Goal: Task Accomplishment & Management: Use online tool/utility

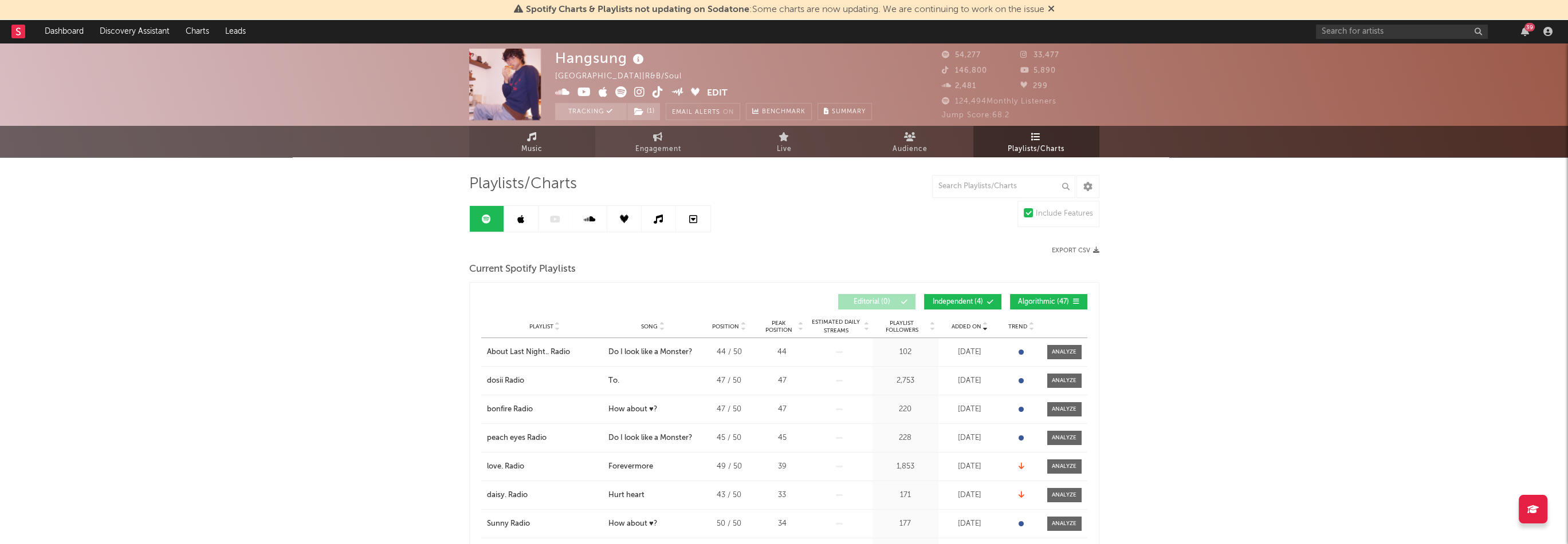
click at [547, 134] on link "Music" at bounding box center [532, 142] width 126 height 32
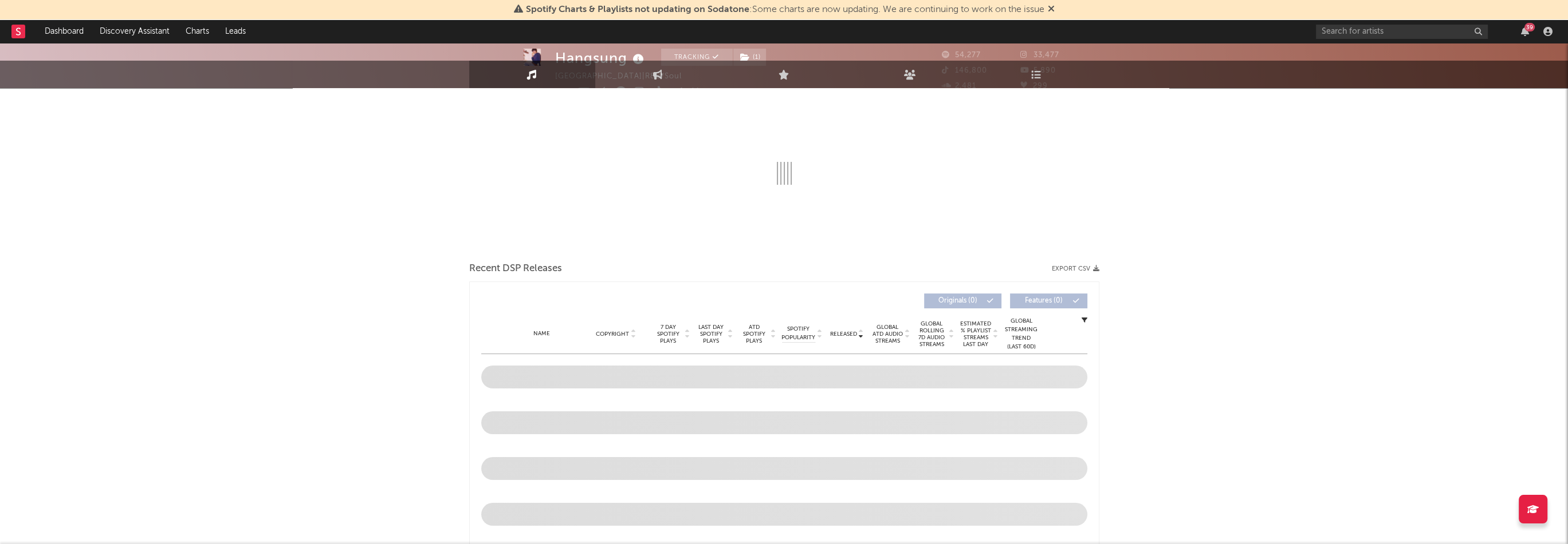
select select "6m"
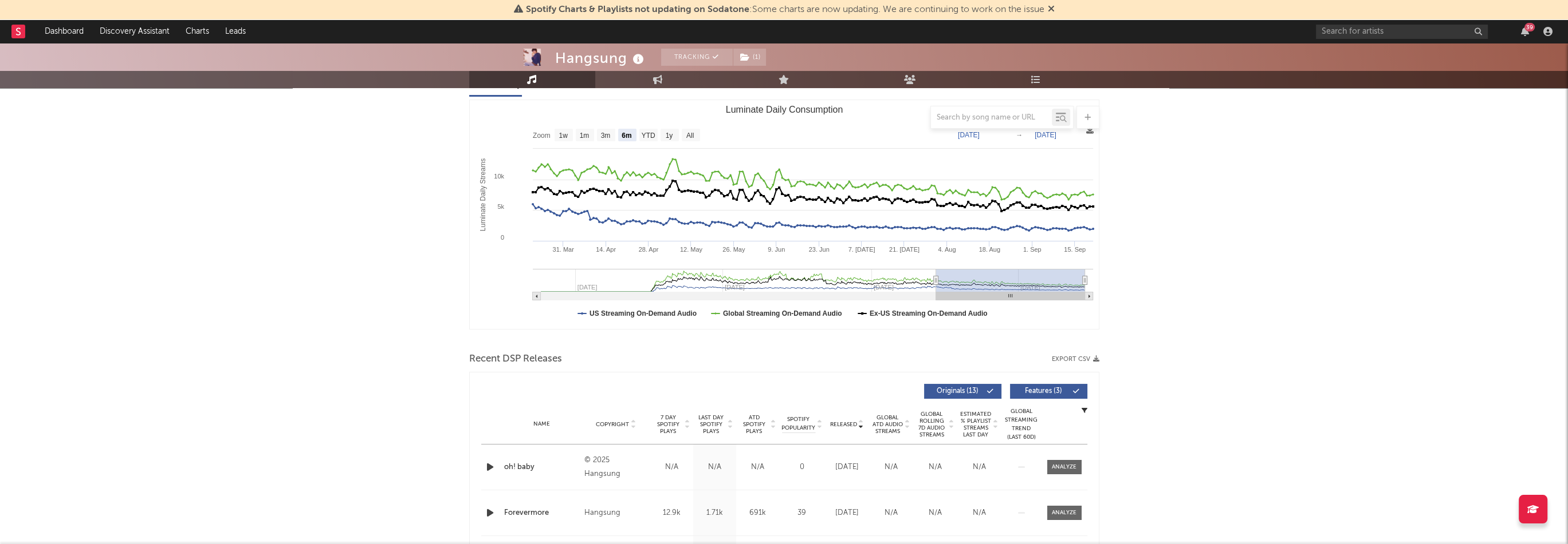
scroll to position [1005, 0]
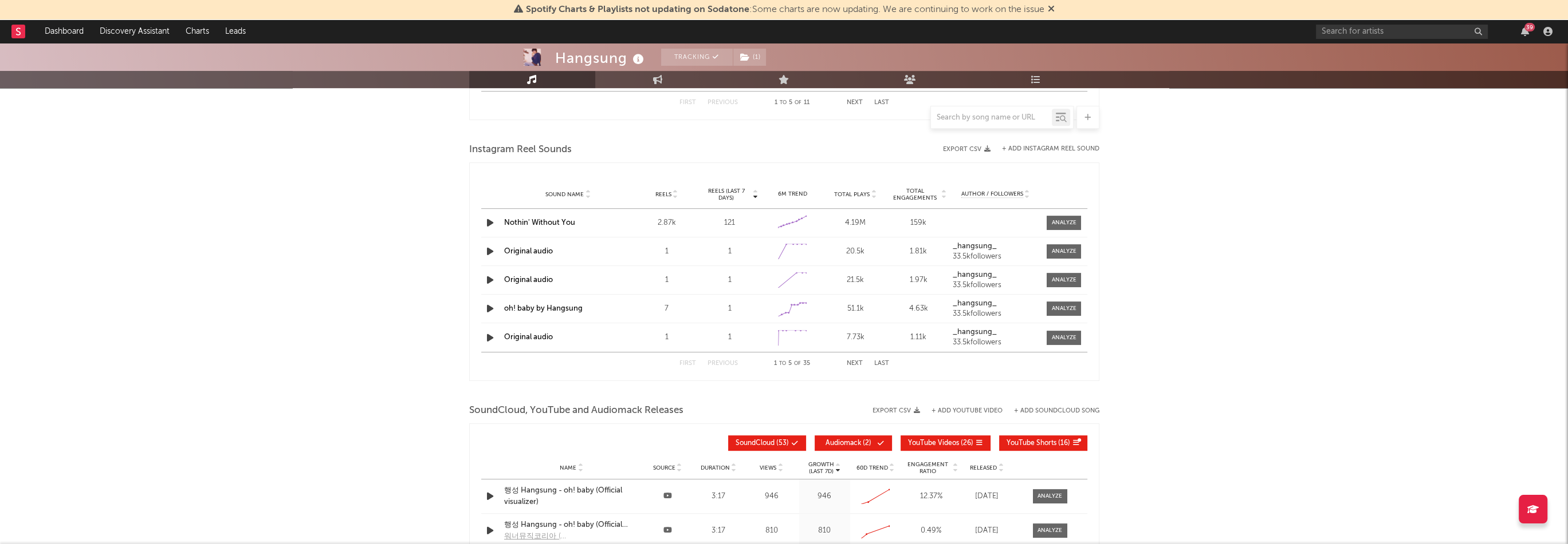
click at [1067, 149] on button "+ Add Instagram Reel Sound" at bounding box center [1051, 149] width 98 height 6
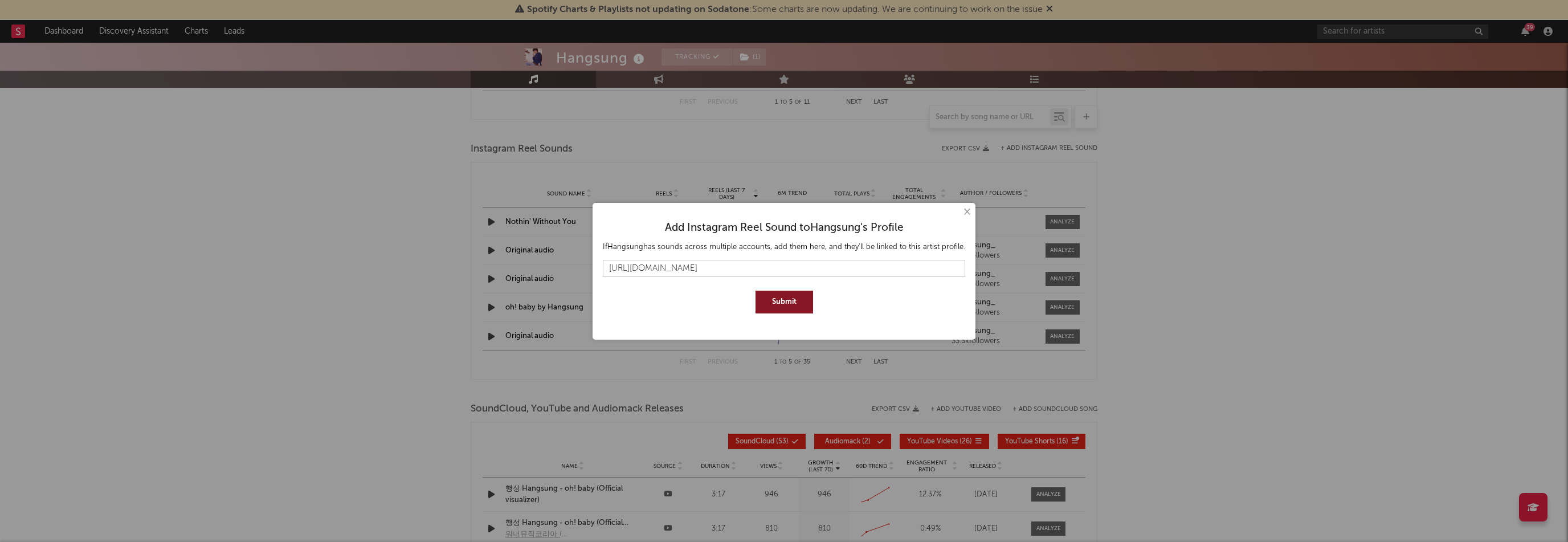
type input "[URL][DOMAIN_NAME]"
click at [791, 312] on button "Submit" at bounding box center [784, 302] width 58 height 23
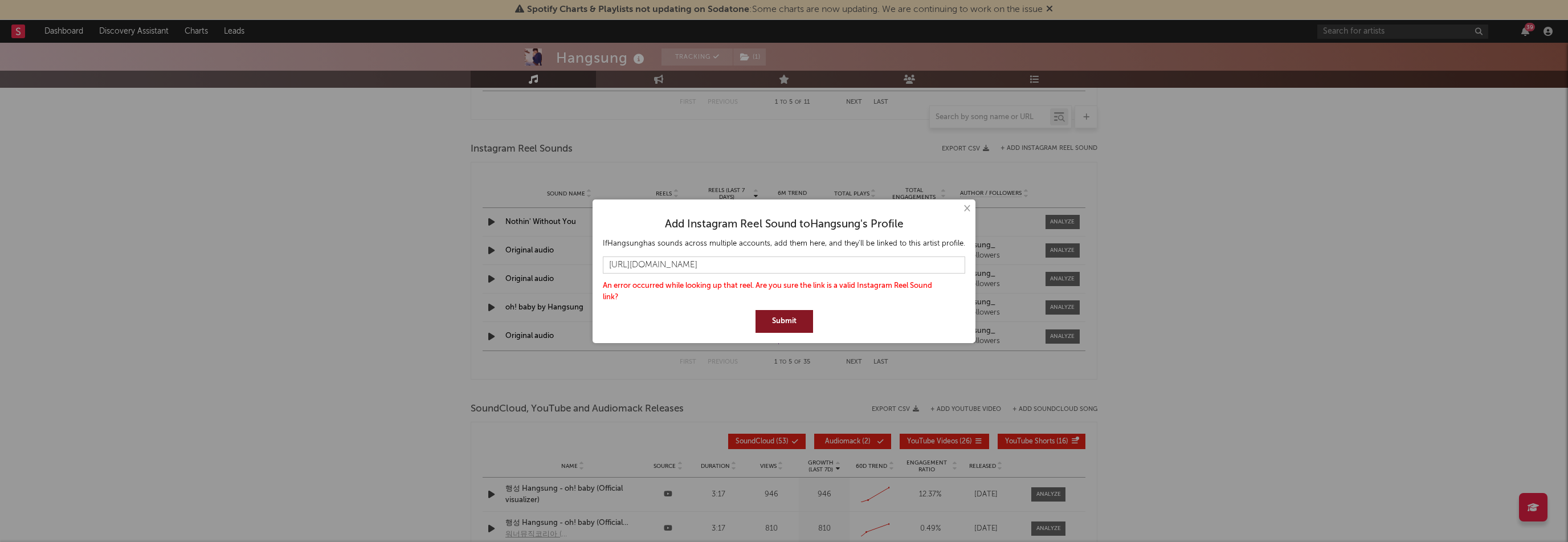
click at [769, 316] on button "Submit" at bounding box center [784, 321] width 58 height 23
click at [1357, 73] on div "× Add Instagram Reel Sound to Hangsung 's Profile If Hangsung has sounds across…" at bounding box center [784, 271] width 1568 height 542
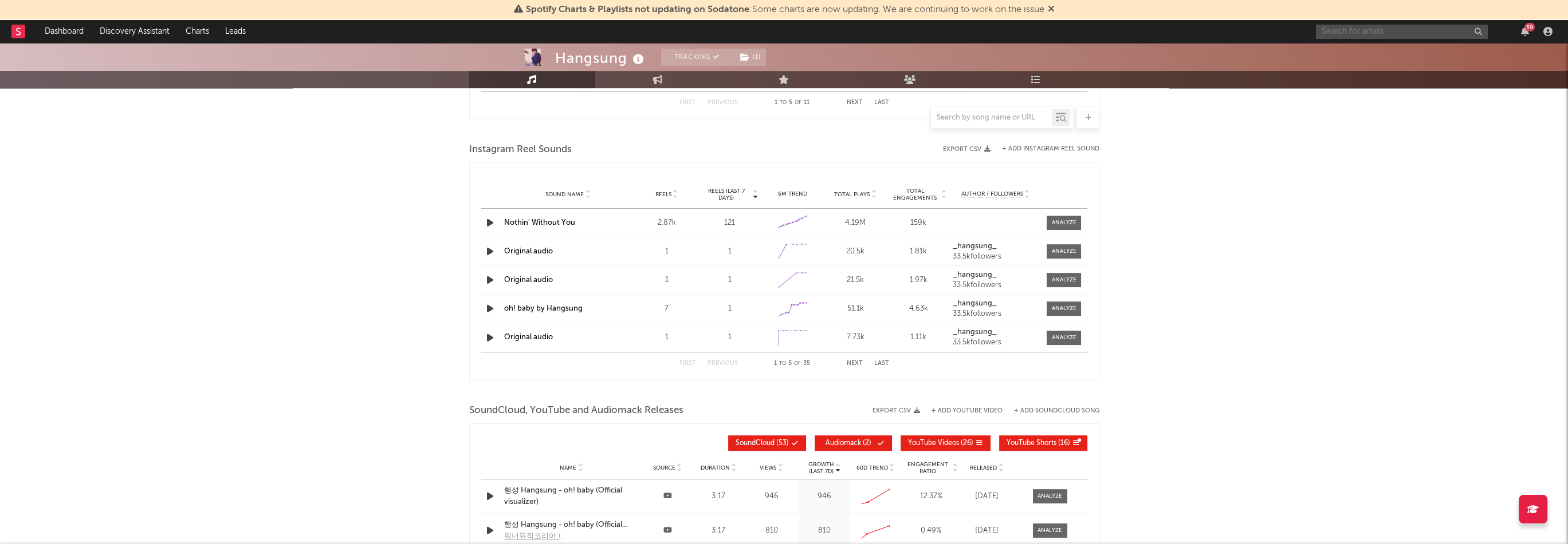
click at [1382, 30] on input "text" at bounding box center [1402, 32] width 172 height 14
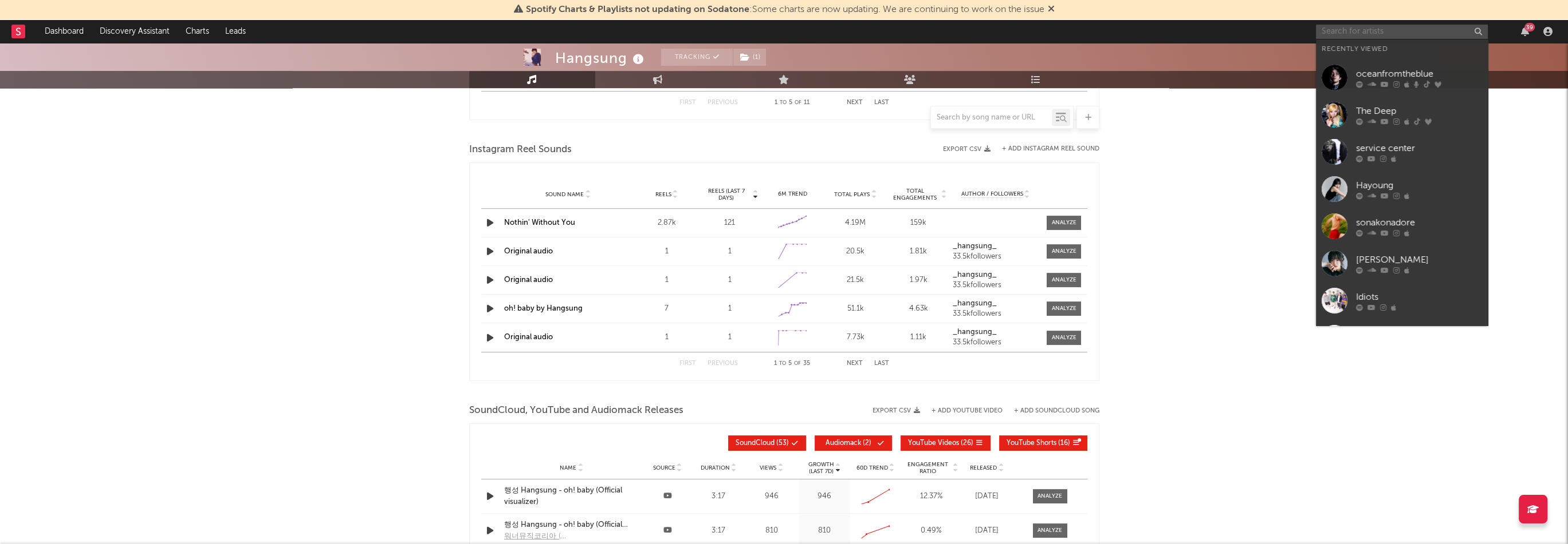
paste input "[URL][DOMAIN_NAME]"
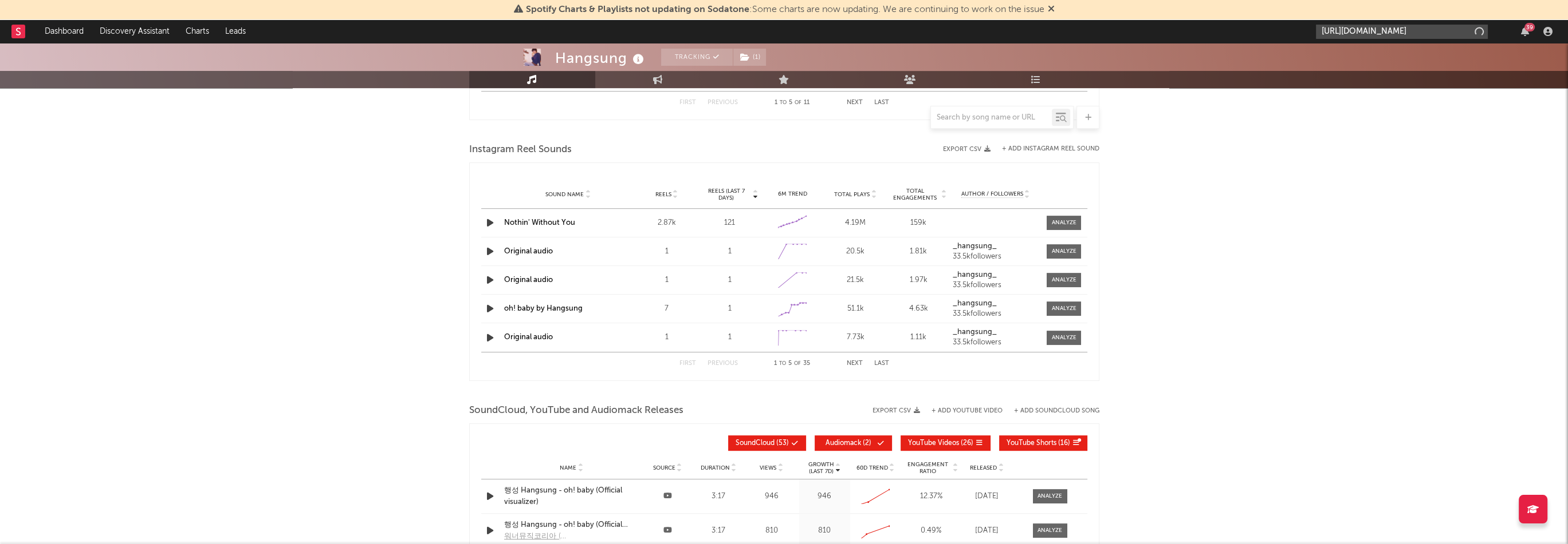
scroll to position [0, 68]
type input "[URL][DOMAIN_NAME]"
click at [1393, 53] on div "Marldn" at bounding box center [1419, 57] width 126 height 14
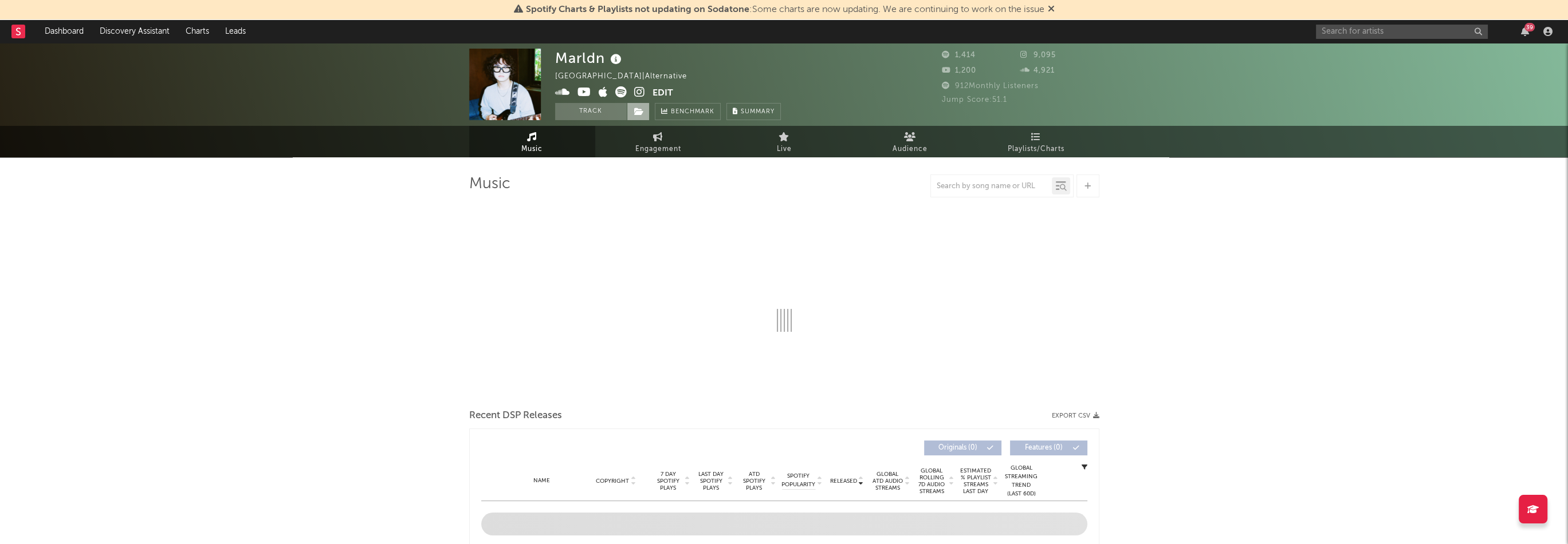
click at [639, 112] on icon at bounding box center [639, 111] width 10 height 8
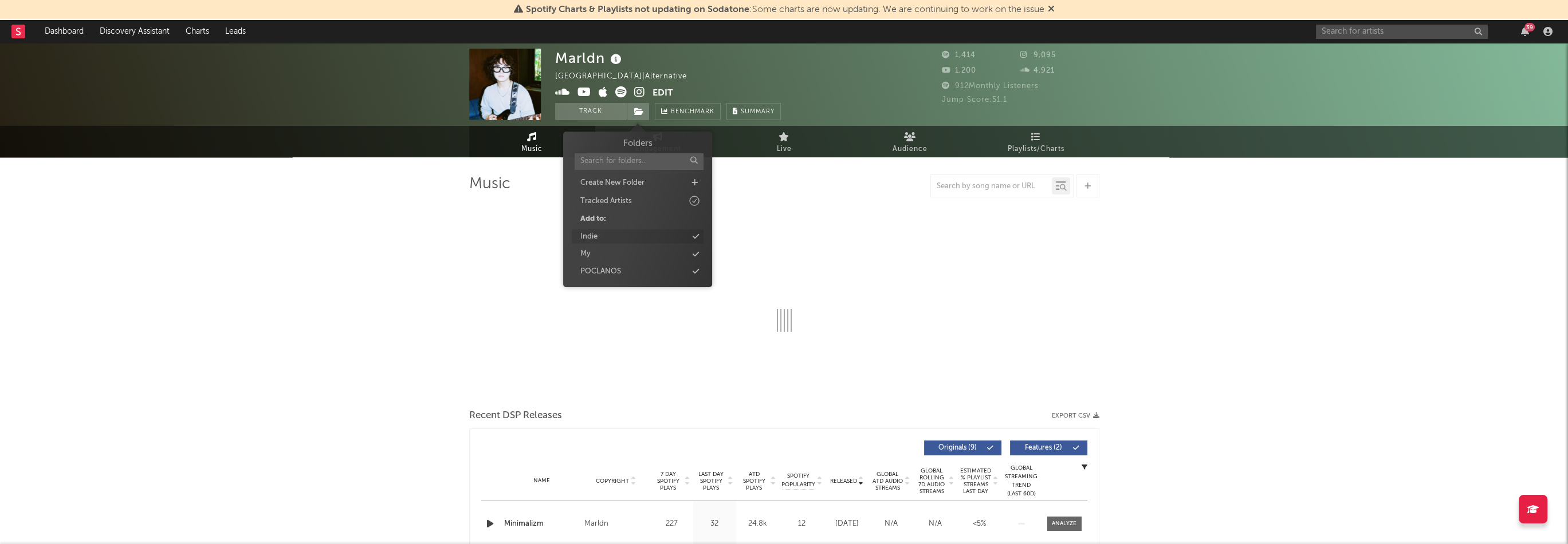
select select "1w"
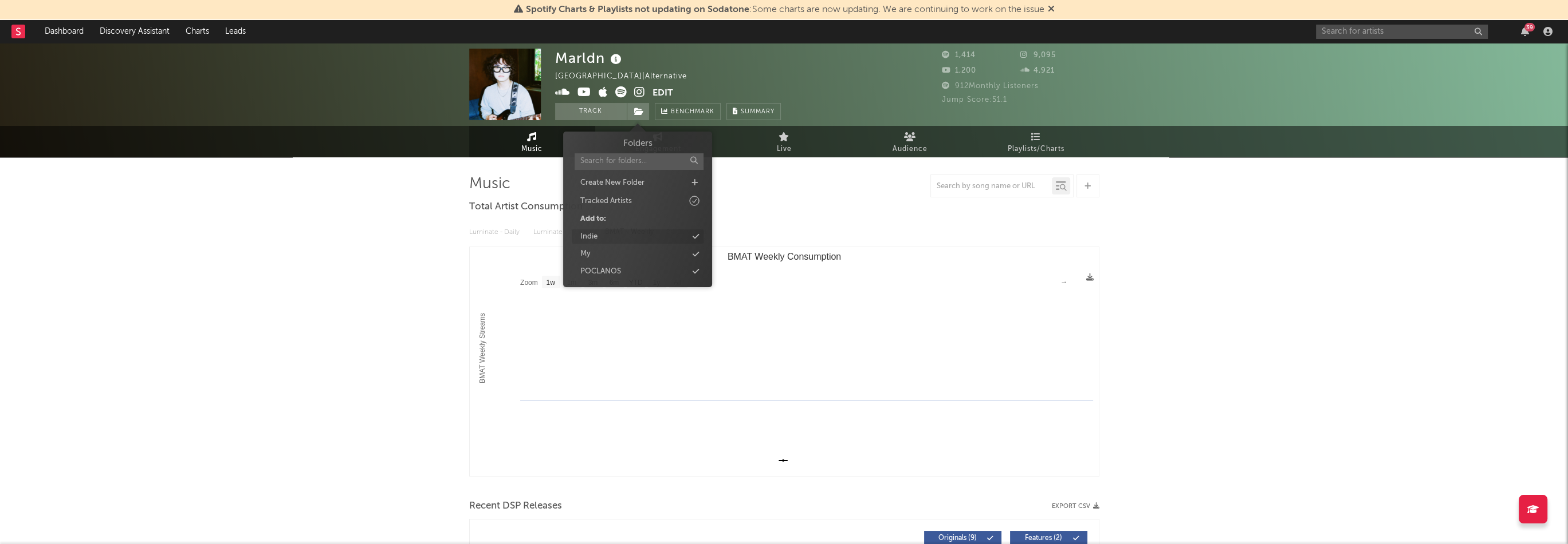
click at [618, 234] on div "Indie" at bounding box center [637, 237] width 132 height 15
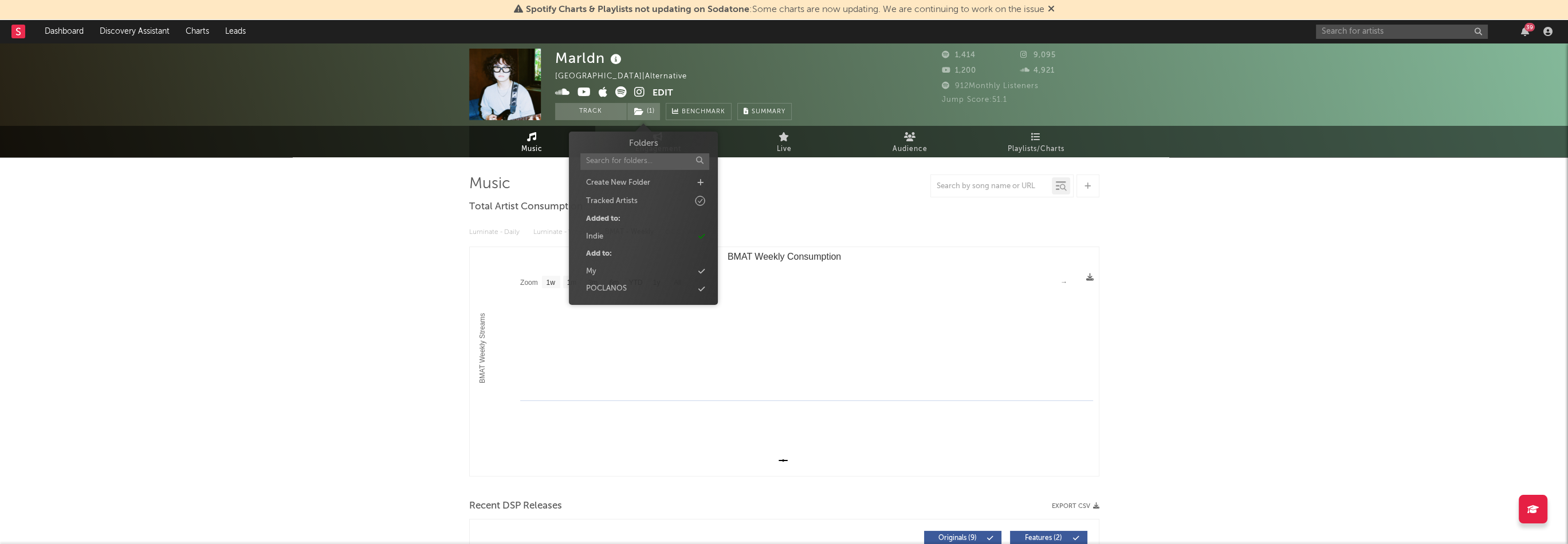
click at [604, 93] on icon at bounding box center [603, 92] width 10 height 11
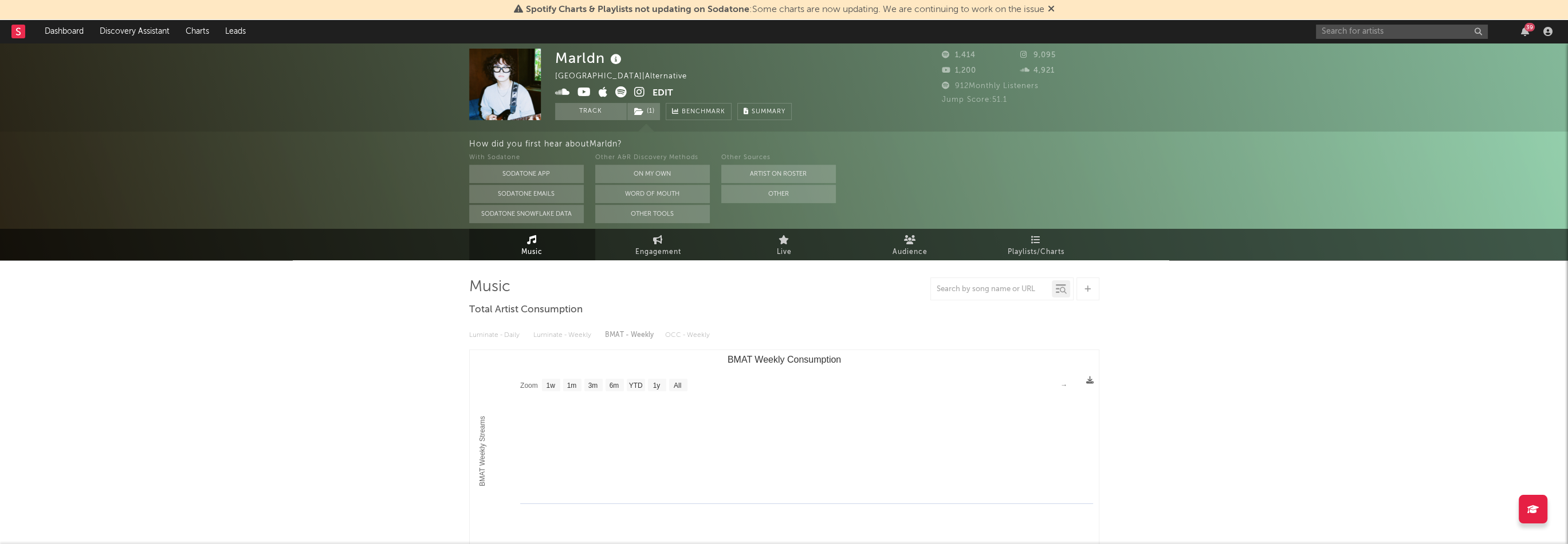
click at [587, 93] on icon at bounding box center [584, 92] width 14 height 11
click at [637, 91] on icon at bounding box center [640, 92] width 11 height 11
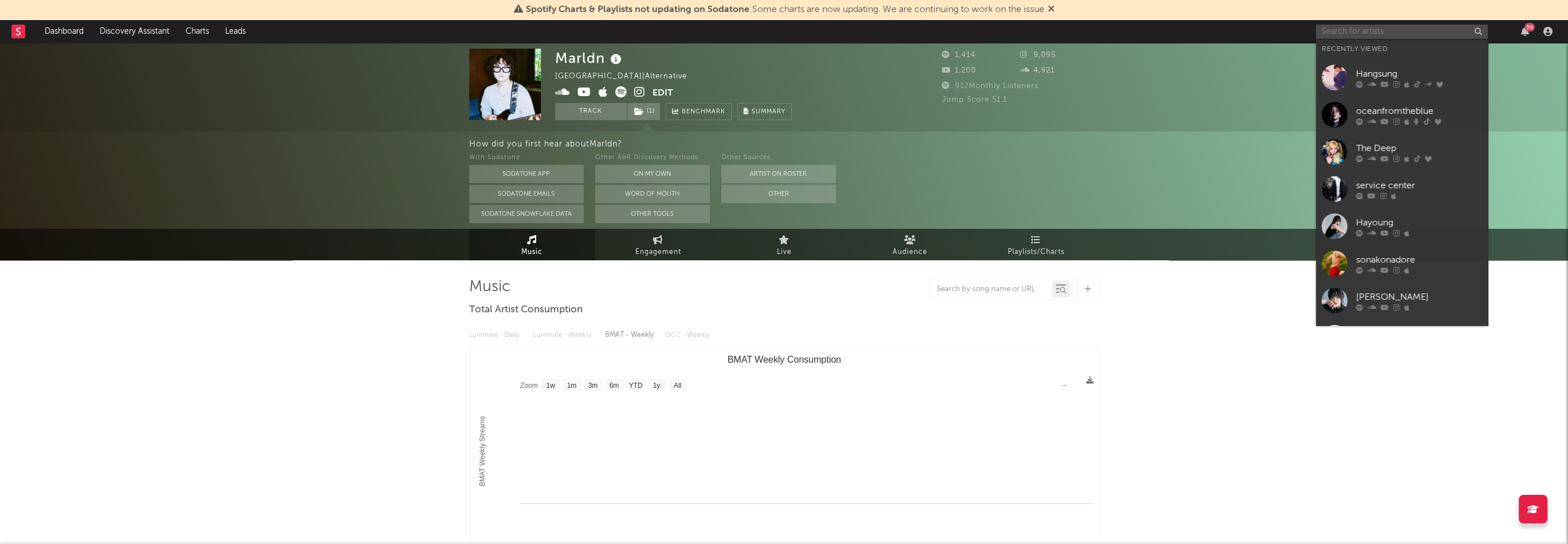
click at [1352, 29] on input "text" at bounding box center [1402, 32] width 172 height 14
paste input "[URL][DOMAIN_NAME]"
type input "[URL][DOMAIN_NAME]"
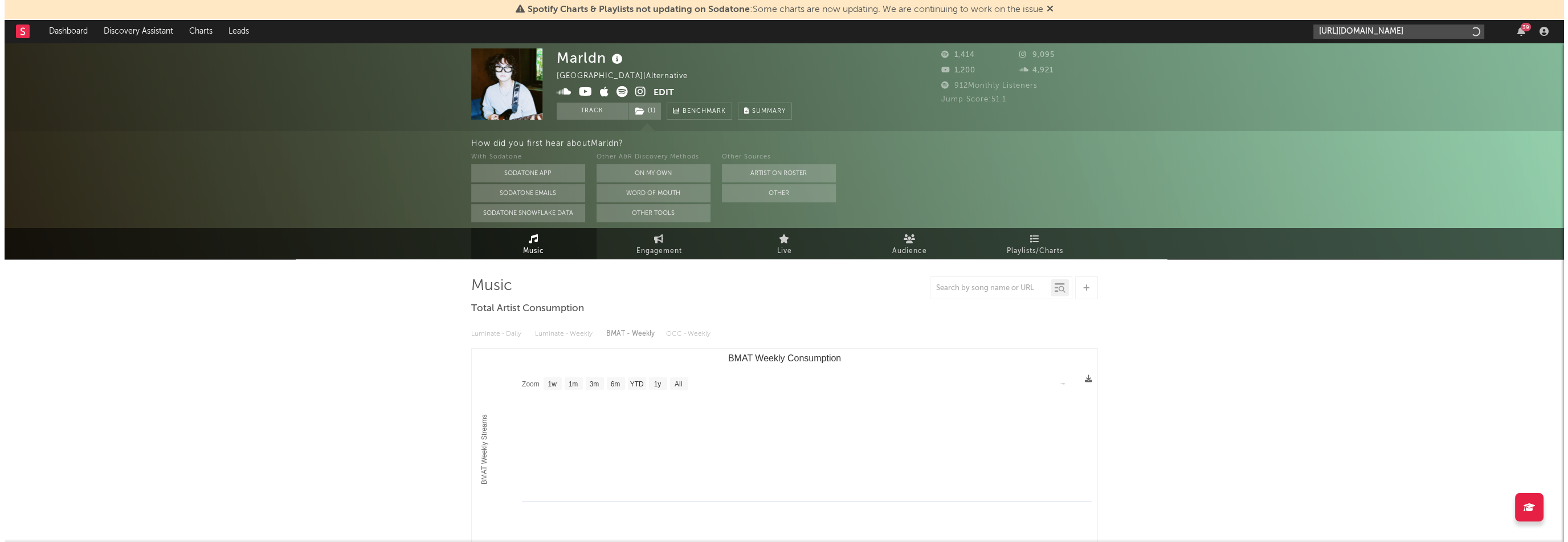
scroll to position [0, 64]
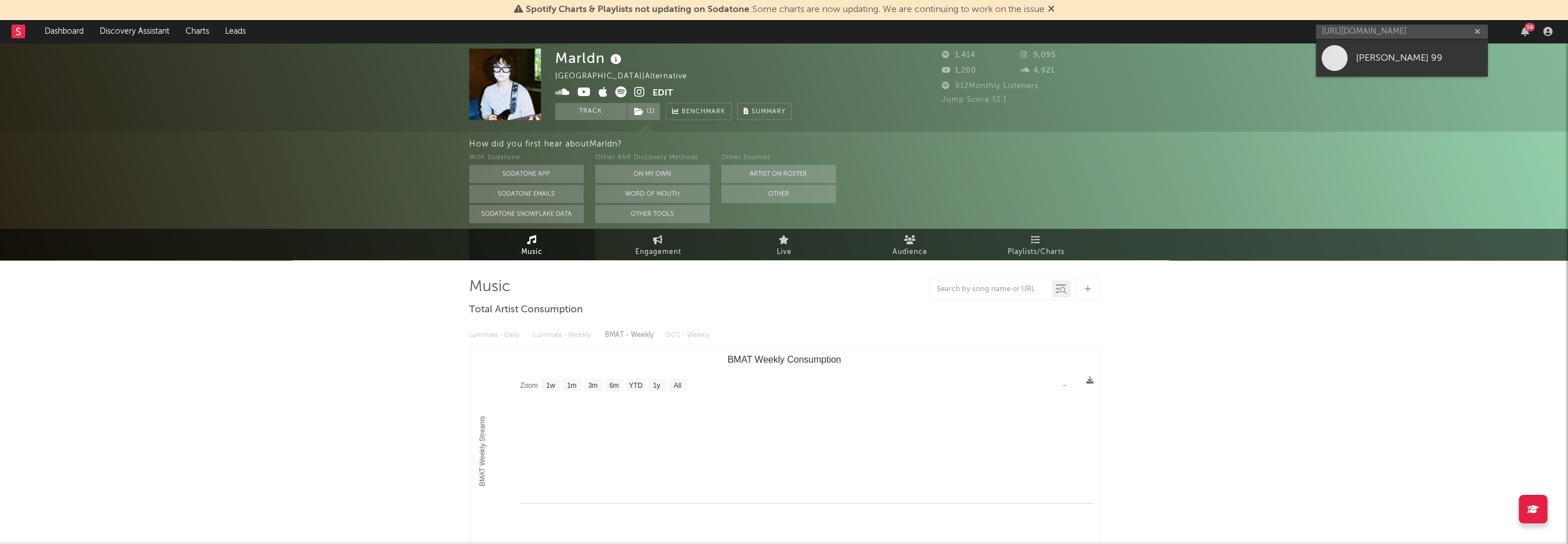
click at [1379, 56] on div "[PERSON_NAME] 99" at bounding box center [1419, 57] width 126 height 14
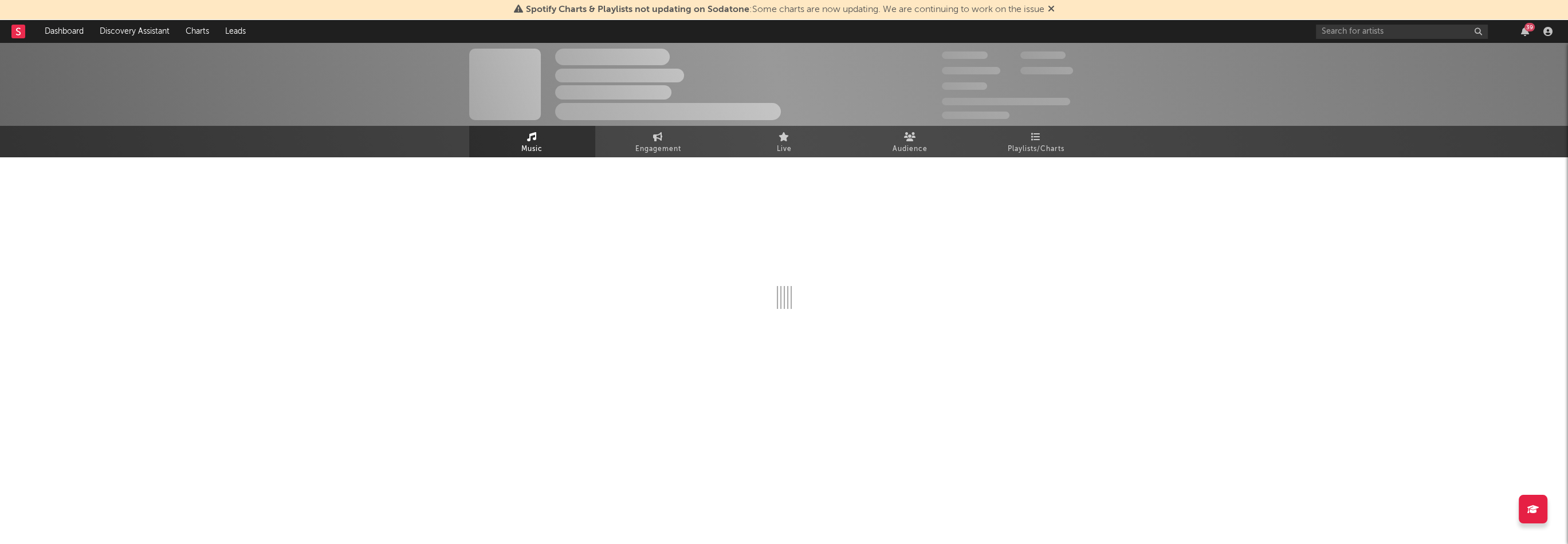
select select "1w"
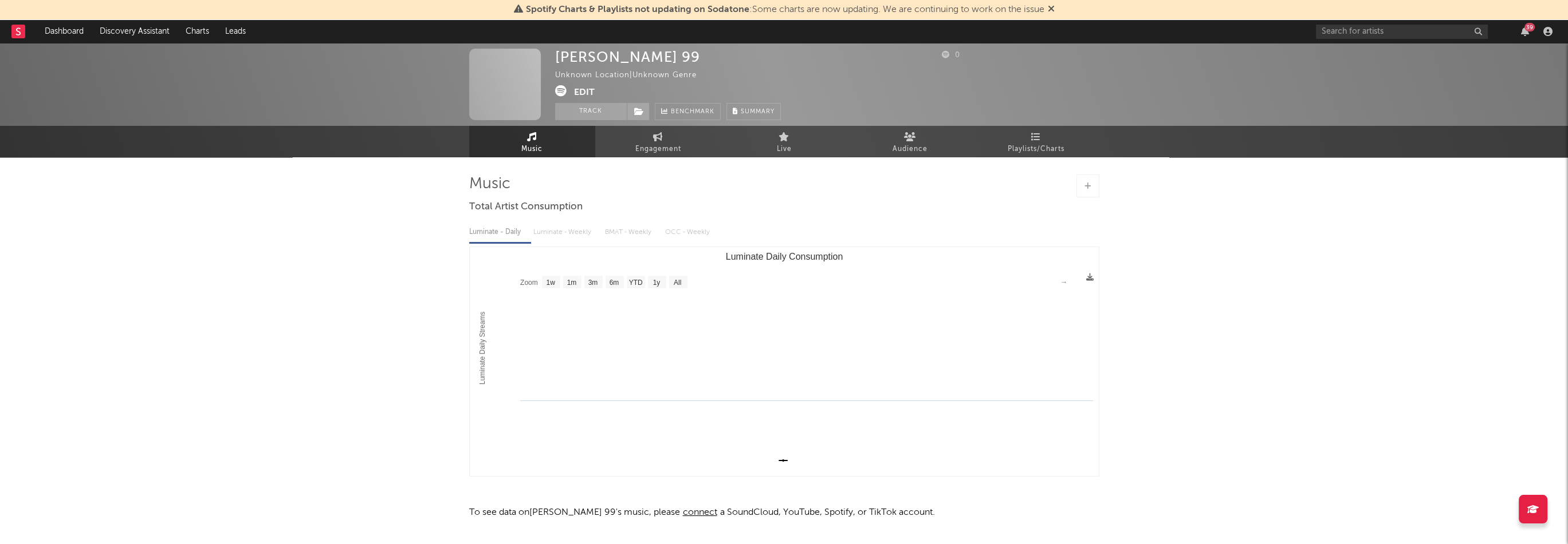
click at [583, 93] on button "Edit" at bounding box center [584, 92] width 21 height 14
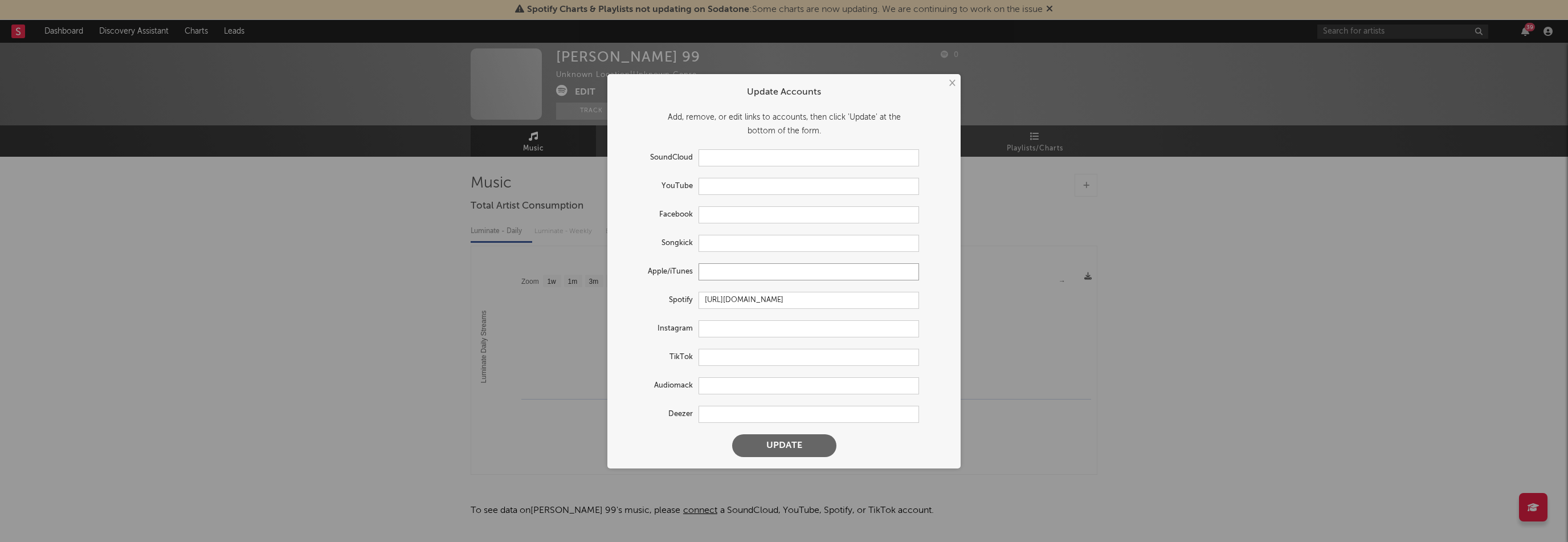
click at [731, 273] on input "text" at bounding box center [809, 272] width 221 height 17
paste input "[URL][DOMAIN_NAME]"
type input "[URL][DOMAIN_NAME]"
click at [815, 446] on button "Update" at bounding box center [784, 445] width 104 height 23
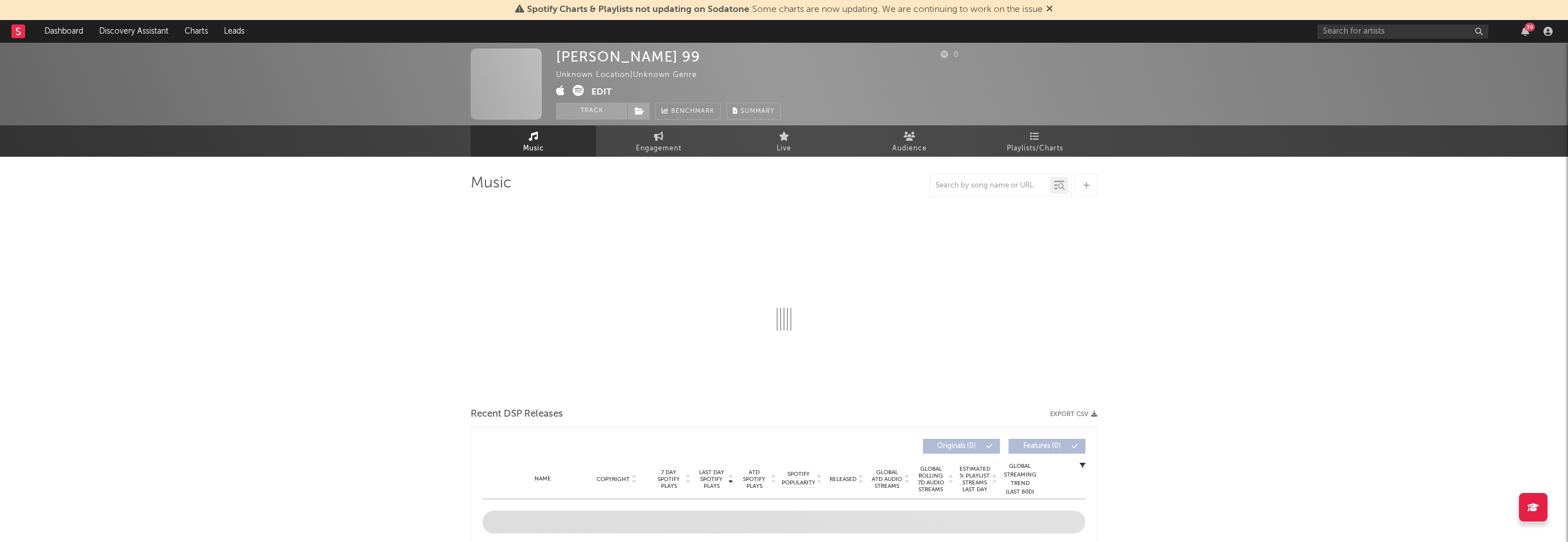
select select "1w"
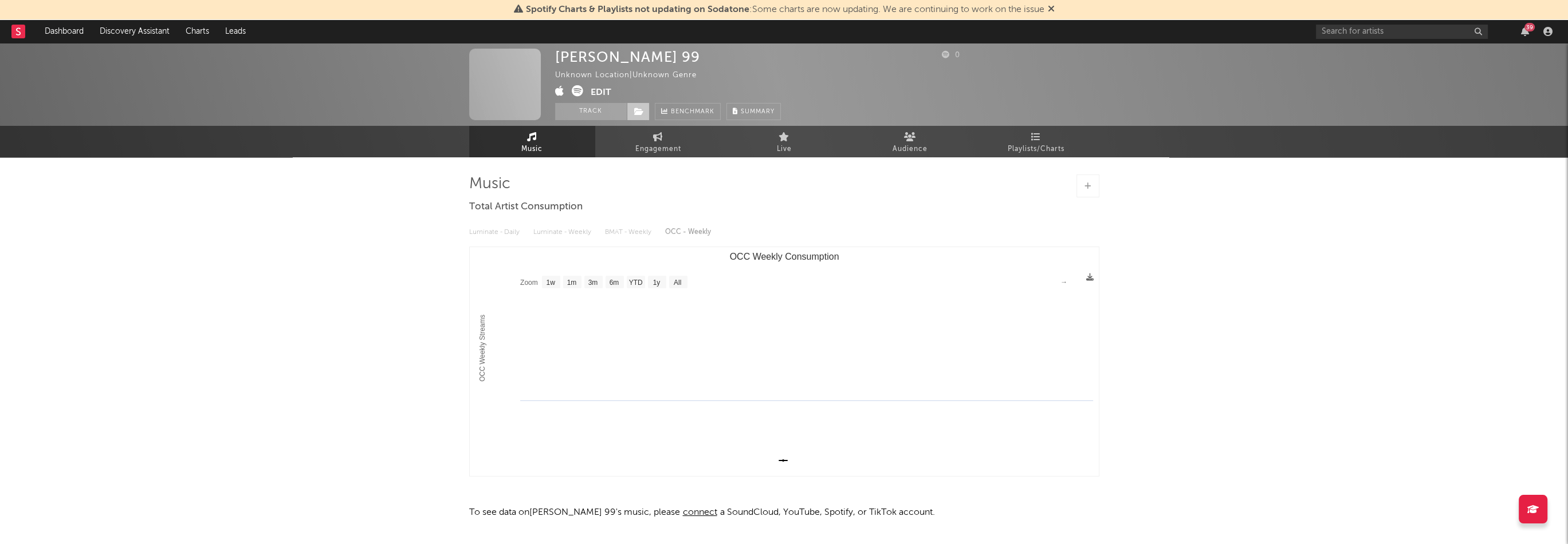
click at [641, 107] on icon at bounding box center [639, 111] width 10 height 8
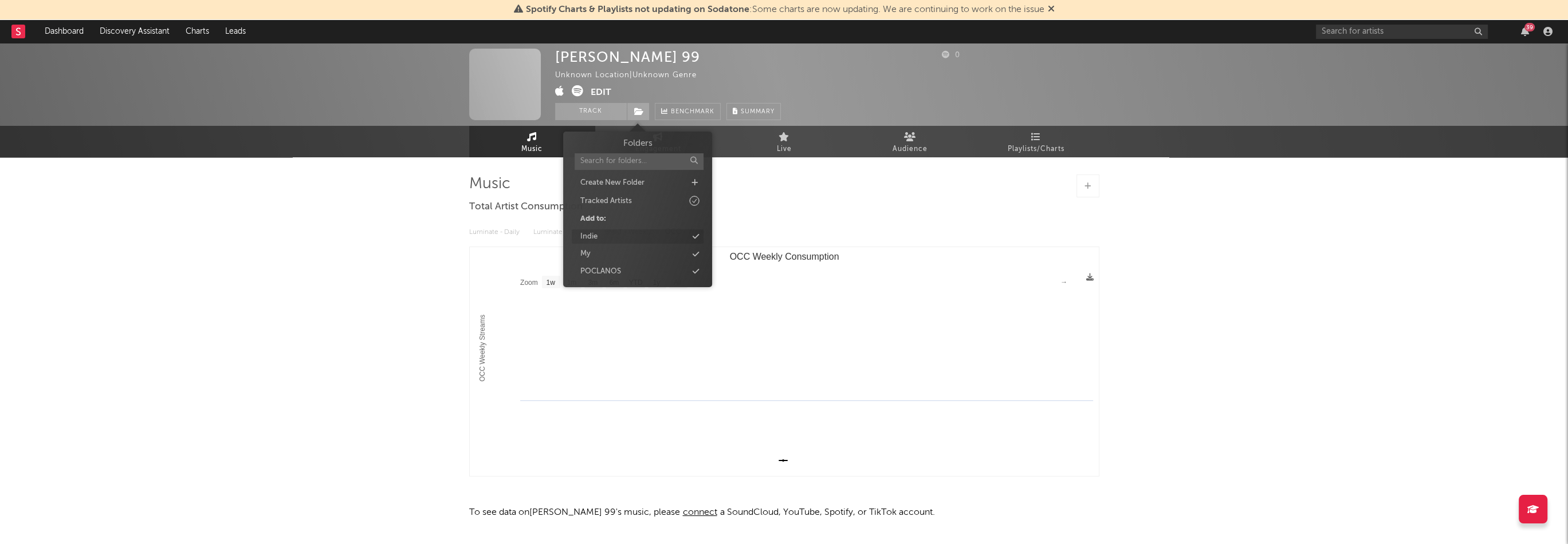
click at [633, 235] on div "Indie" at bounding box center [637, 237] width 132 height 15
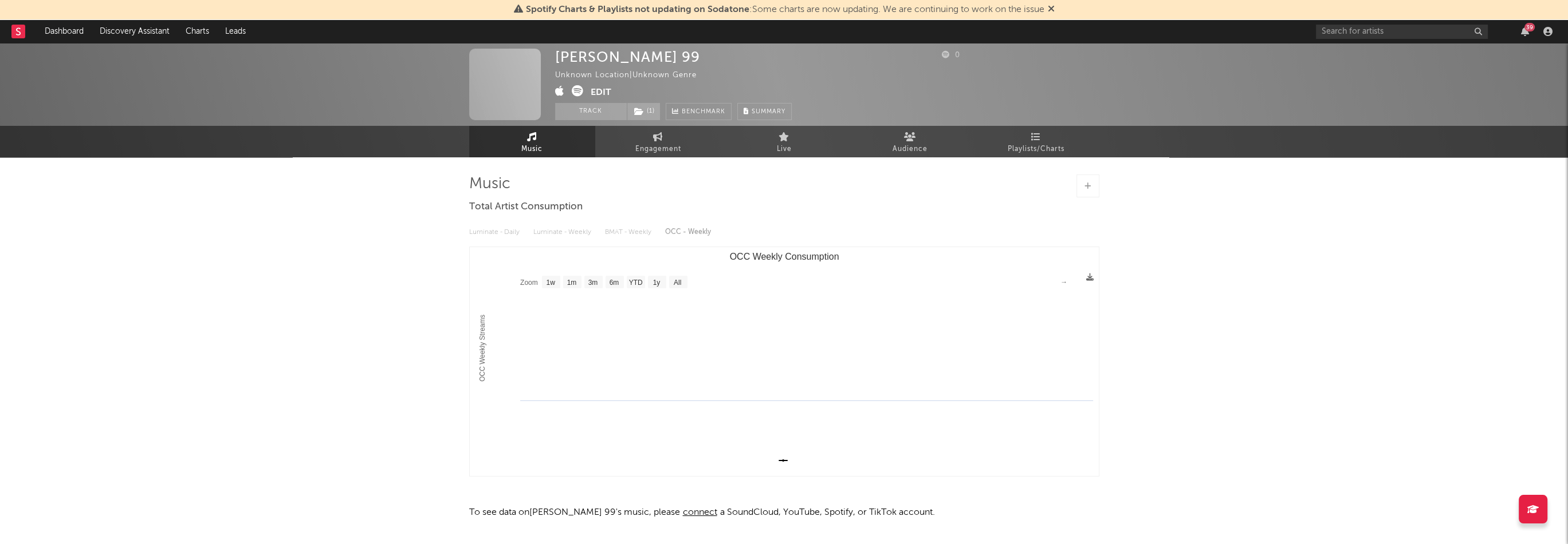
click at [350, 224] on div "[PERSON_NAME] 99 Unknown Location | Unknown Genre Edit Track ( 1 ) Benchmark Su…" at bounding box center [784, 311] width 1568 height 538
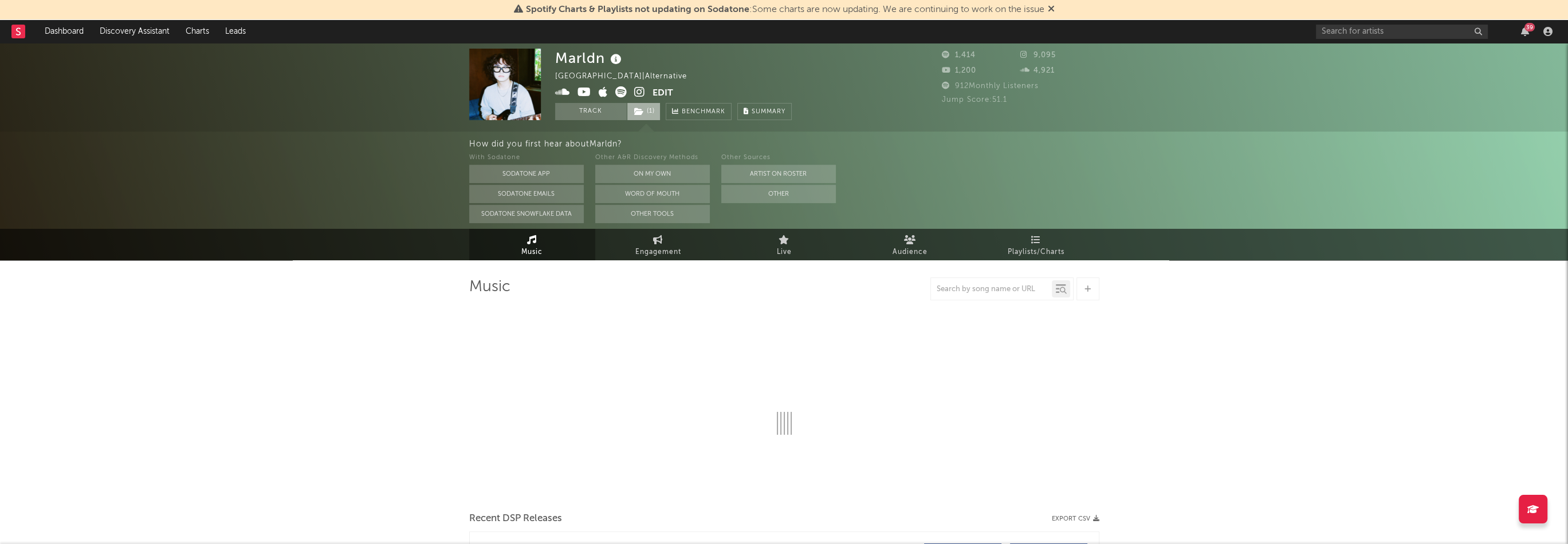
select select "1w"
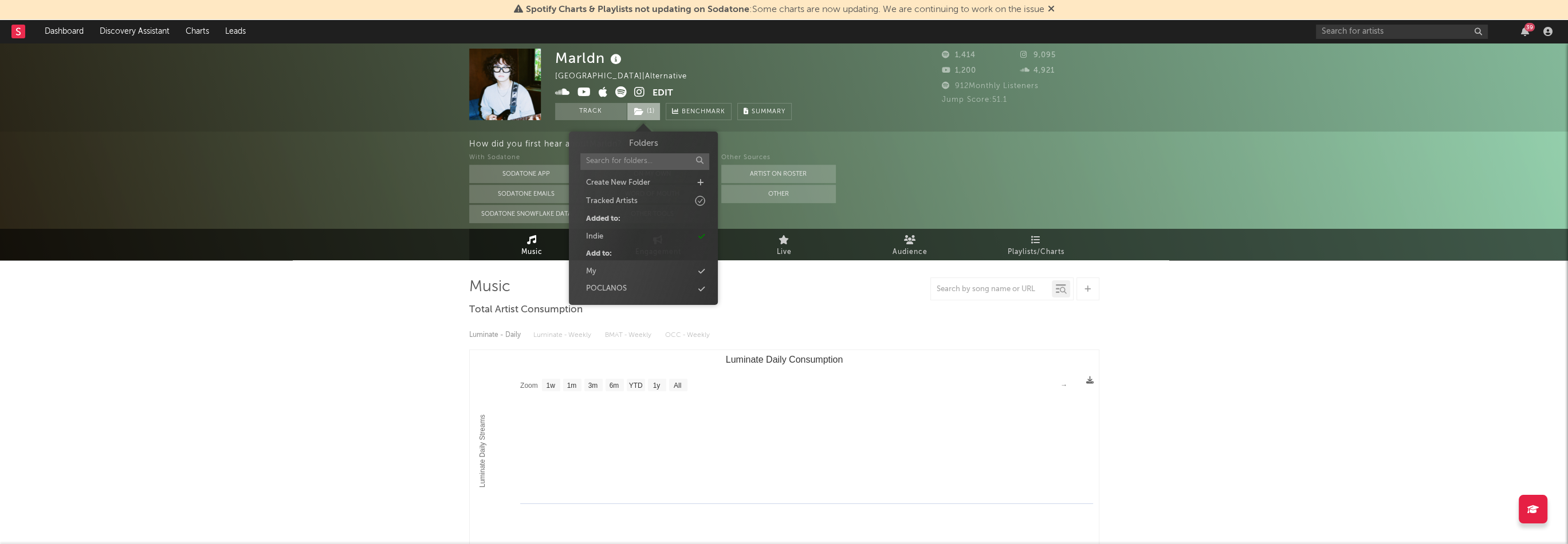
click at [652, 116] on span "( 1 )" at bounding box center [643, 112] width 34 height 17
click at [337, 96] on div "Marldn [GEOGRAPHIC_DATA] | Alternative Edit Track ( 1 ) Benchmark Summary 1,414…" at bounding box center [784, 87] width 1568 height 89
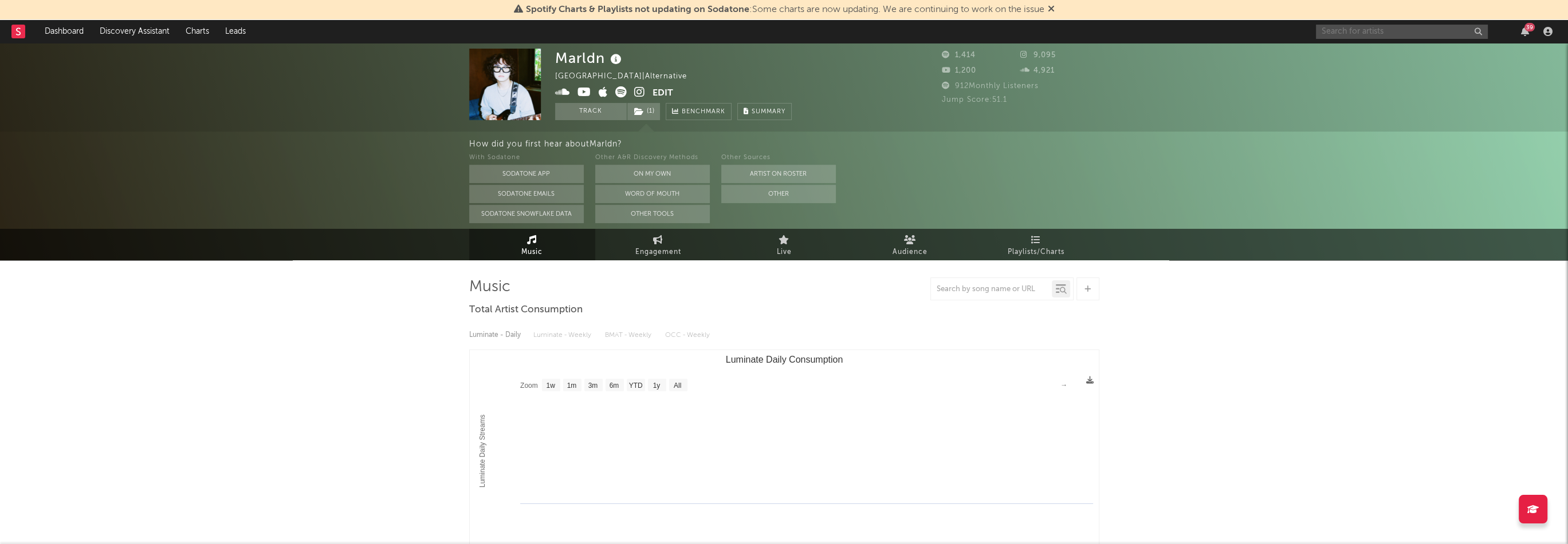
click at [1390, 30] on input "text" at bounding box center [1402, 32] width 172 height 14
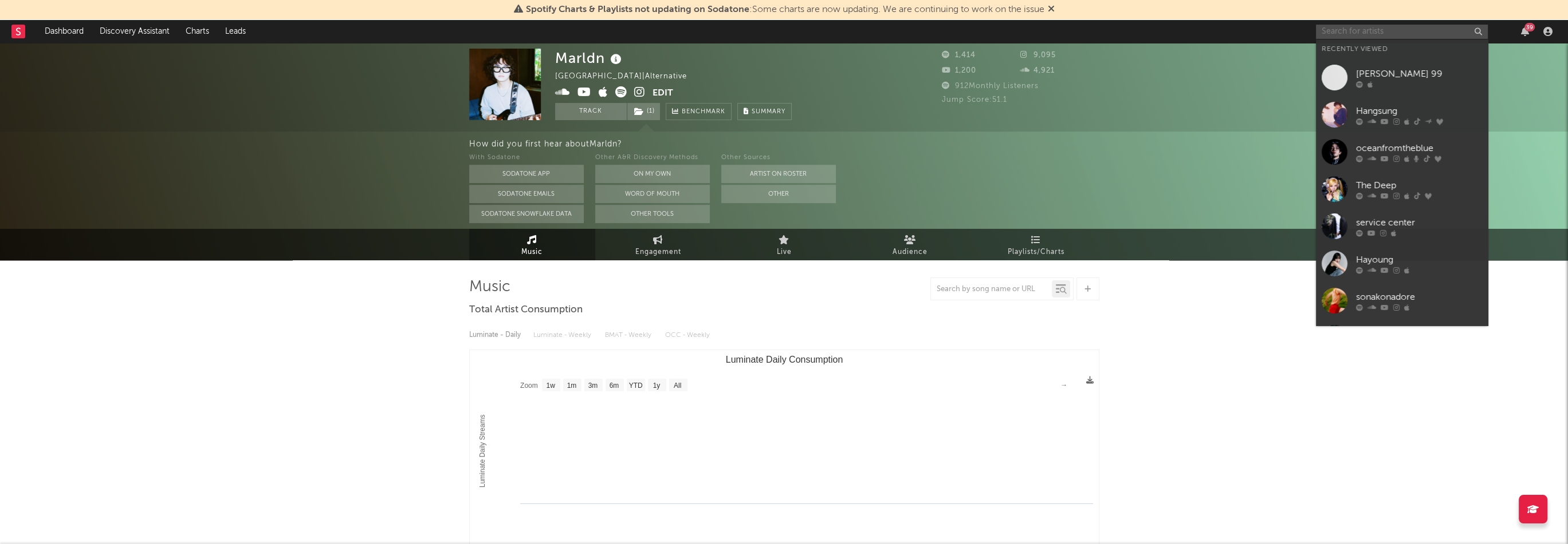
paste input "[URL][DOMAIN_NAME]"
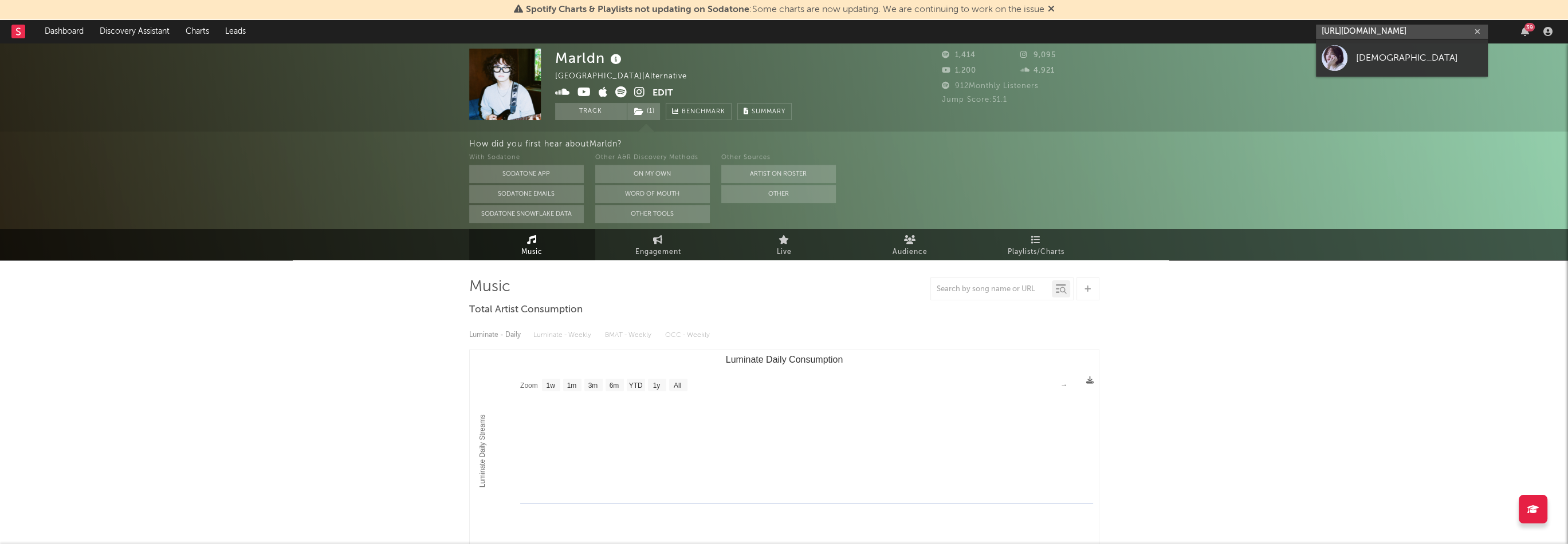
type input "[URL][DOMAIN_NAME]"
click at [1396, 56] on div "[DEMOGRAPHIC_DATA]" at bounding box center [1419, 57] width 126 height 14
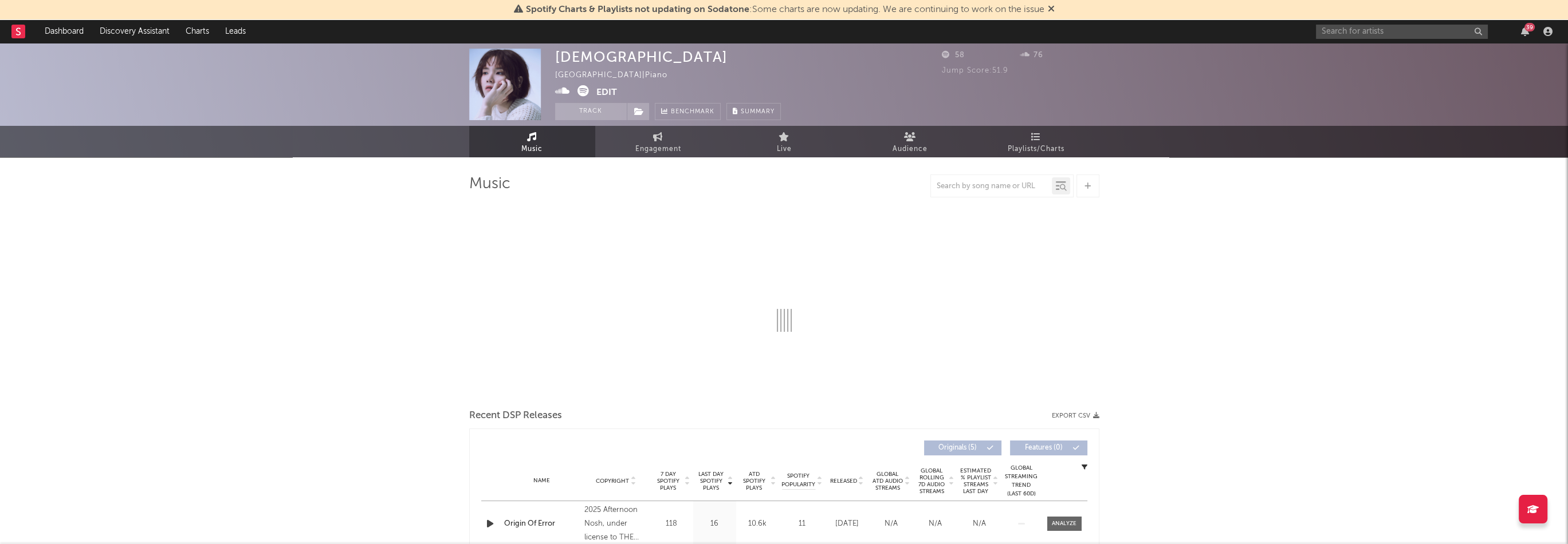
select select "1w"
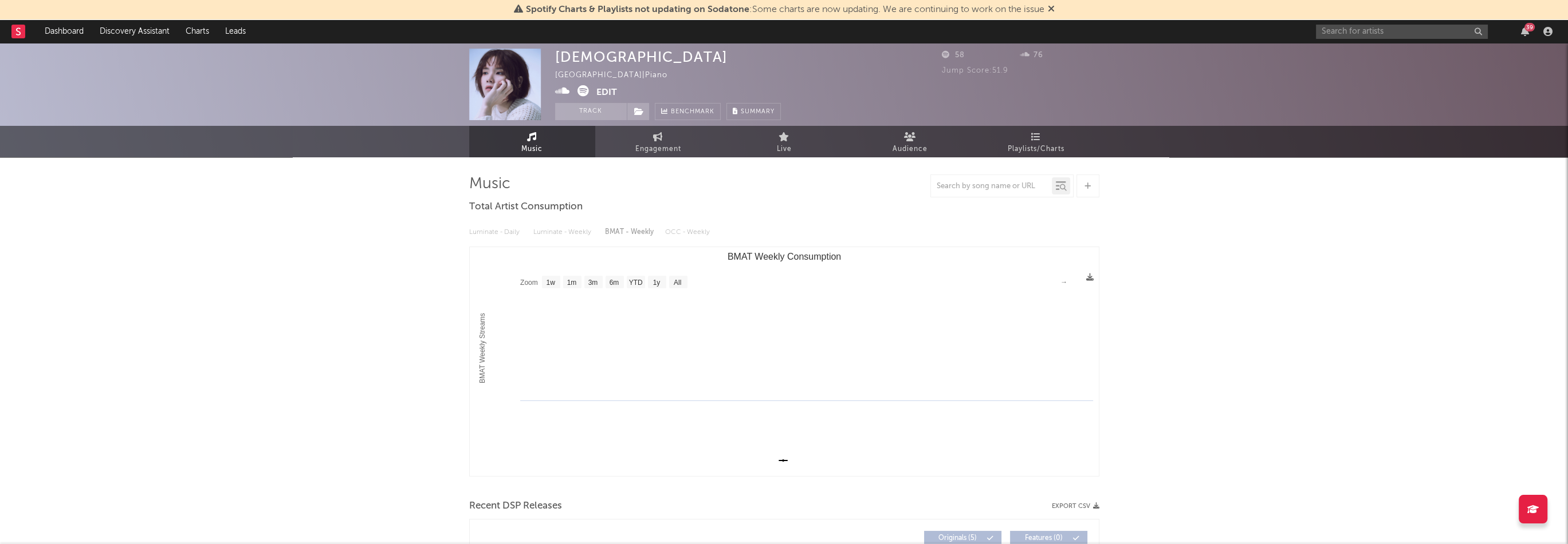
click at [610, 89] on button "Edit" at bounding box center [606, 92] width 21 height 14
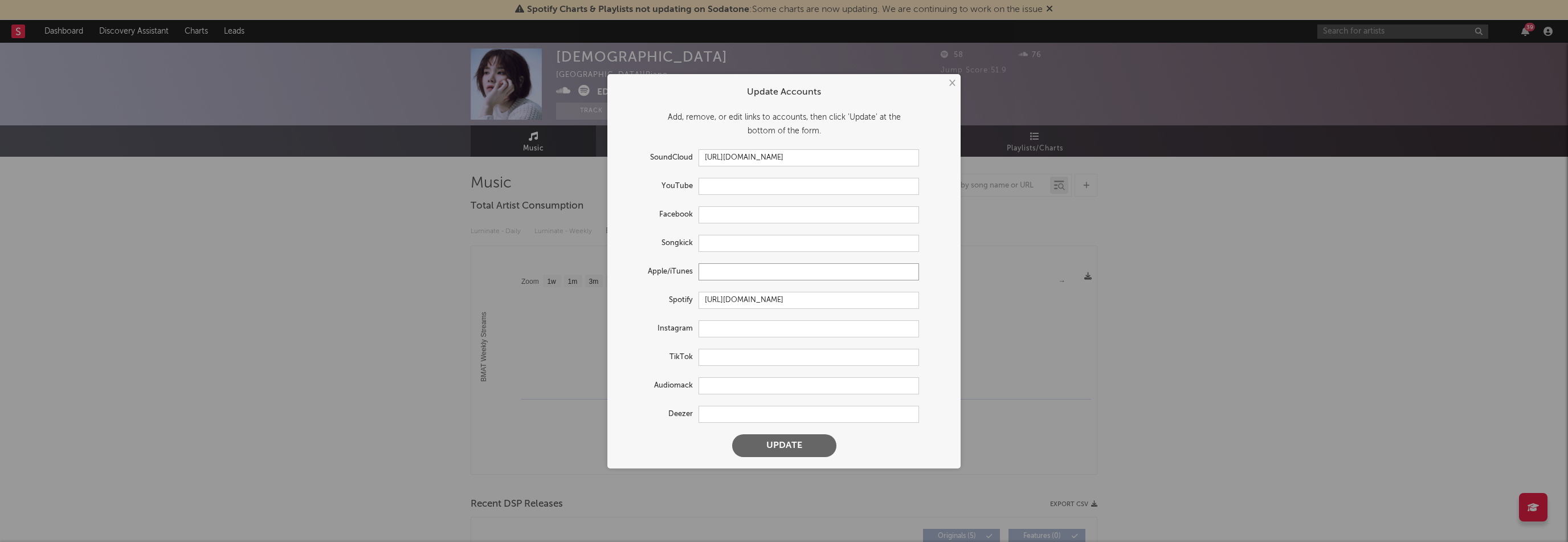
click at [773, 273] on input "text" at bounding box center [809, 272] width 221 height 17
paste input "[URL][DOMAIN_NAME]"
type input "[URL][DOMAIN_NAME]"
click at [814, 440] on button "Update" at bounding box center [784, 445] width 104 height 23
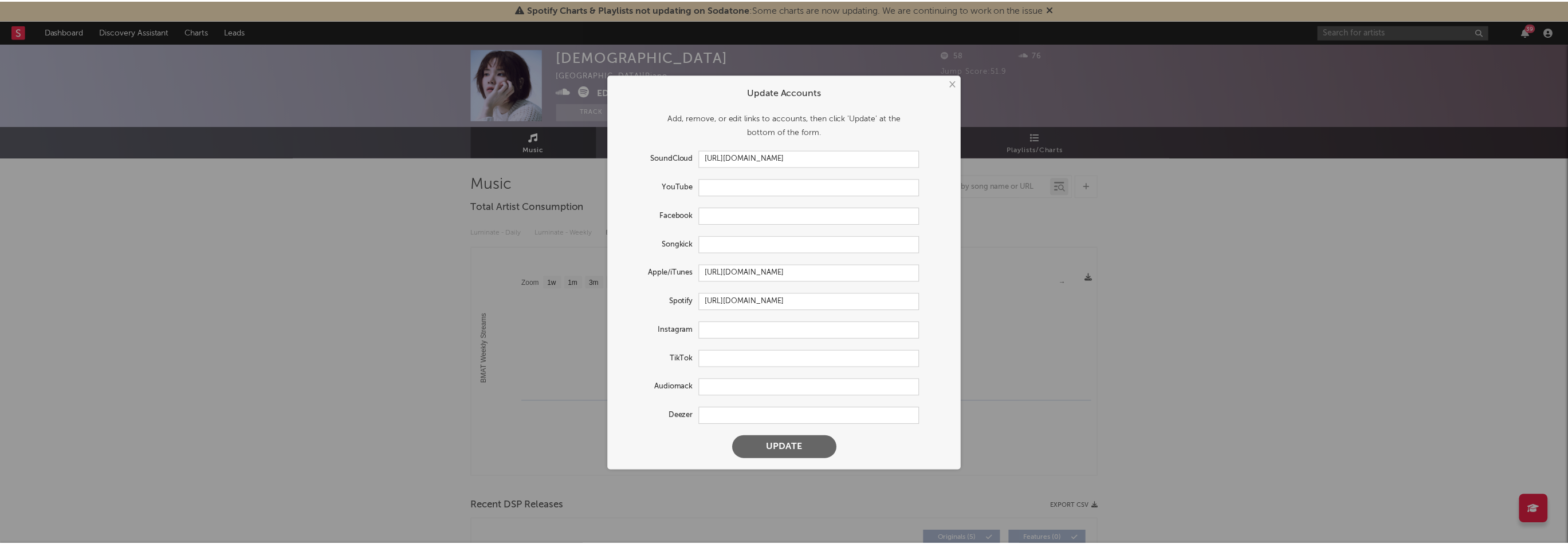
scroll to position [0, 0]
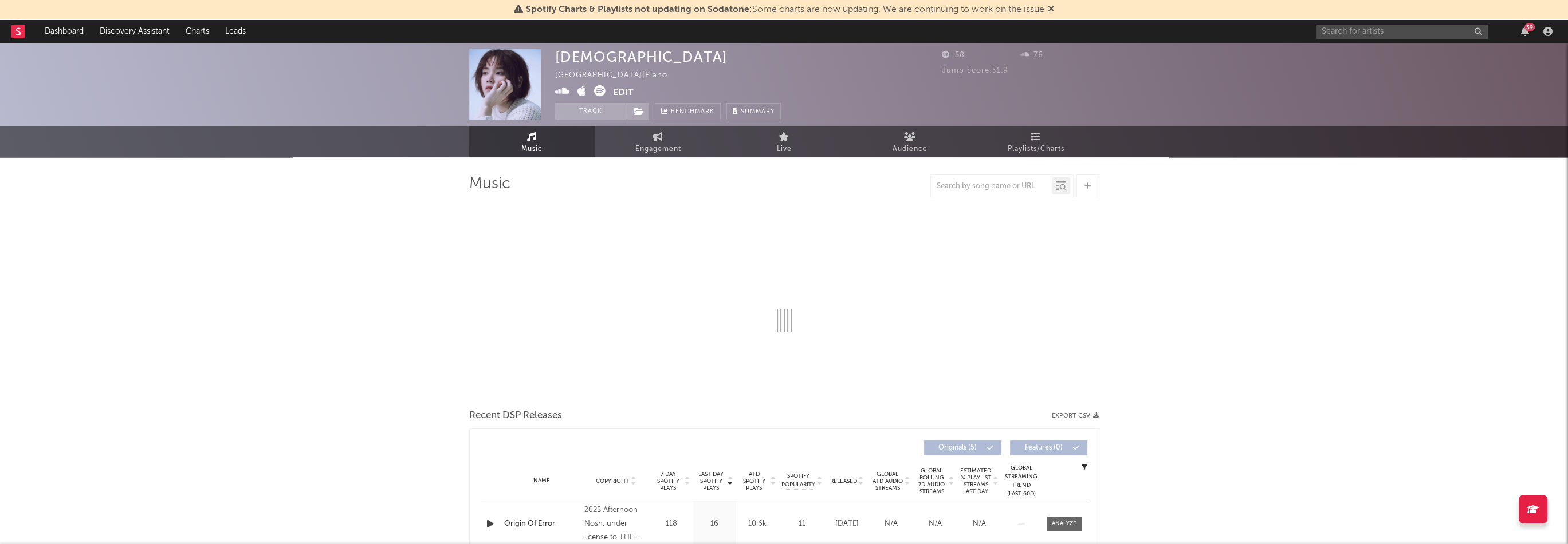
select select "1w"
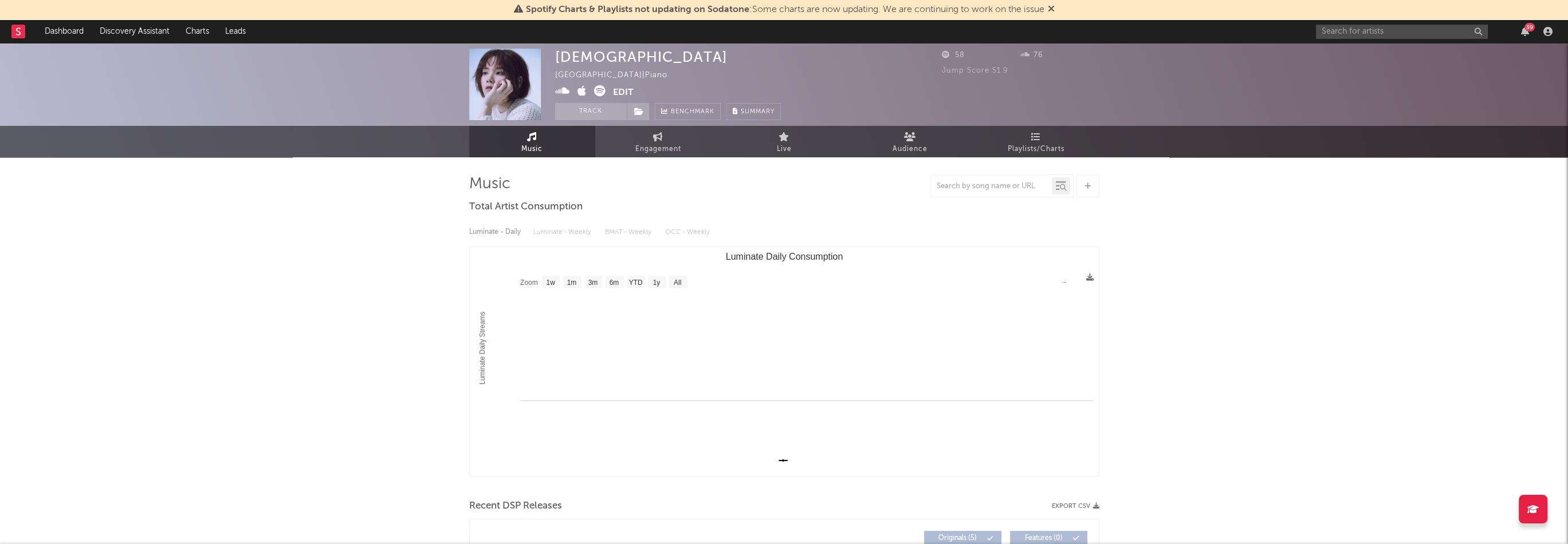
drag, startPoint x: 1519, startPoint y: 32, endPoint x: 1528, endPoint y: 34, distance: 9.2
click at [1519, 32] on div "39" at bounding box center [1525, 32] width 17 height 10
click at [1531, 34] on div "39" at bounding box center [1525, 32] width 17 height 10
click at [1527, 34] on icon "button" at bounding box center [1525, 32] width 8 height 10
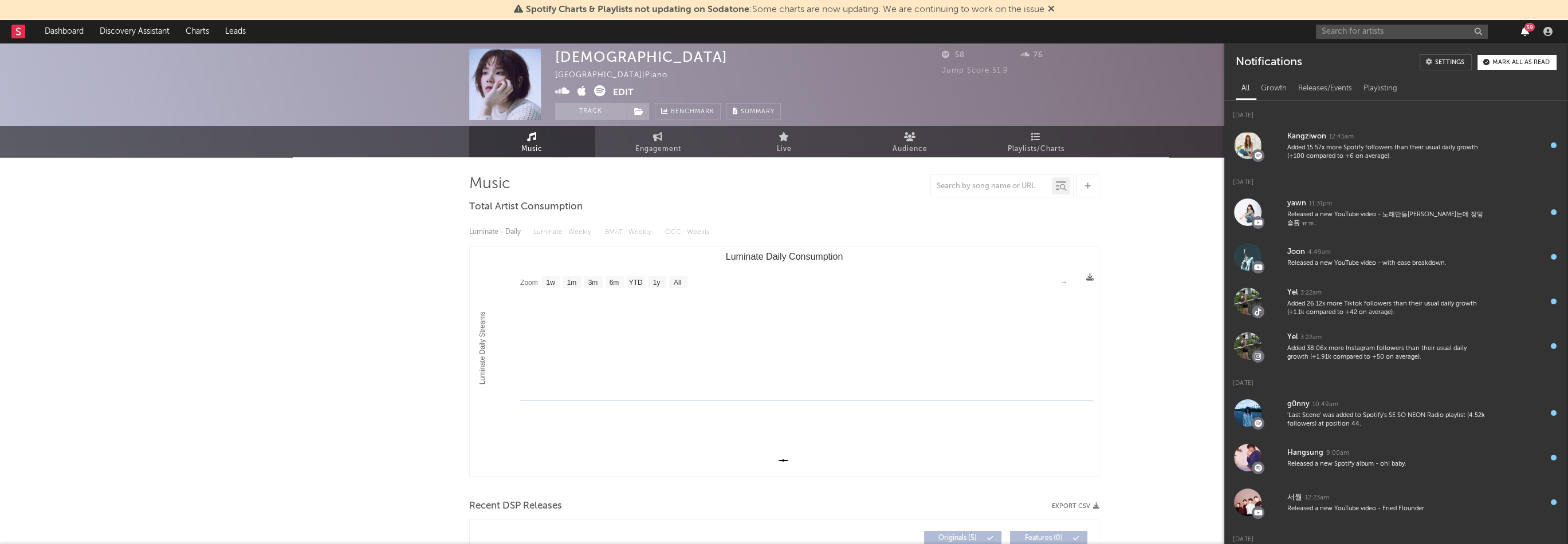
click at [1527, 34] on icon "button" at bounding box center [1525, 32] width 8 height 10
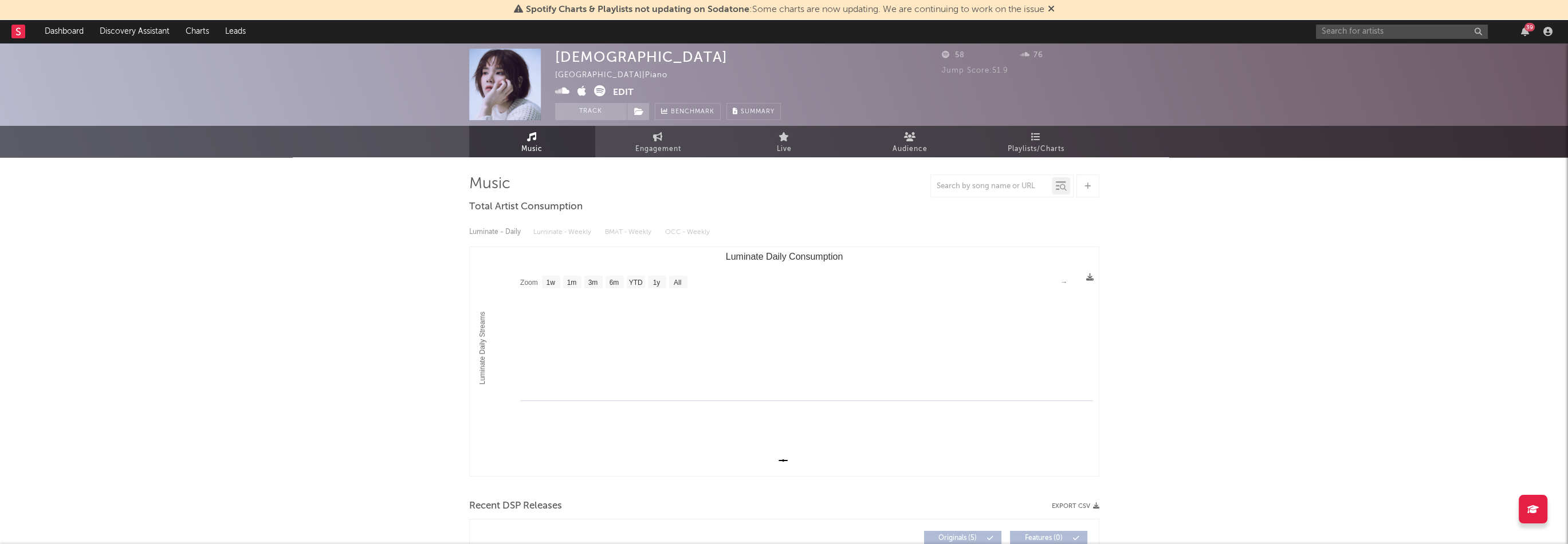
click at [568, 91] on icon at bounding box center [562, 91] width 15 height 11
click at [625, 93] on button "Edit" at bounding box center [623, 92] width 21 height 14
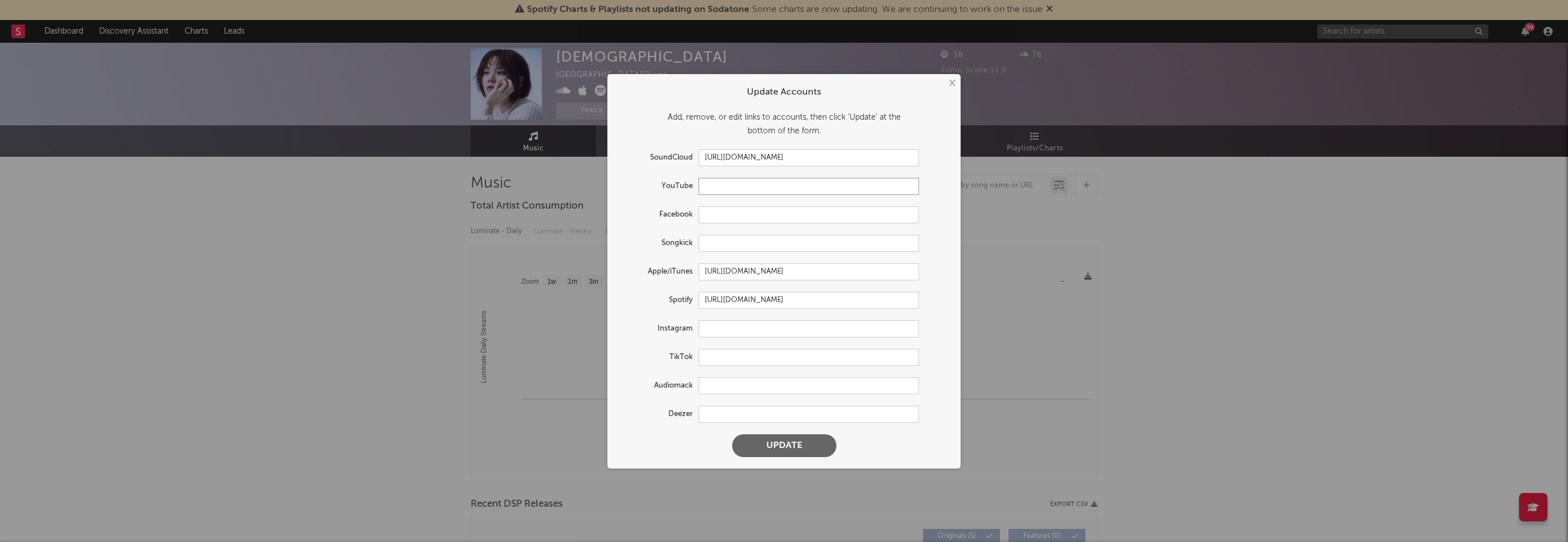
click at [723, 187] on input "text" at bounding box center [809, 187] width 221 height 17
paste input "[URL][DOMAIN_NAME]"
type input "[URL][DOMAIN_NAME]"
drag, startPoint x: 834, startPoint y: 157, endPoint x: 584, endPoint y: 157, distance: 250.0
click at [632, 154] on div "SoundCloud [URL][DOMAIN_NAME]" at bounding box center [769, 158] width 300 height 17
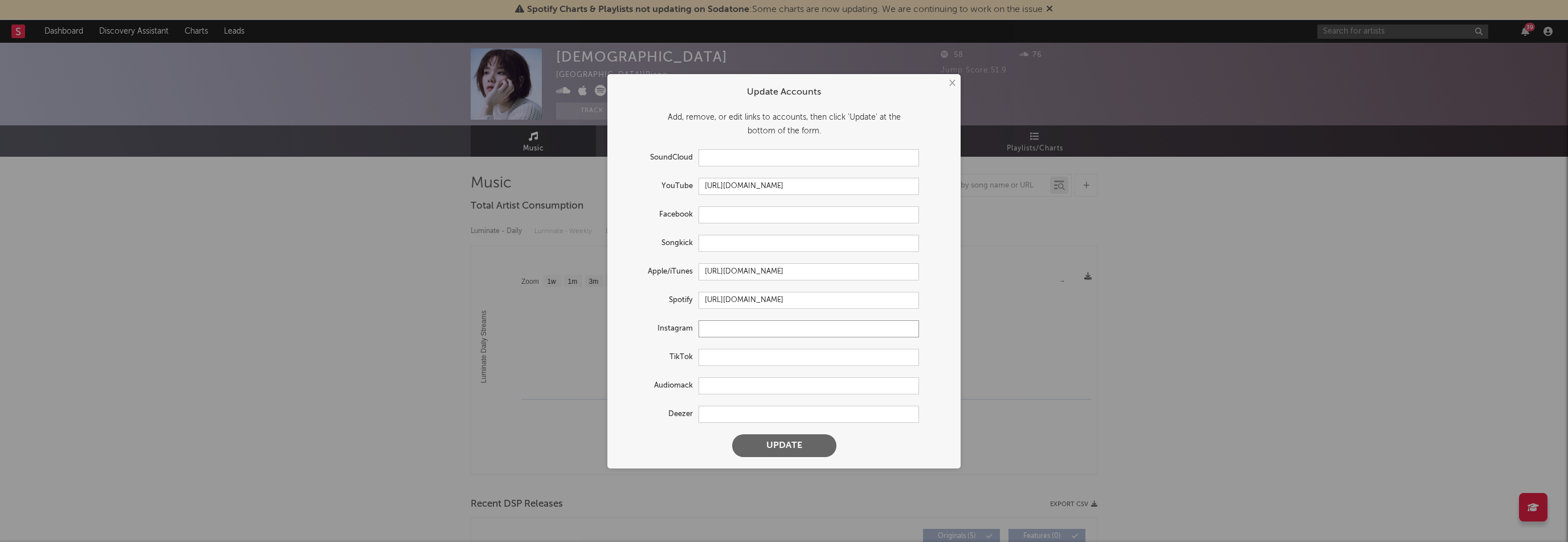
click at [739, 328] on input "text" at bounding box center [809, 329] width 221 height 17
paste input "[URL][DOMAIN_NAME]"
type input "[URL][DOMAIN_NAME]"
click at [828, 442] on button "Update" at bounding box center [784, 445] width 104 height 23
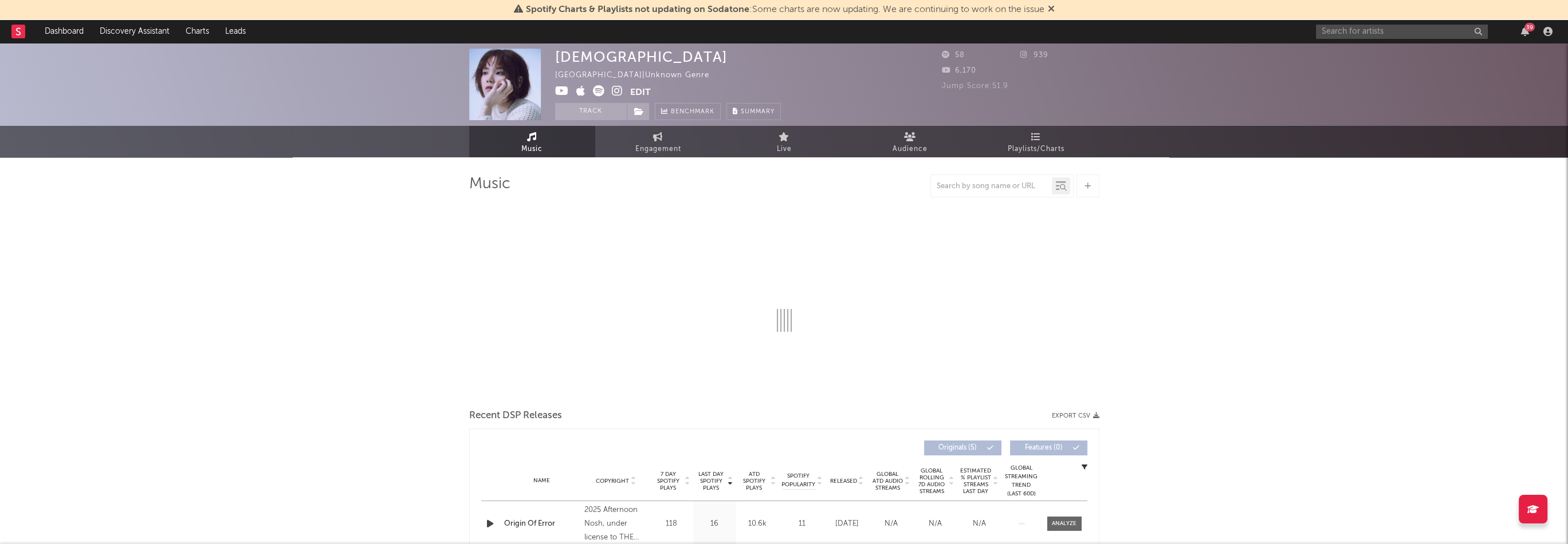
select select "1w"
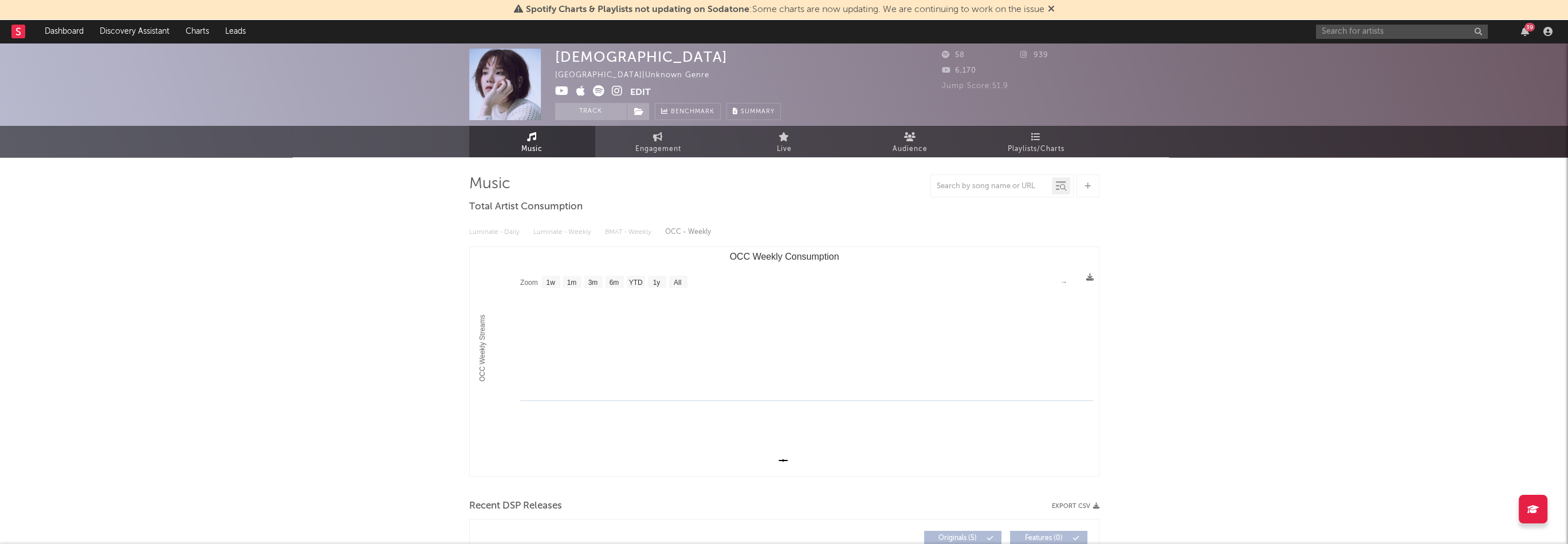
click at [1370, 344] on div "nuni [GEOGRAPHIC_DATA] | Unknown Genre Edit Track Benchmark Summary 58 939 6,17…" at bounding box center [784, 473] width 1568 height 862
click at [639, 106] on span at bounding box center [637, 112] width 23 height 17
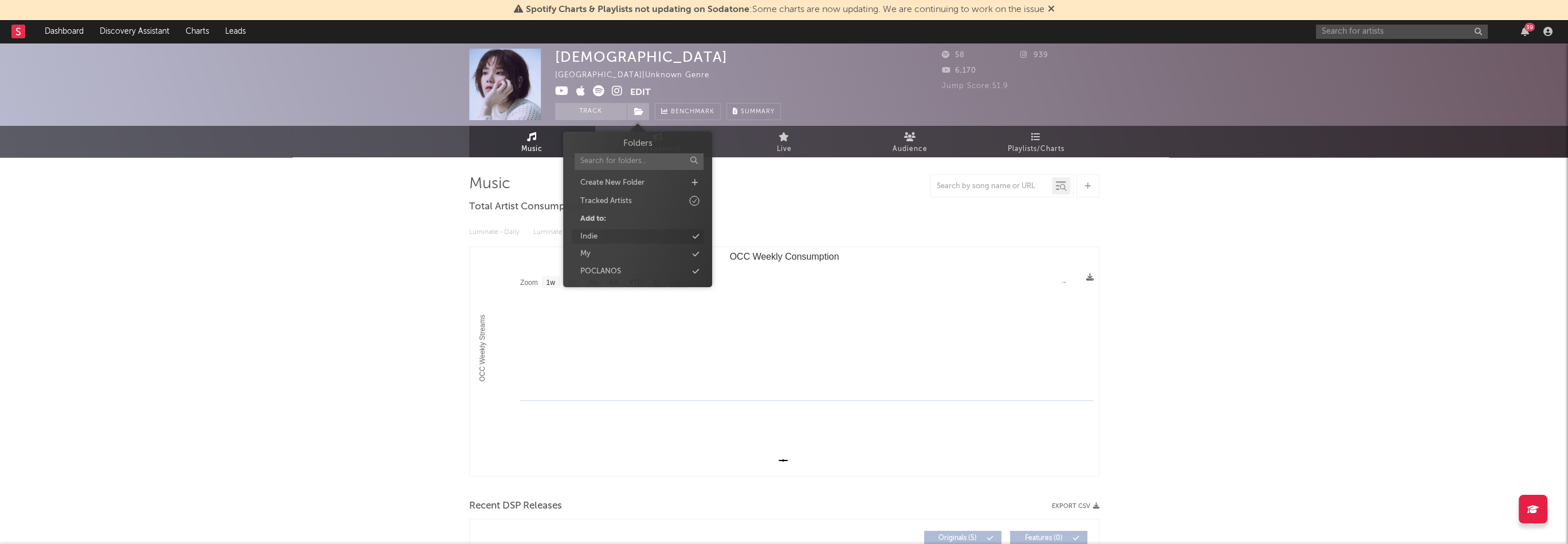
click at [612, 240] on div "Indie" at bounding box center [637, 237] width 132 height 15
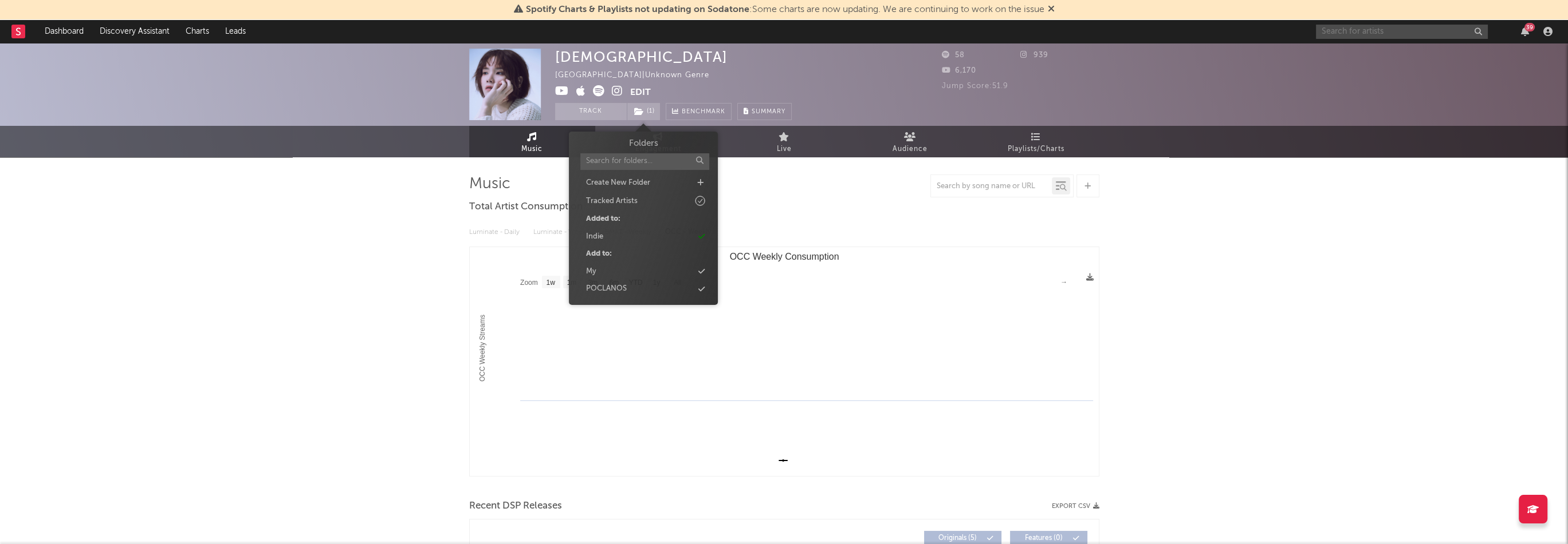
click at [1349, 33] on input "text" at bounding box center [1402, 32] width 172 height 14
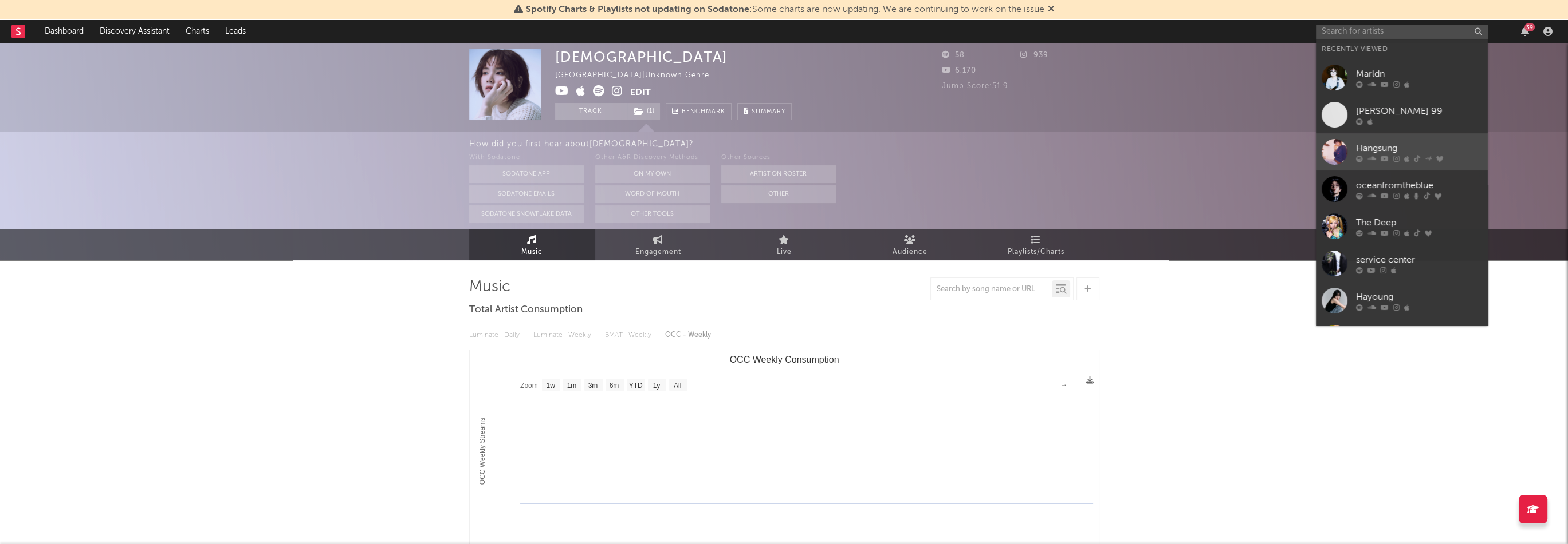
click at [1375, 142] on div "Hangsung" at bounding box center [1419, 148] width 126 height 14
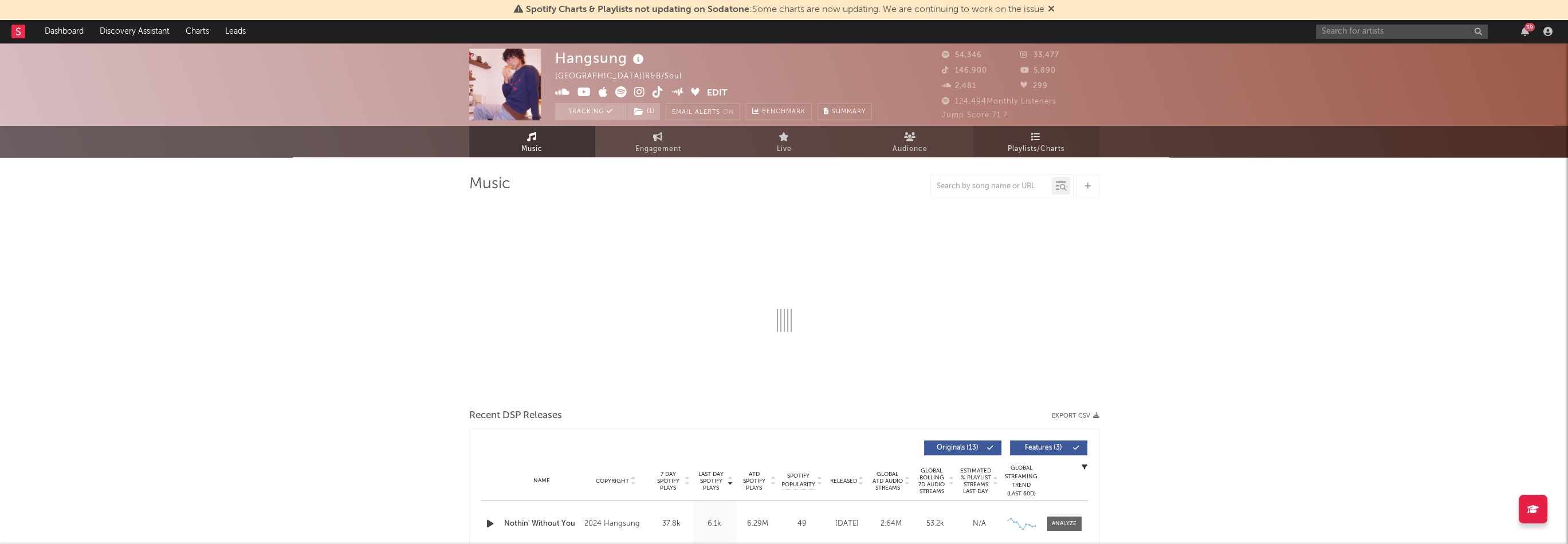
click at [1017, 147] on span "Playlists/Charts" at bounding box center [1036, 149] width 56 height 14
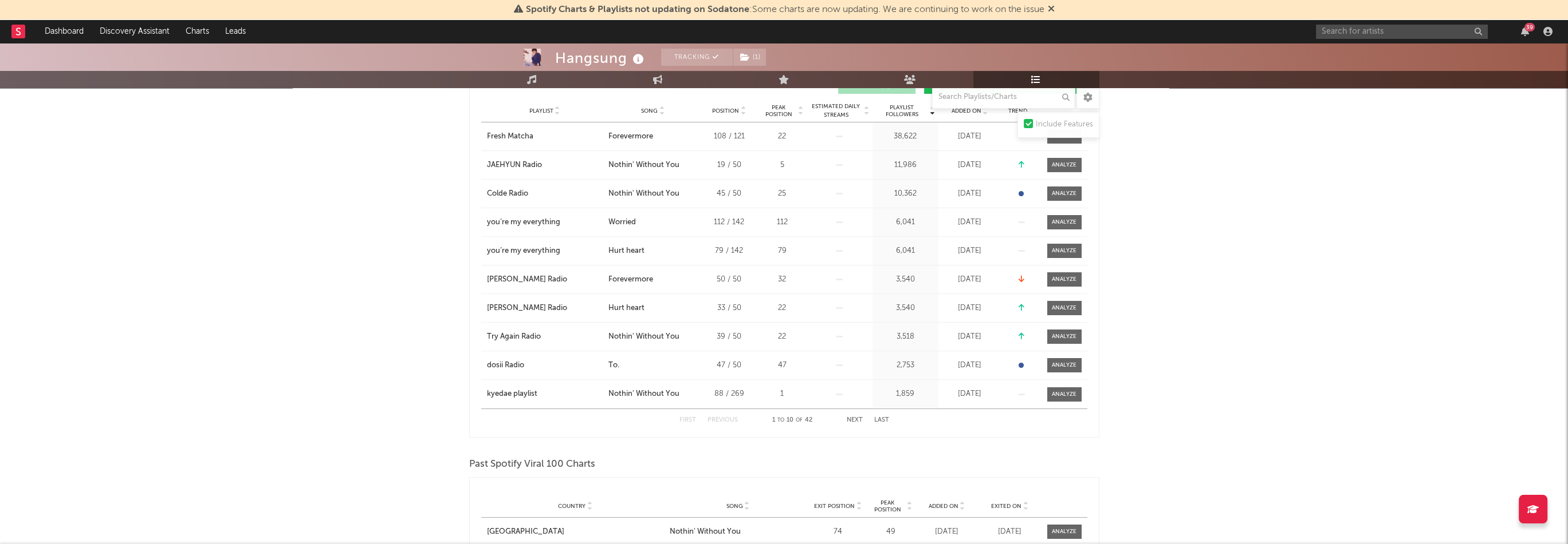
scroll to position [343, 0]
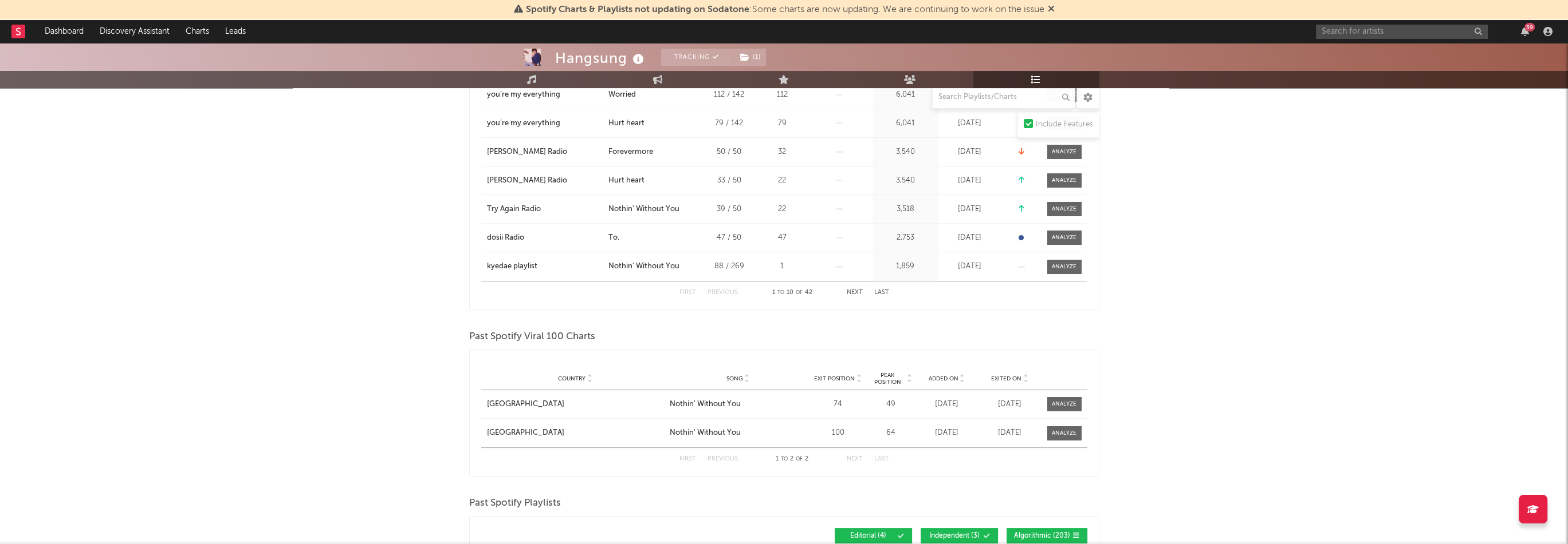
drag, startPoint x: 967, startPoint y: 406, endPoint x: 923, endPoint y: 406, distance: 44.0
click at [923, 406] on div "[DATE]" at bounding box center [947, 404] width 57 height 11
click at [997, 411] on div "Country Vietnam City Song Nothin' Without You Exit Position 74 Peak Position 49…" at bounding box center [784, 404] width 606 height 28
click at [1056, 404] on div at bounding box center [1063, 404] width 25 height 9
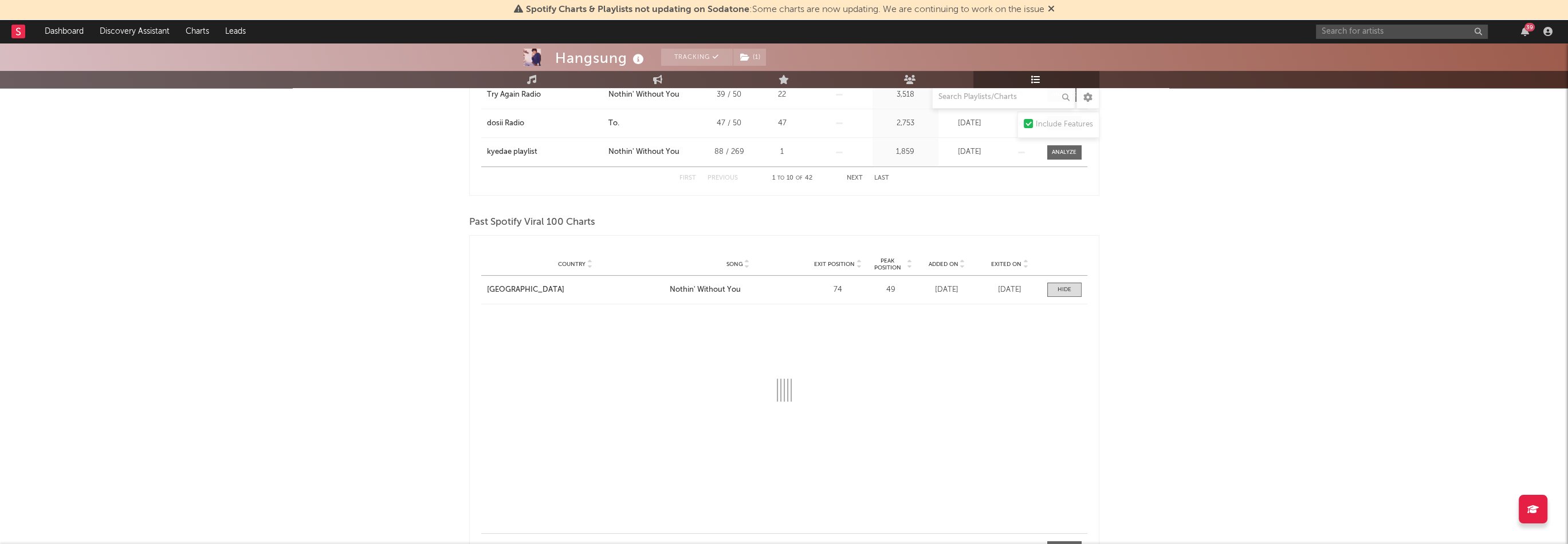
scroll to position [515, 0]
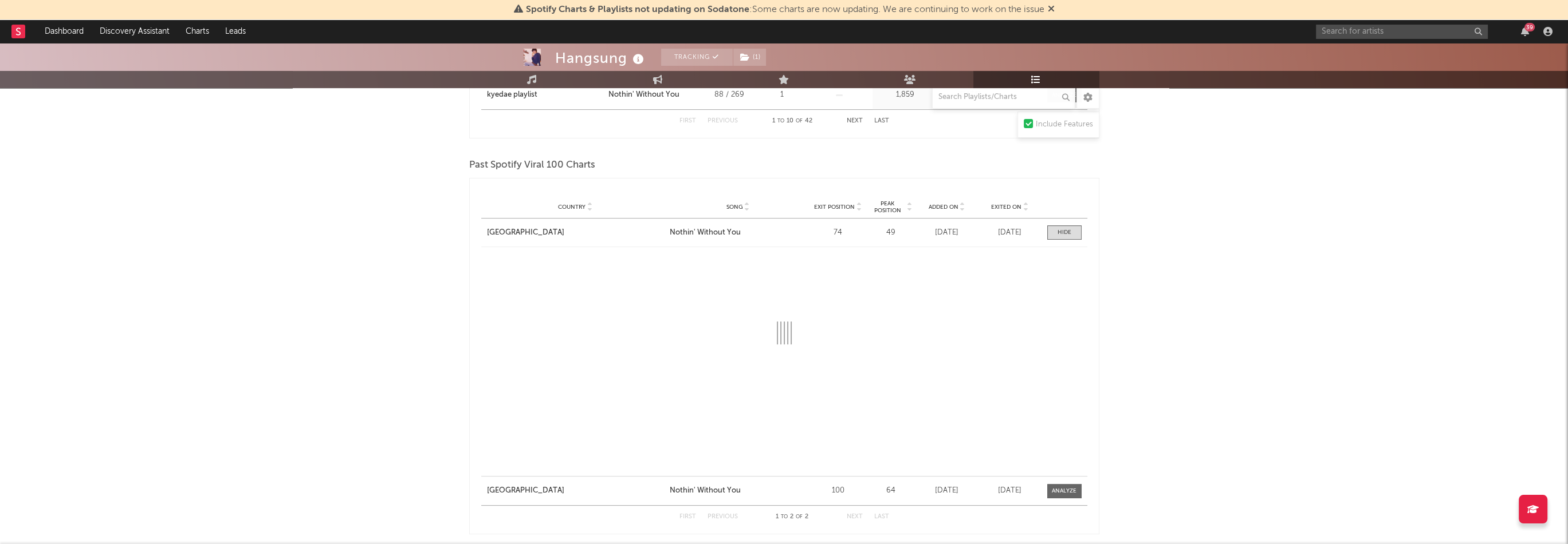
select select "1w"
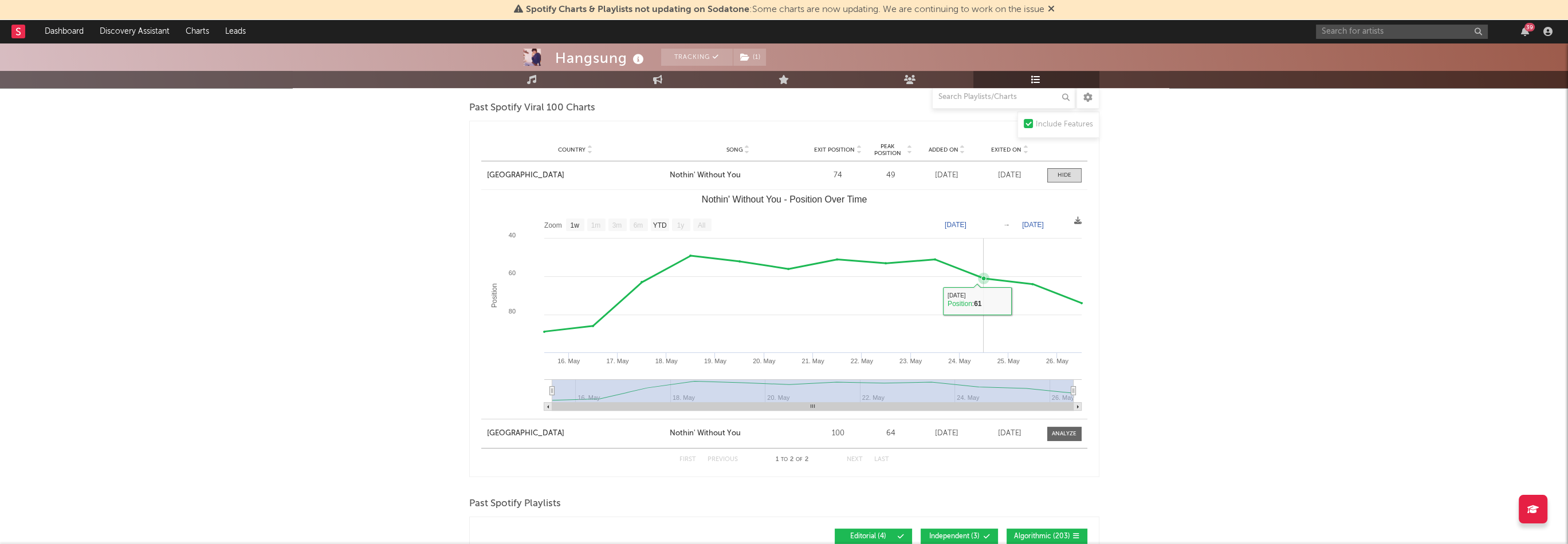
scroll to position [801, 0]
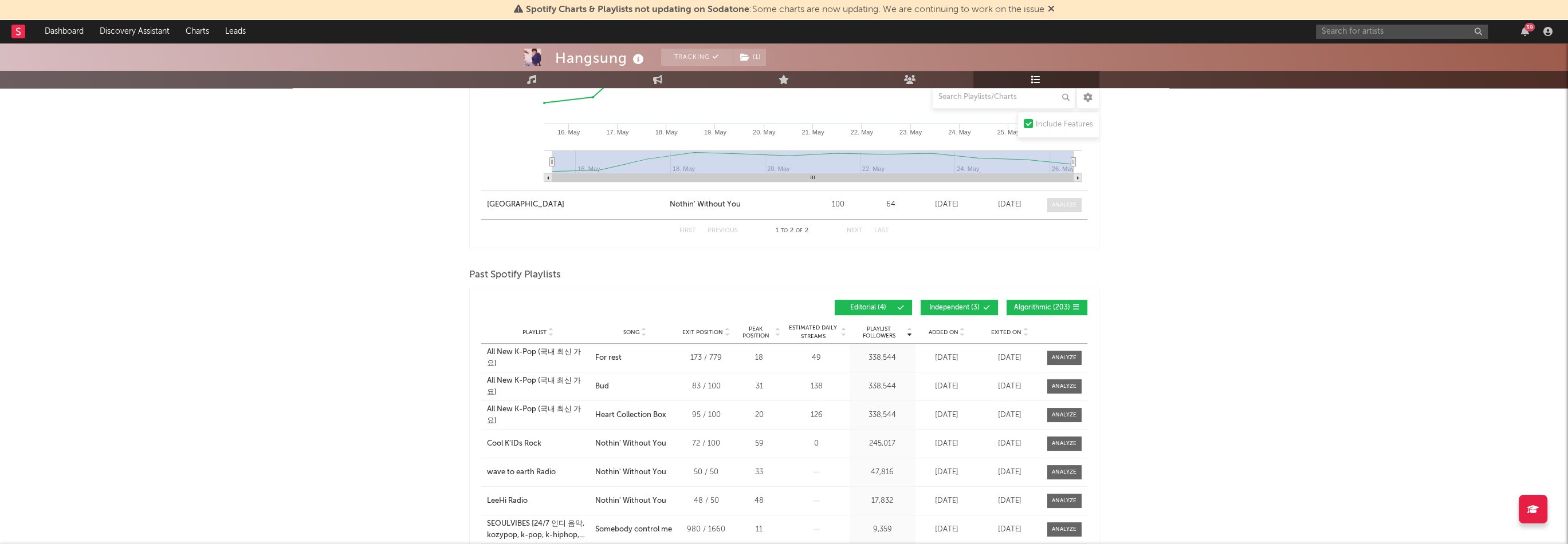
click at [1070, 208] on div at bounding box center [1063, 205] width 25 height 9
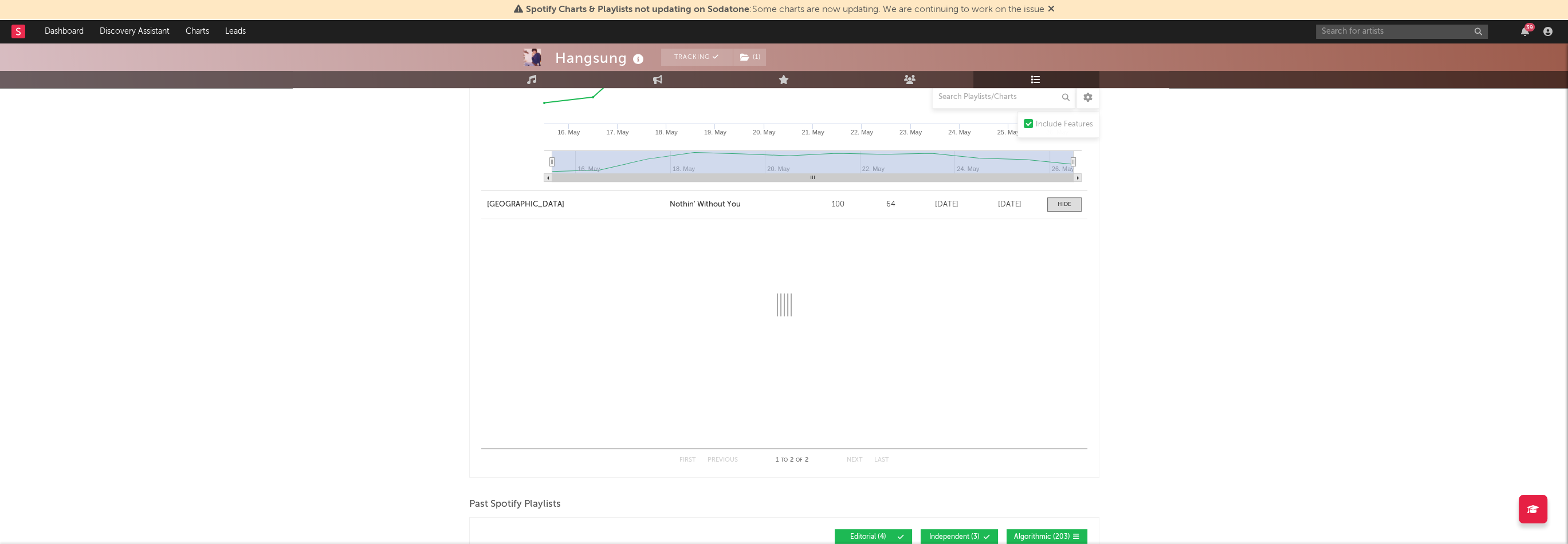
select select "1w"
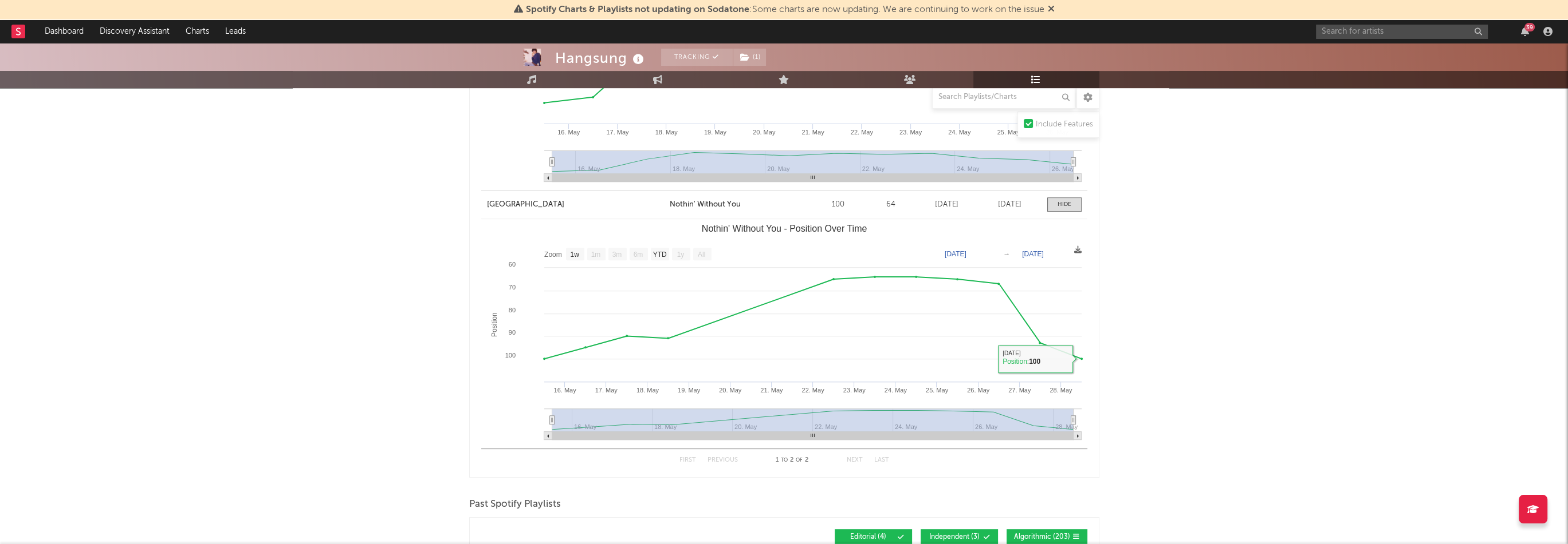
click at [1144, 322] on div "Hangsung Tracking ( 1 ) [GEOGRAPHIC_DATA] | R&B/Soul Edit Tracking ( 1 ) Email …" at bounding box center [784, 99] width 1568 height 1716
click at [424, 258] on div "Hangsung Tracking ( 1 ) [GEOGRAPHIC_DATA] | R&B/Soul Edit Tracking ( 1 ) Email …" at bounding box center [784, 99] width 1568 height 1716
click at [1206, 484] on div "Hangsung Tracking ( 1 ) [GEOGRAPHIC_DATA] | R&B/Soul Edit Tracking ( 1 ) Email …" at bounding box center [784, 99] width 1568 height 1716
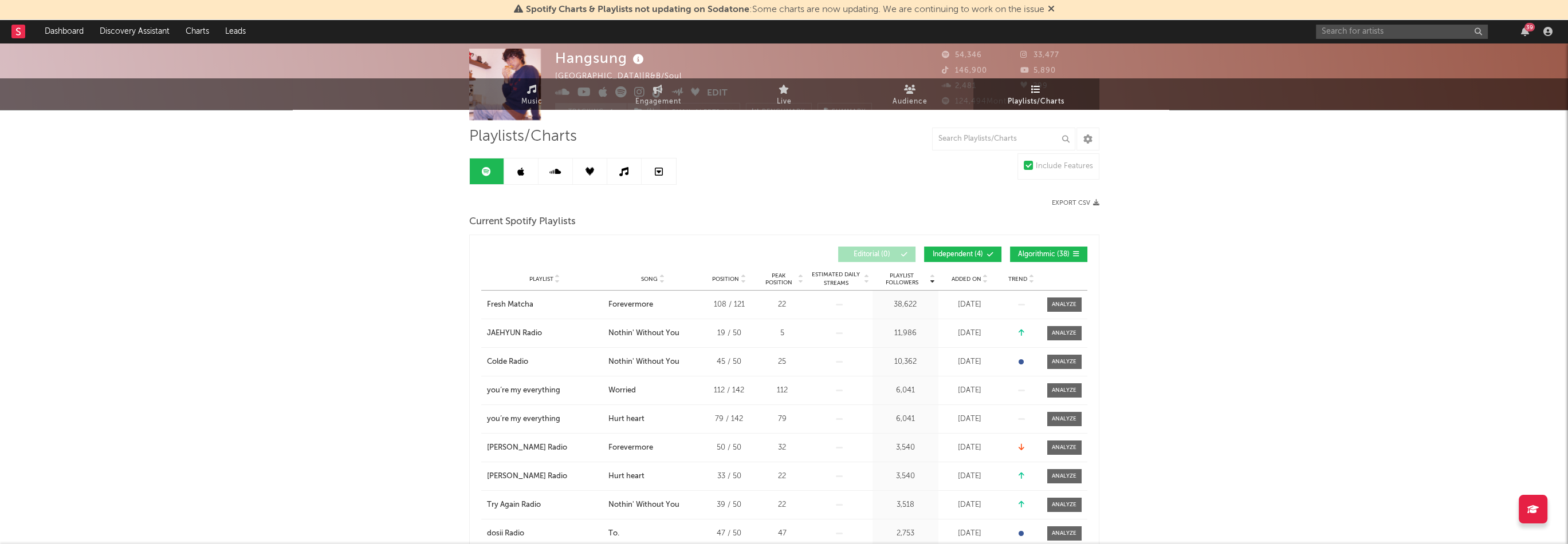
scroll to position [0, 0]
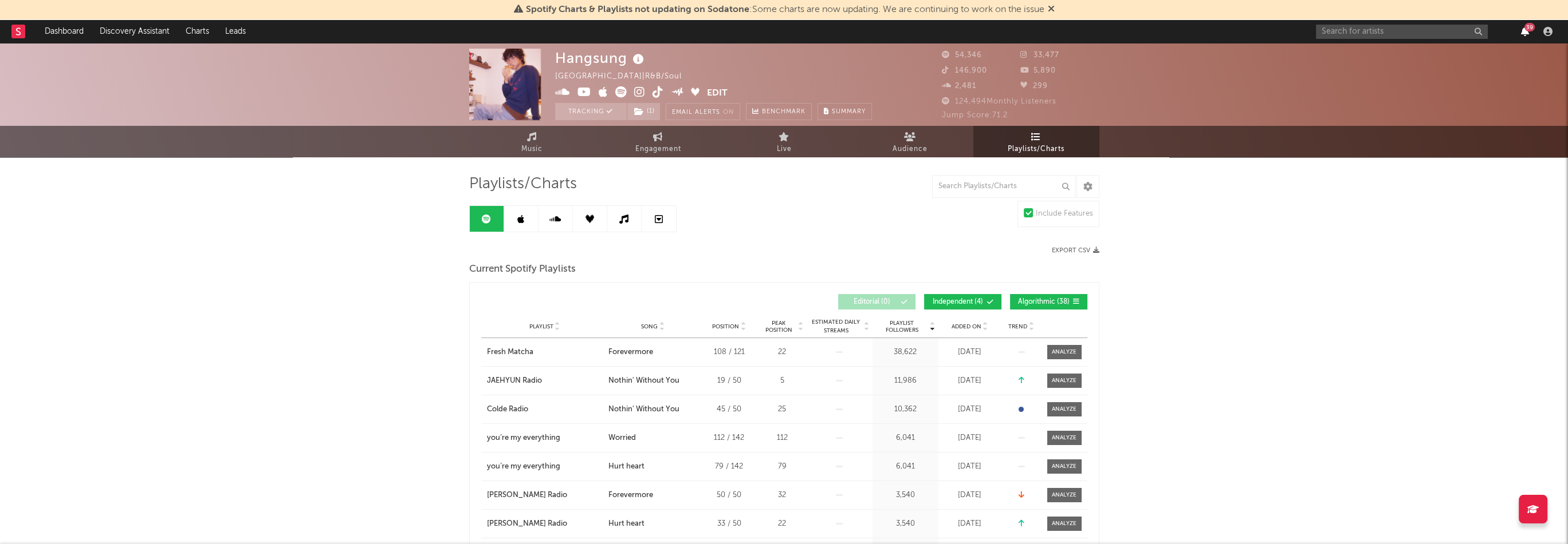
click at [1521, 33] on icon "button" at bounding box center [1525, 32] width 8 height 10
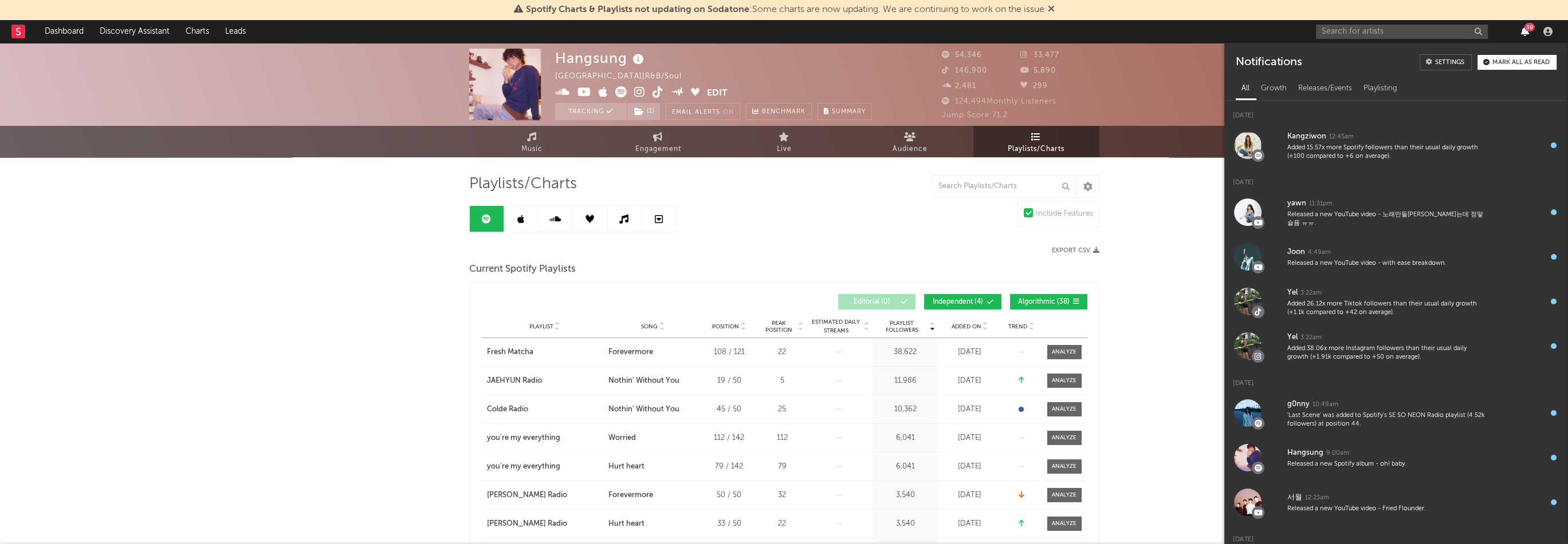
click at [1521, 33] on icon "button" at bounding box center [1525, 32] width 8 height 10
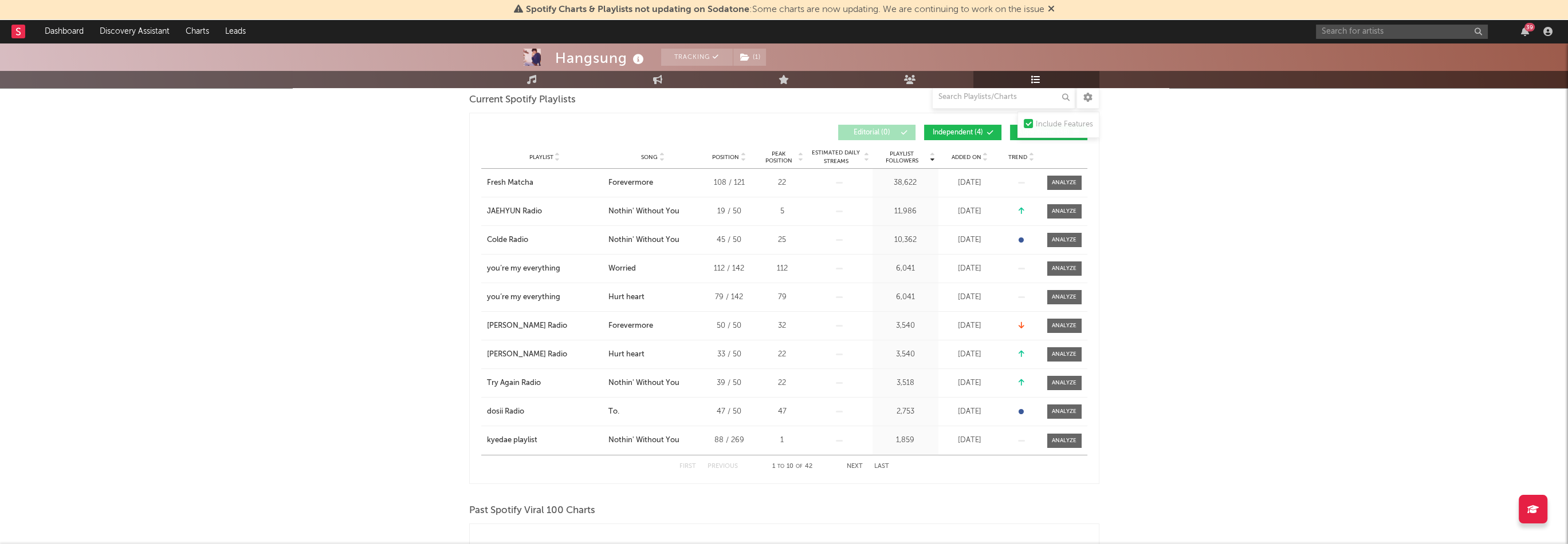
scroll to position [172, 0]
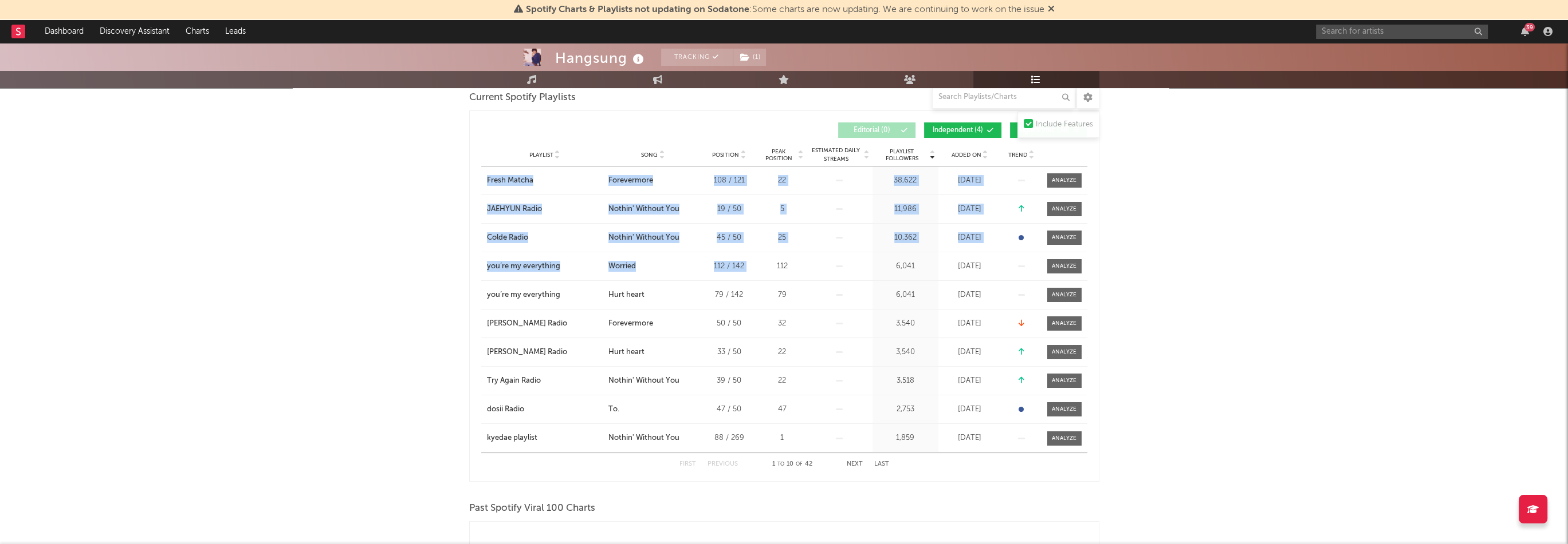
drag, startPoint x: 482, startPoint y: 159, endPoint x: 776, endPoint y: 276, distance: 316.4
click at [776, 276] on div "Playlist Followers Playlist Song Position Peak Position Playlist Followers Adde…" at bounding box center [784, 296] width 606 height 359
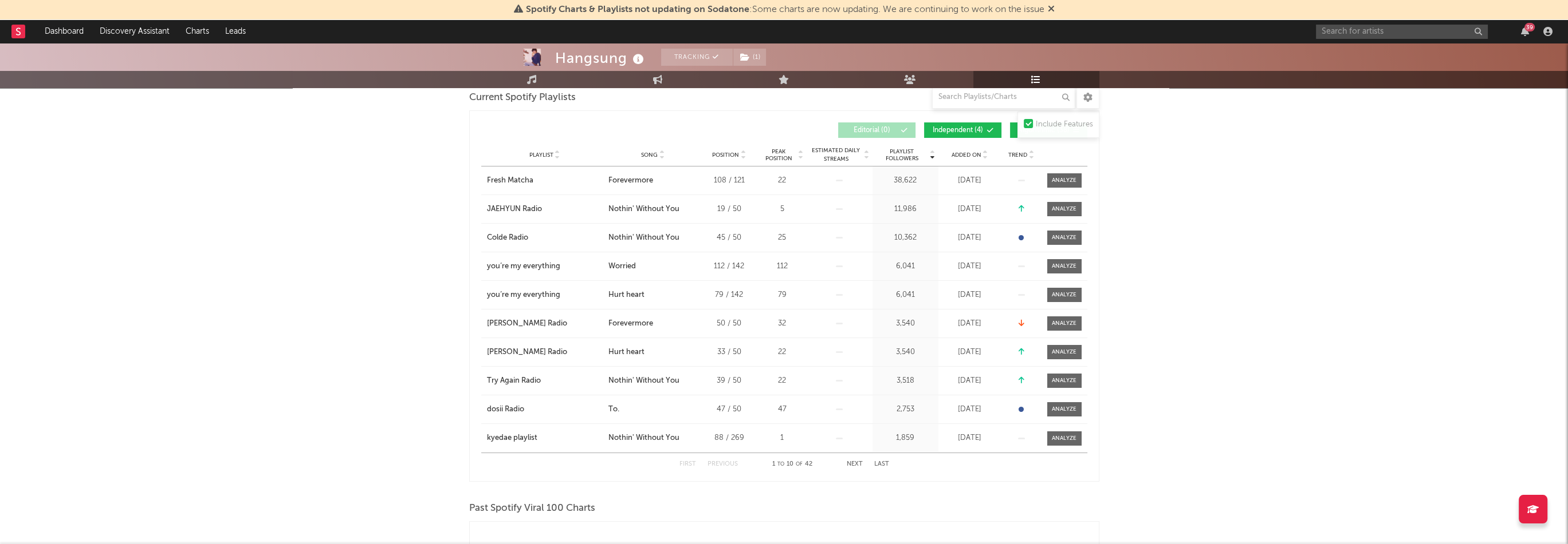
click at [846, 264] on div "Playlist you’re my everything City Song Worried Position 112 / 142 Peak Positio…" at bounding box center [784, 266] width 606 height 28
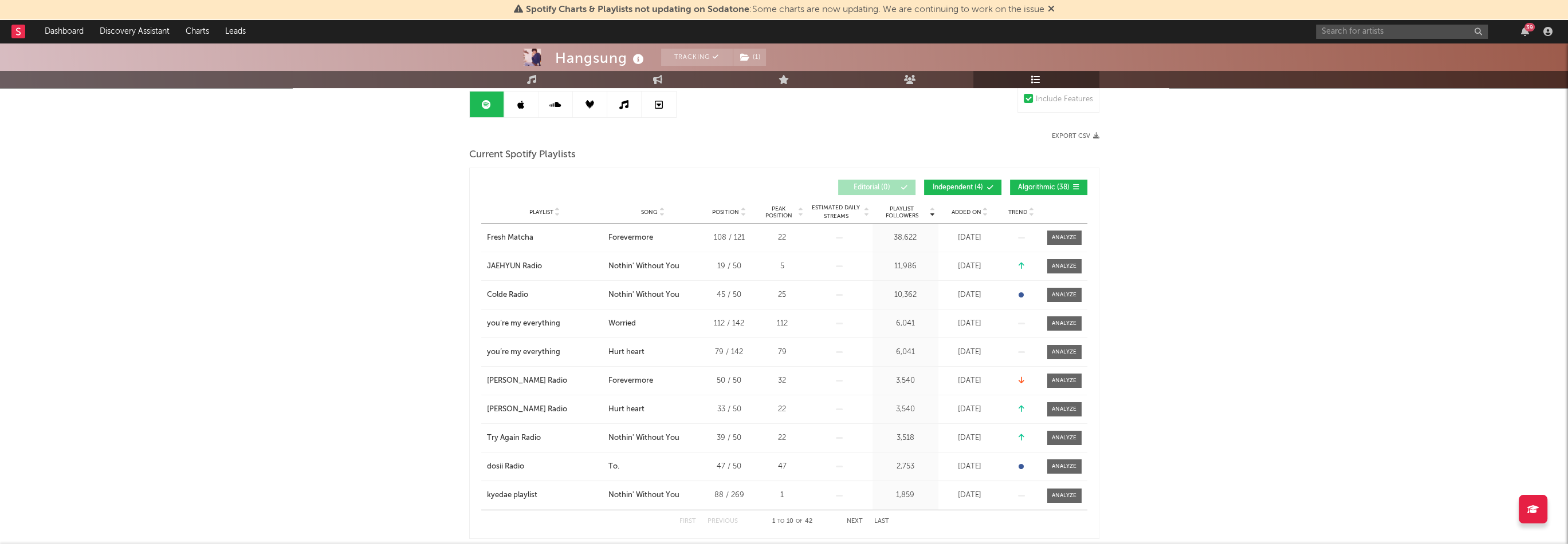
scroll to position [0, 0]
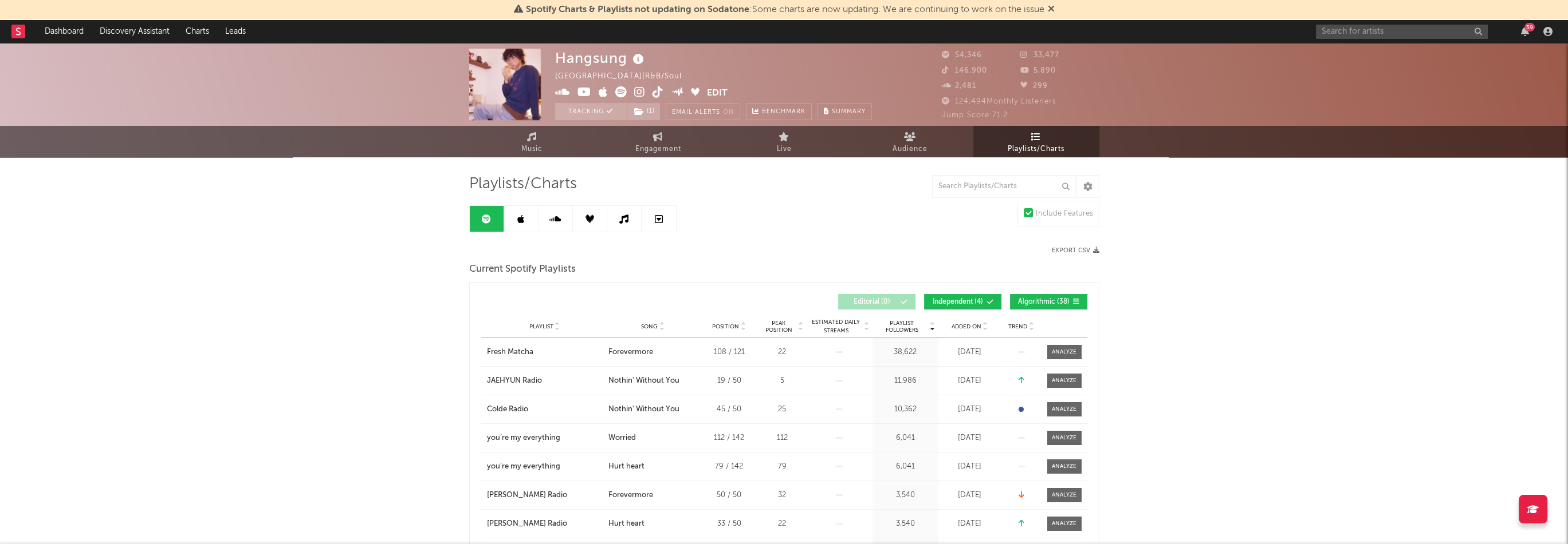
click at [518, 222] on icon at bounding box center [521, 219] width 7 height 10
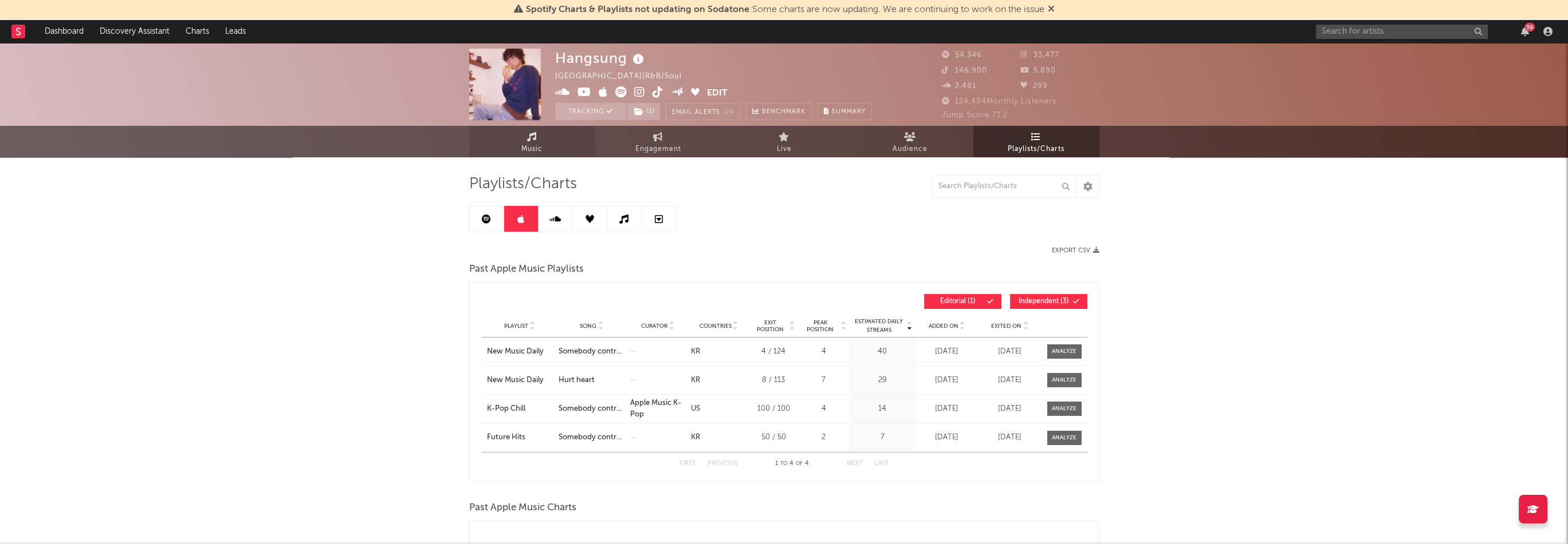
click at [552, 147] on link "Music" at bounding box center [532, 142] width 126 height 32
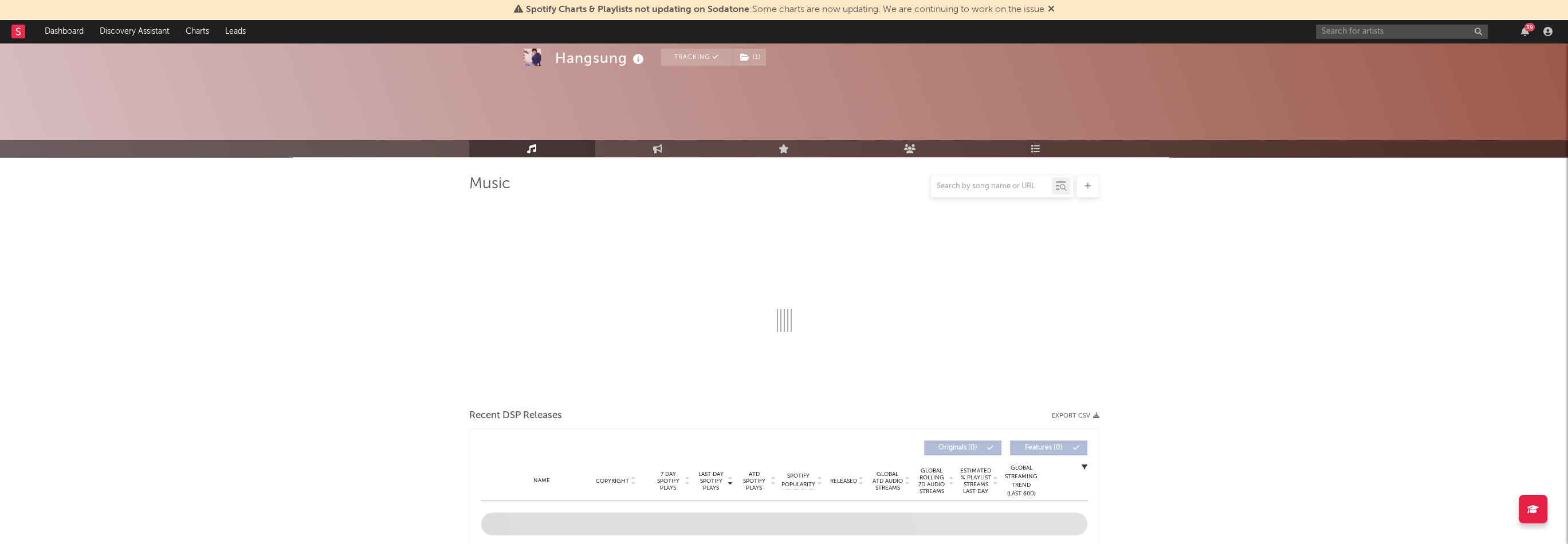
scroll to position [343, 0]
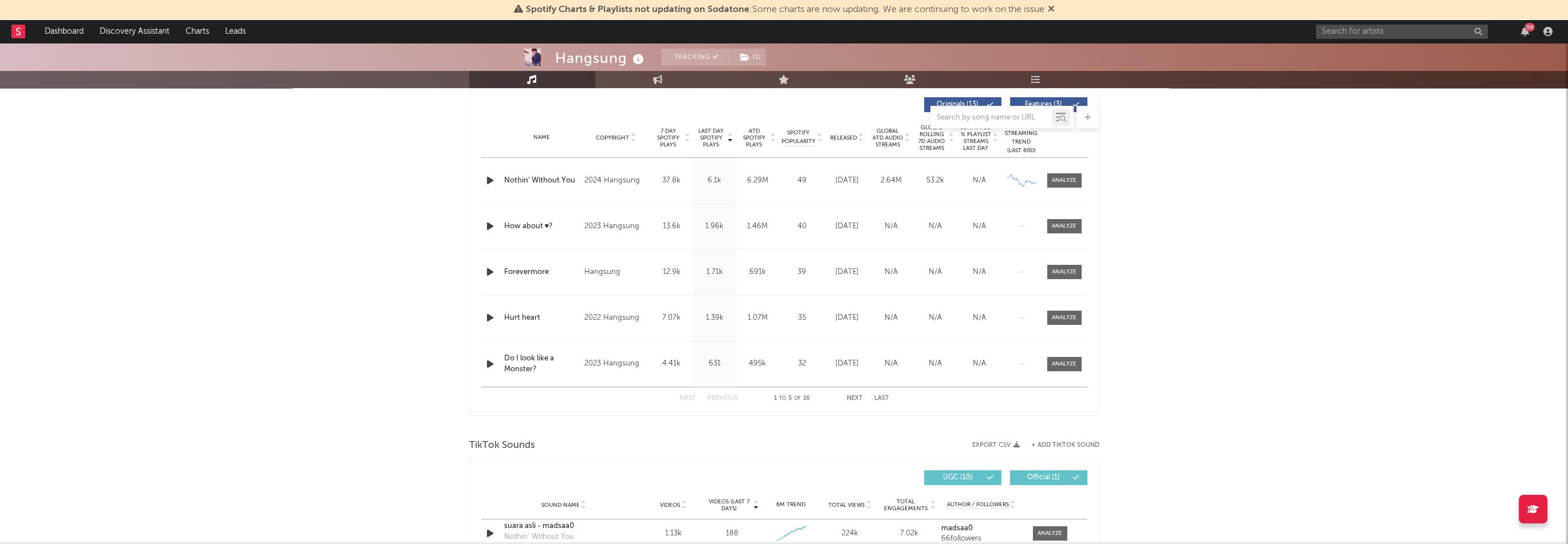
select select "6m"
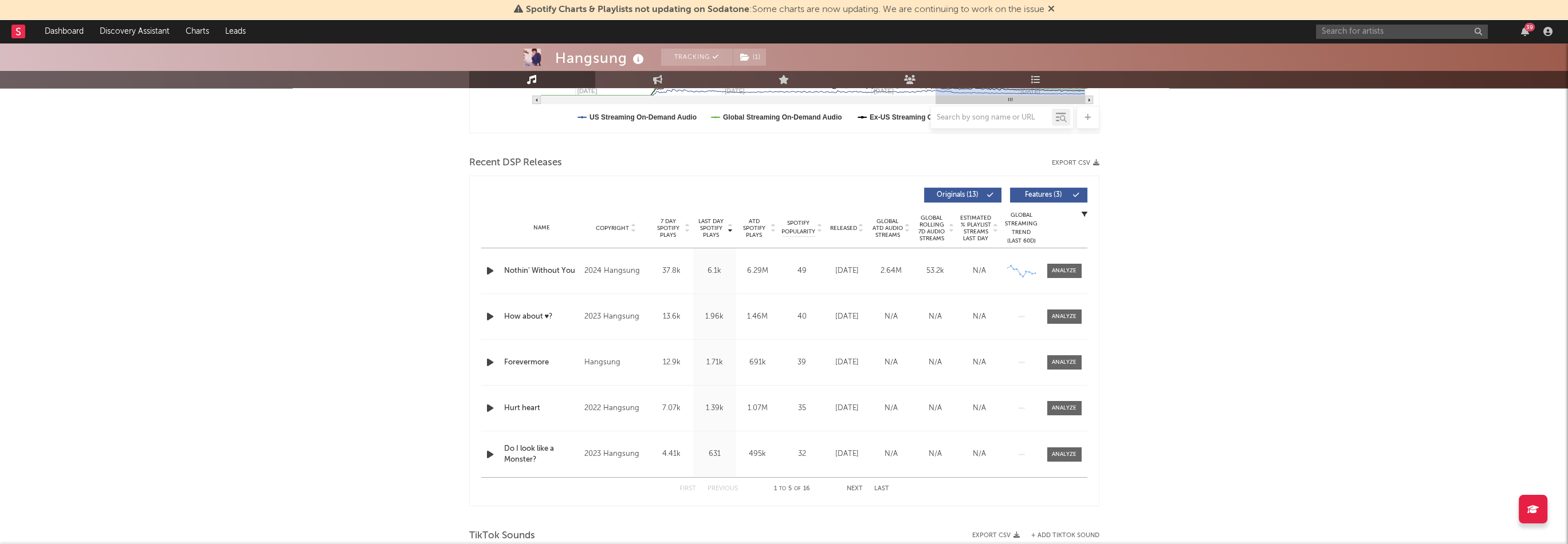
scroll to position [434, 0]
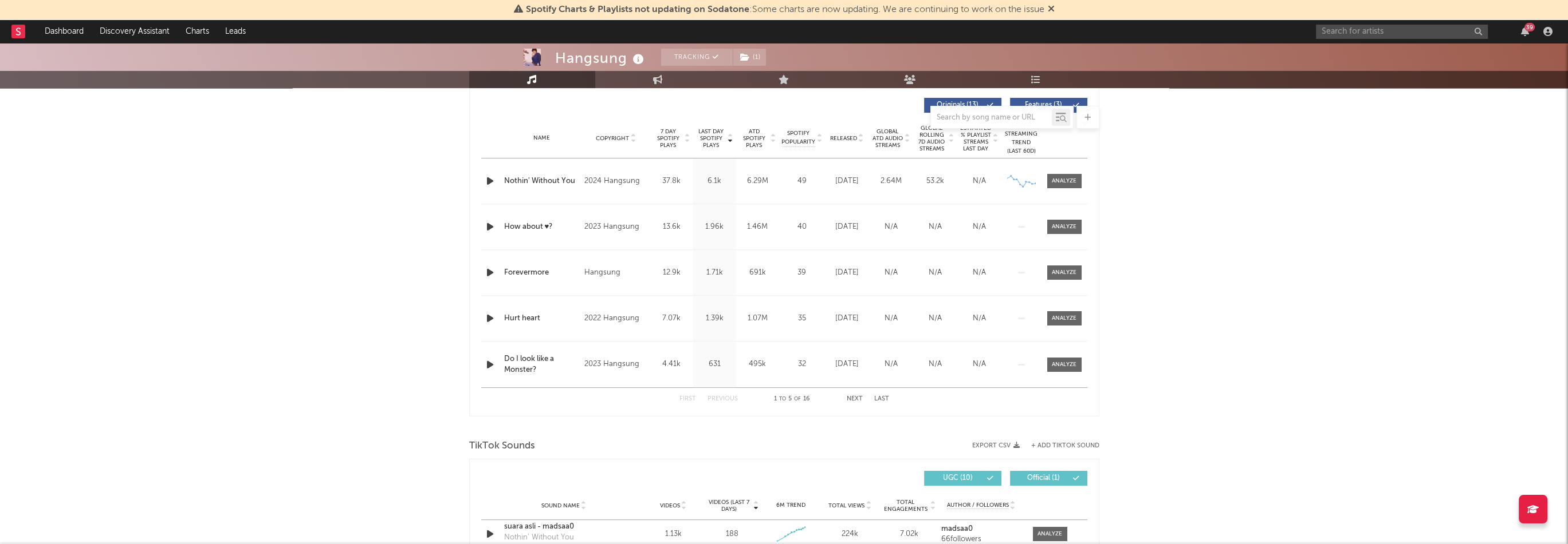
click at [848, 137] on span "Released" at bounding box center [843, 138] width 27 height 7
click at [1074, 179] on div at bounding box center [1063, 181] width 25 height 9
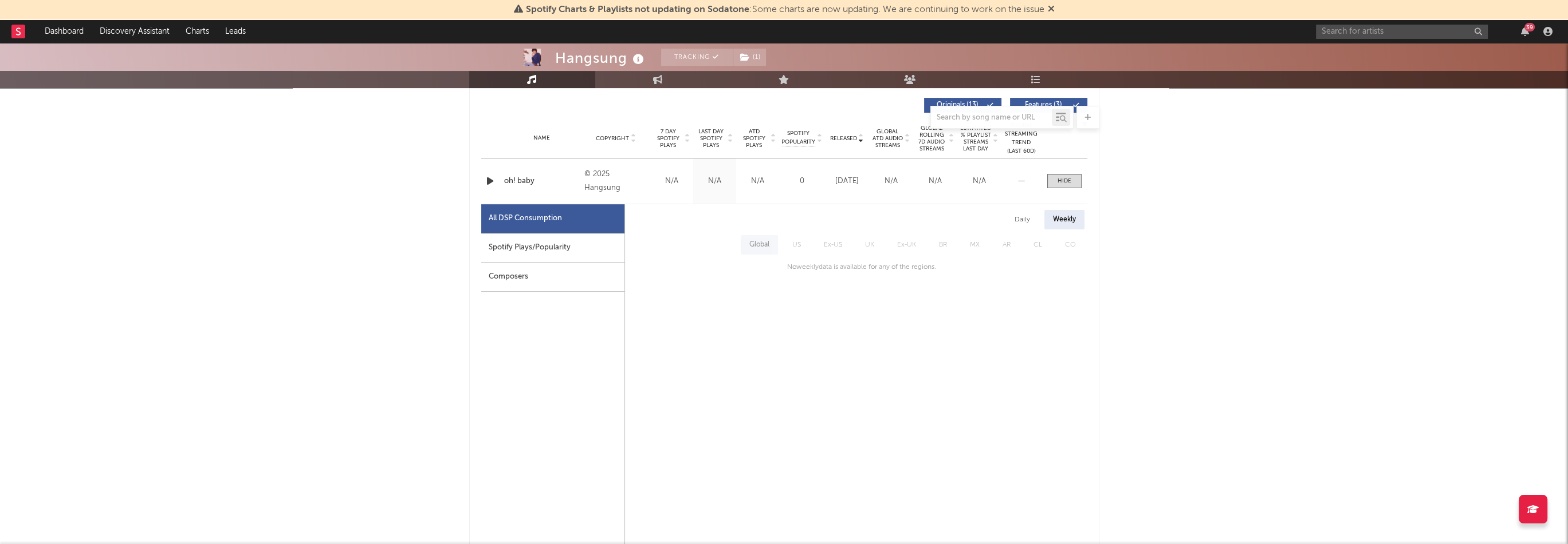
click at [579, 255] on div "Spotify Plays/Popularity" at bounding box center [552, 248] width 143 height 29
select select "1w"
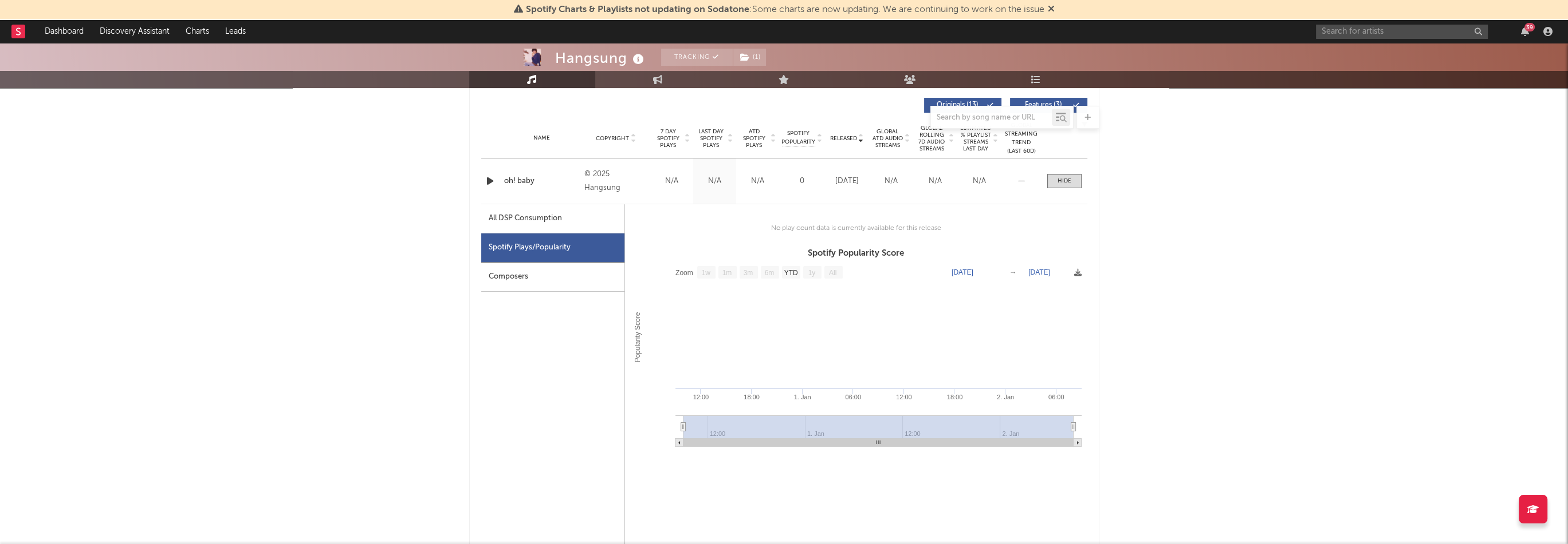
click at [561, 281] on div "Composers" at bounding box center [552, 277] width 143 height 29
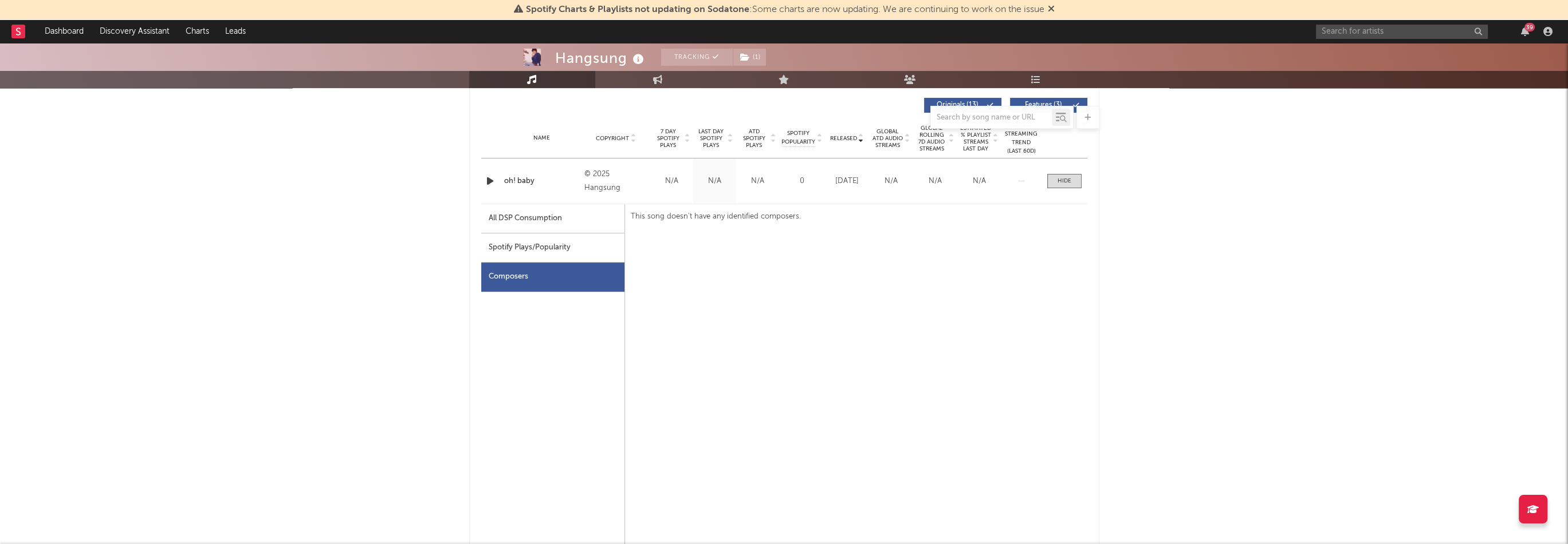
click at [567, 220] on div "All DSP Consumption" at bounding box center [552, 218] width 143 height 29
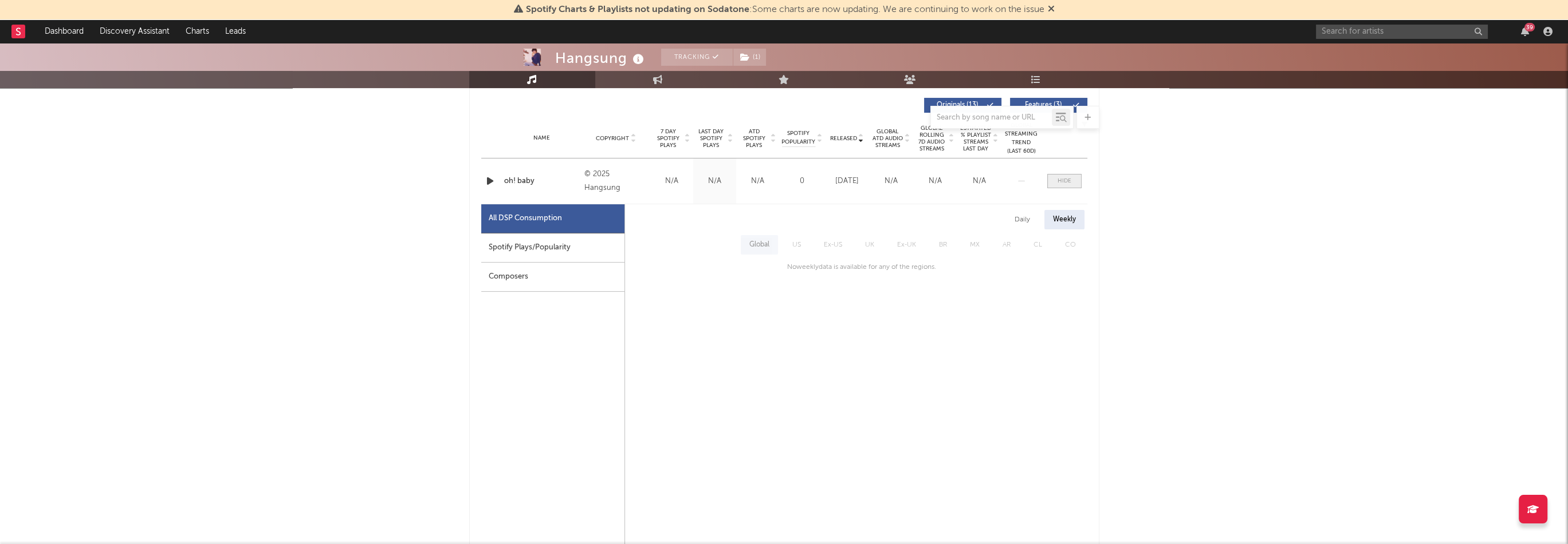
click at [1062, 179] on div at bounding box center [1063, 181] width 14 height 9
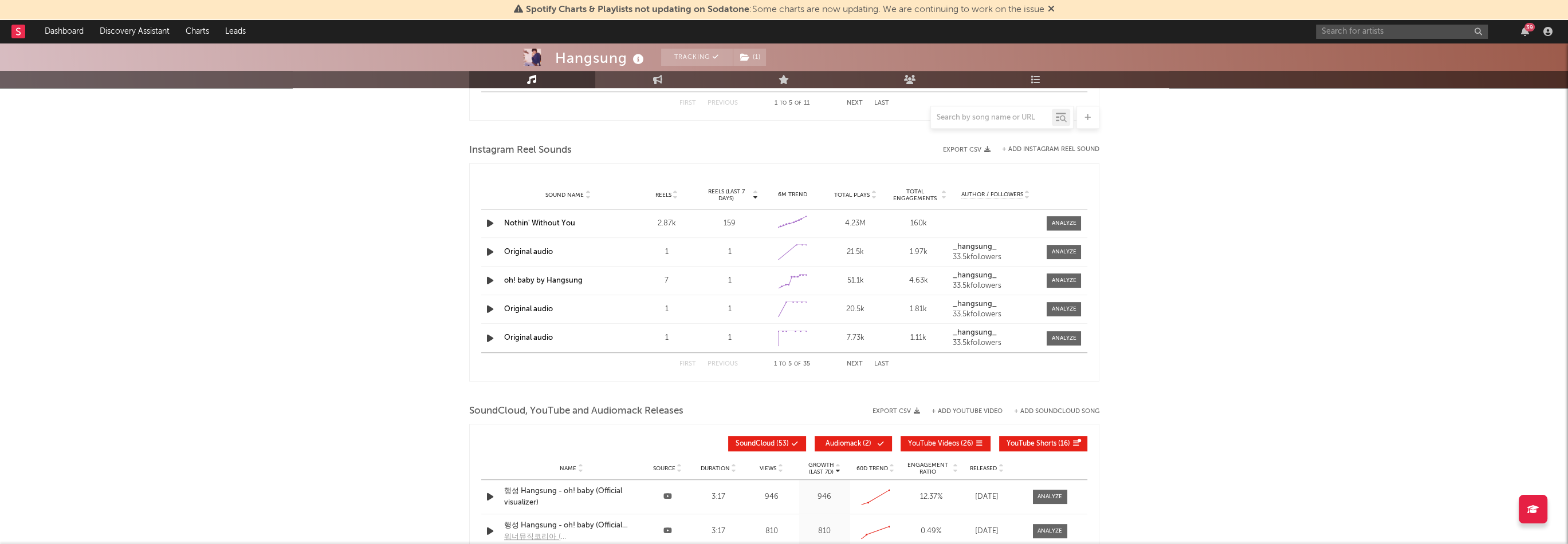
scroll to position [1005, 0]
click at [1054, 279] on div at bounding box center [1063, 280] width 25 height 9
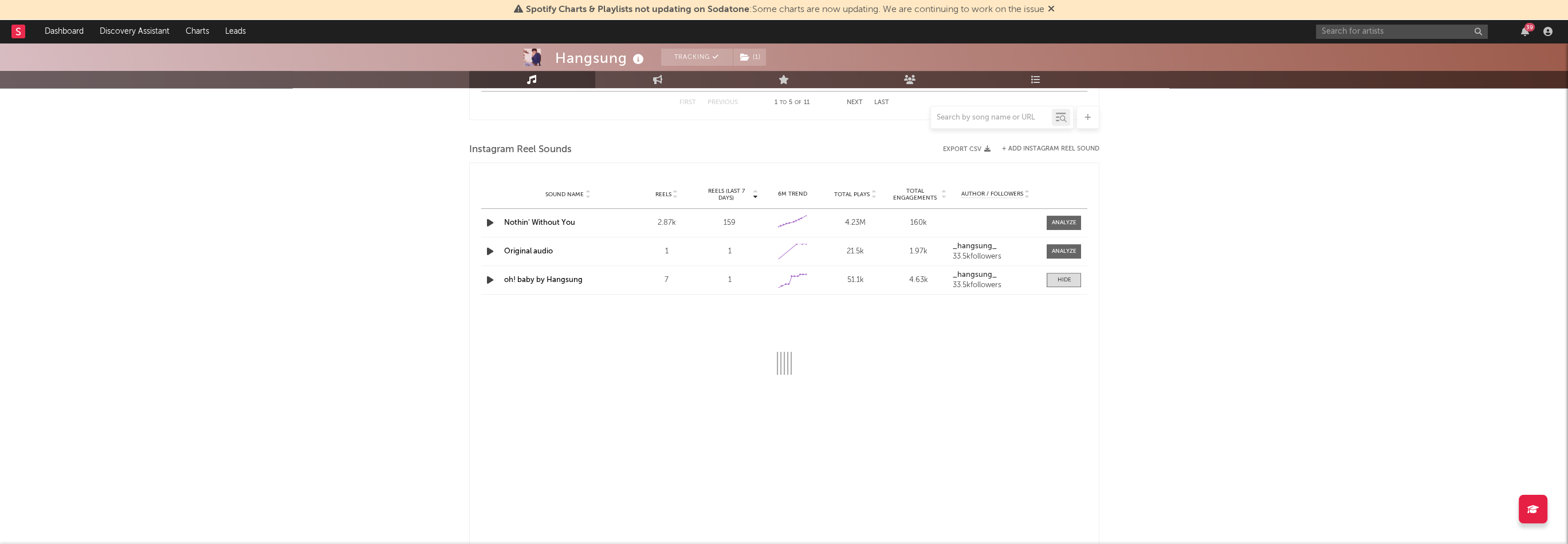
select select "1w"
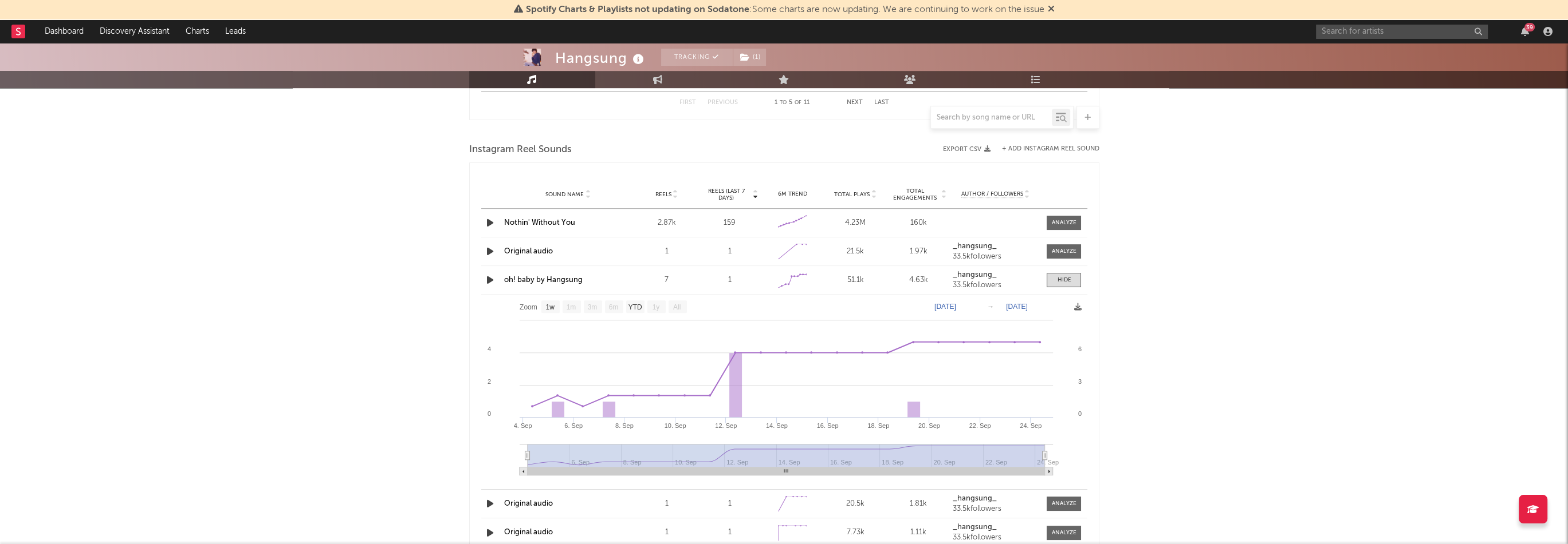
click at [558, 277] on link "oh! baby by Hangsung" at bounding box center [543, 280] width 79 height 7
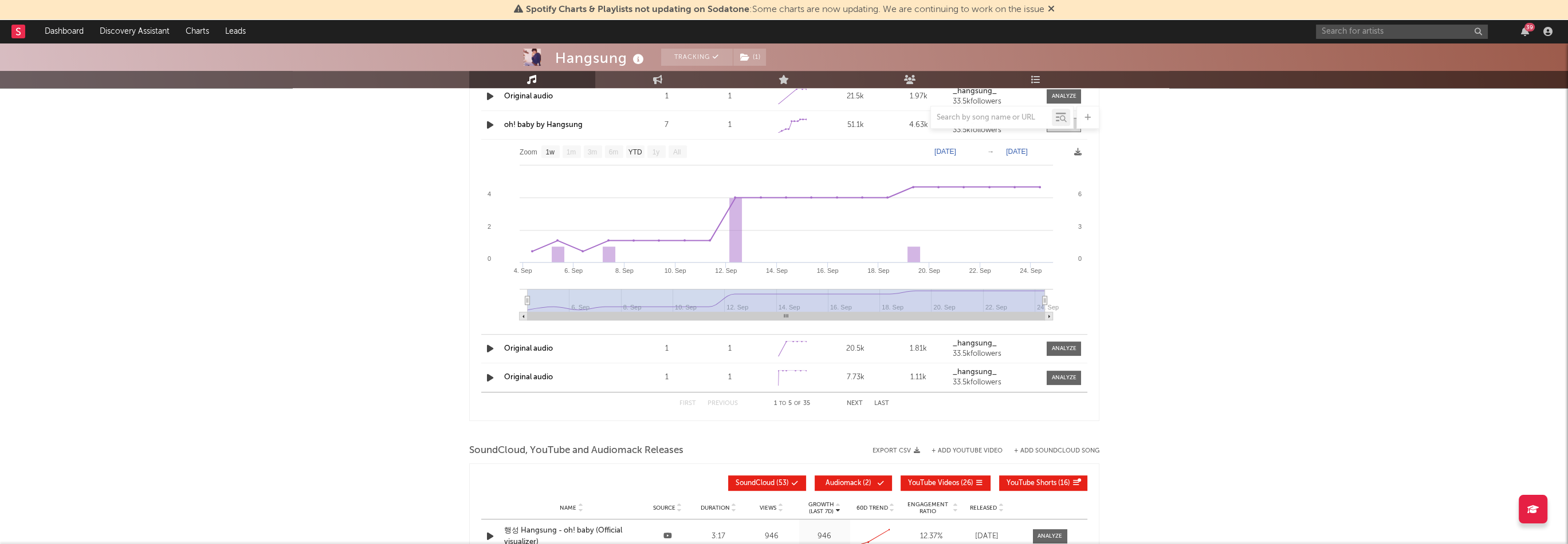
scroll to position [1178, 0]
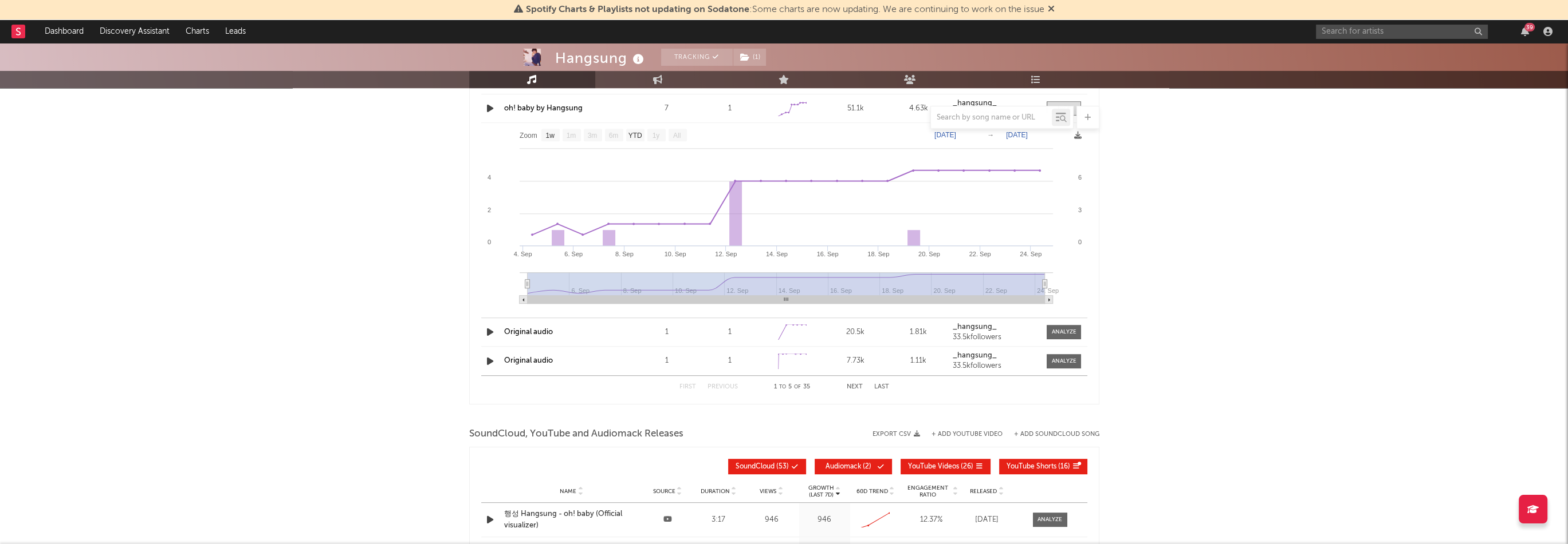
click at [856, 388] on button "Next" at bounding box center [854, 388] width 16 height 6
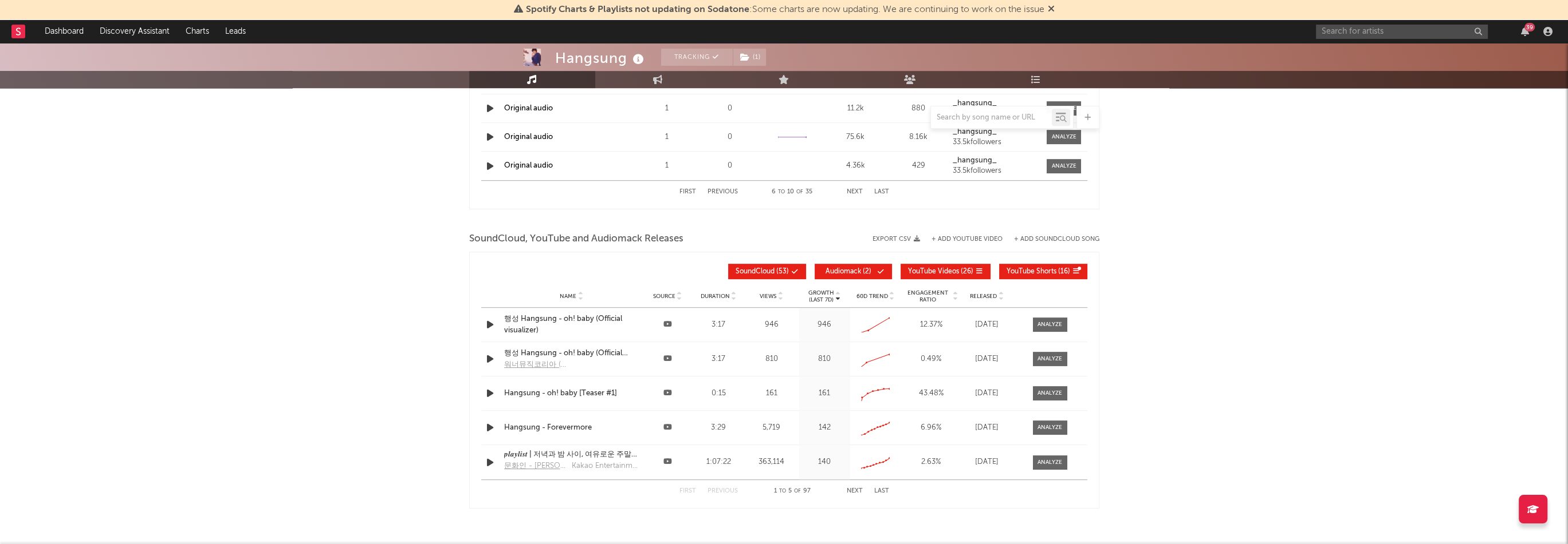
scroll to position [1063, 0]
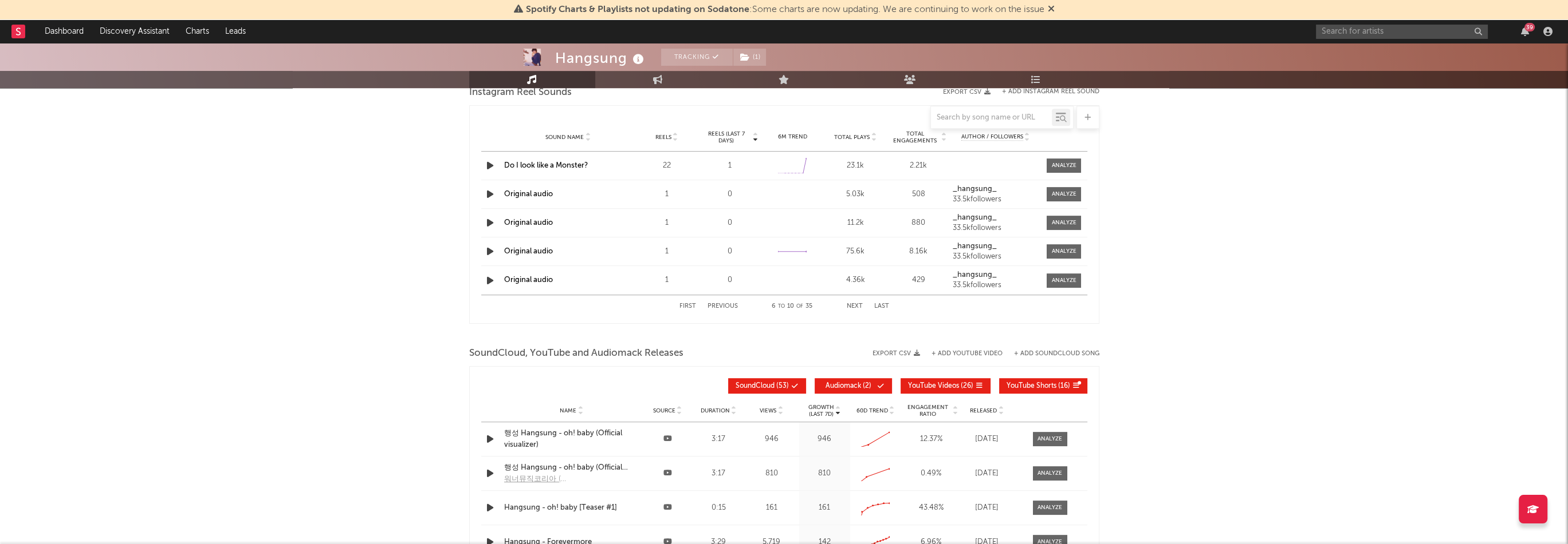
click at [859, 306] on button "Next" at bounding box center [854, 307] width 16 height 6
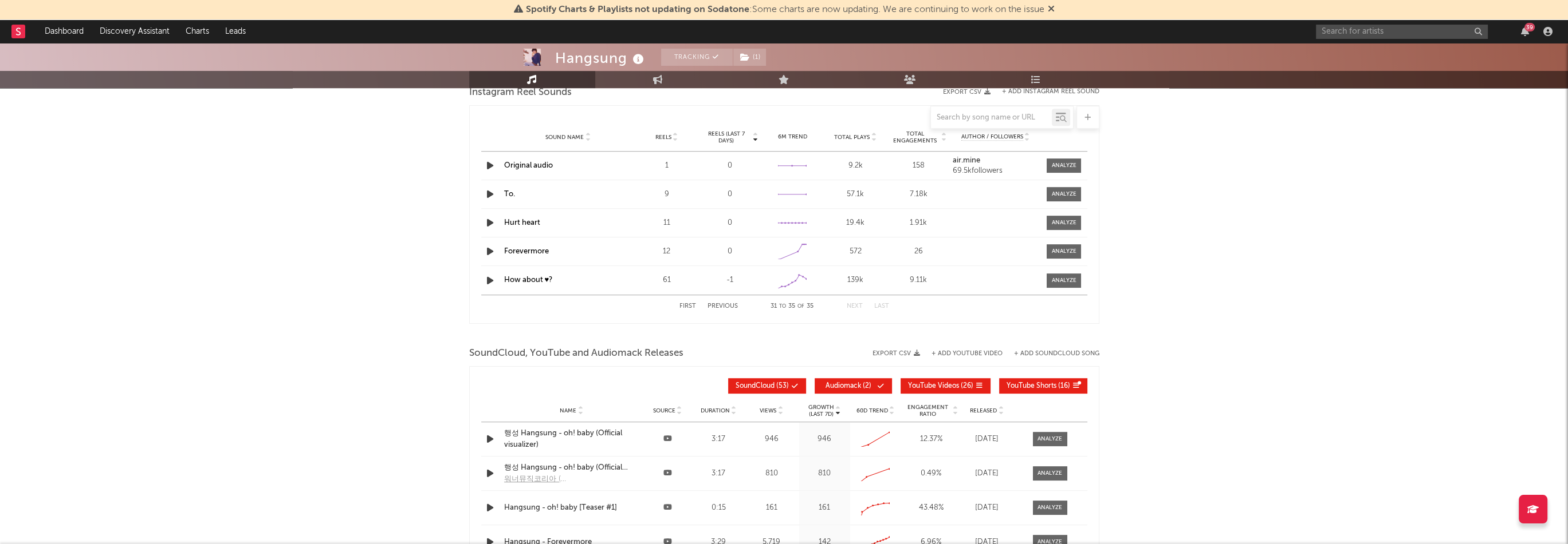
click at [859, 306] on button "Next" at bounding box center [854, 307] width 16 height 6
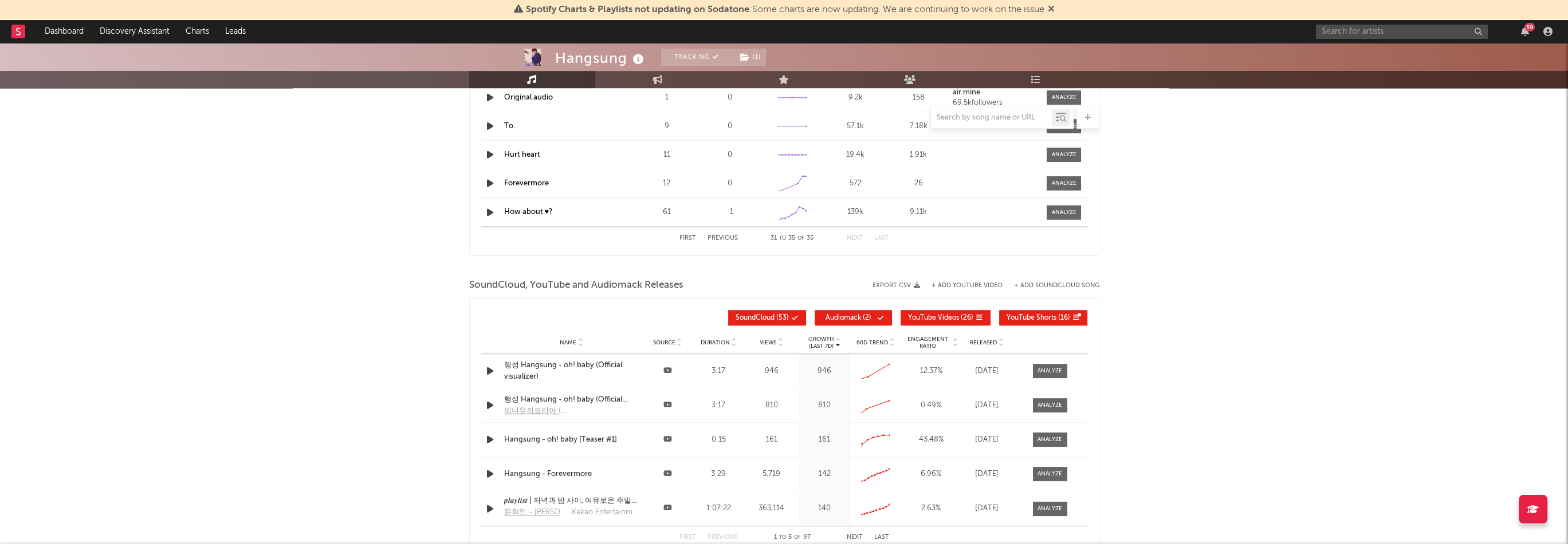
scroll to position [1226, 0]
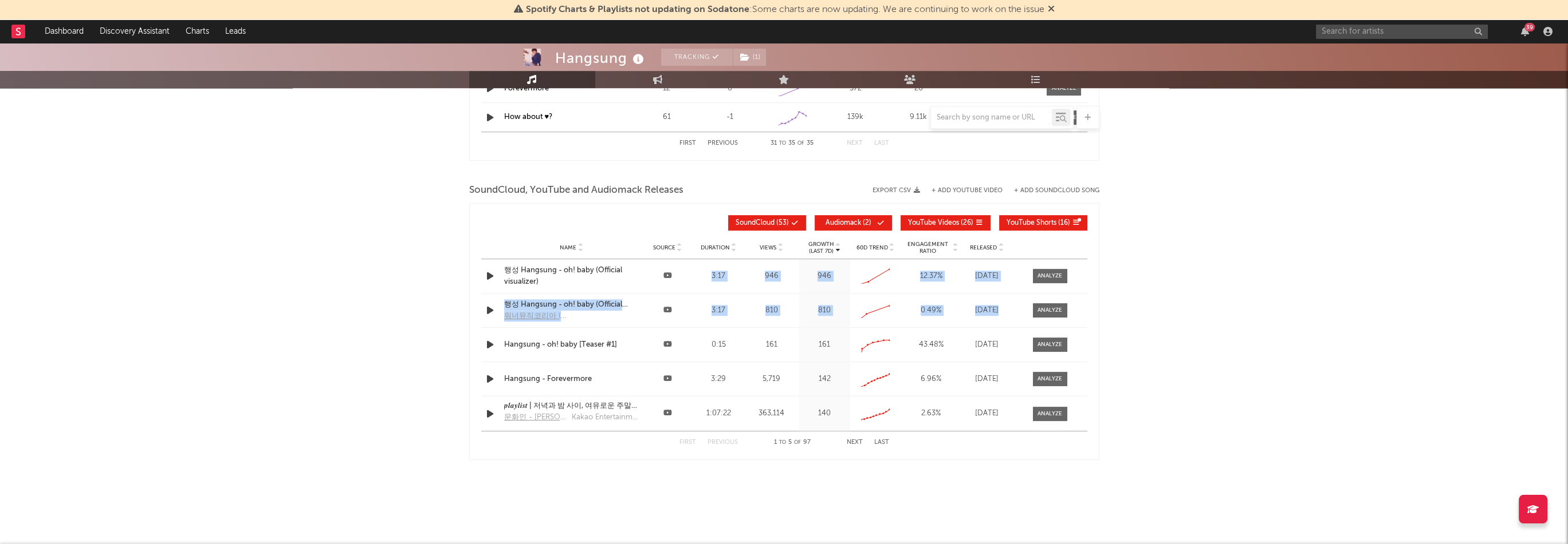
drag, startPoint x: 704, startPoint y: 274, endPoint x: 1191, endPoint y: 307, distance: 488.1
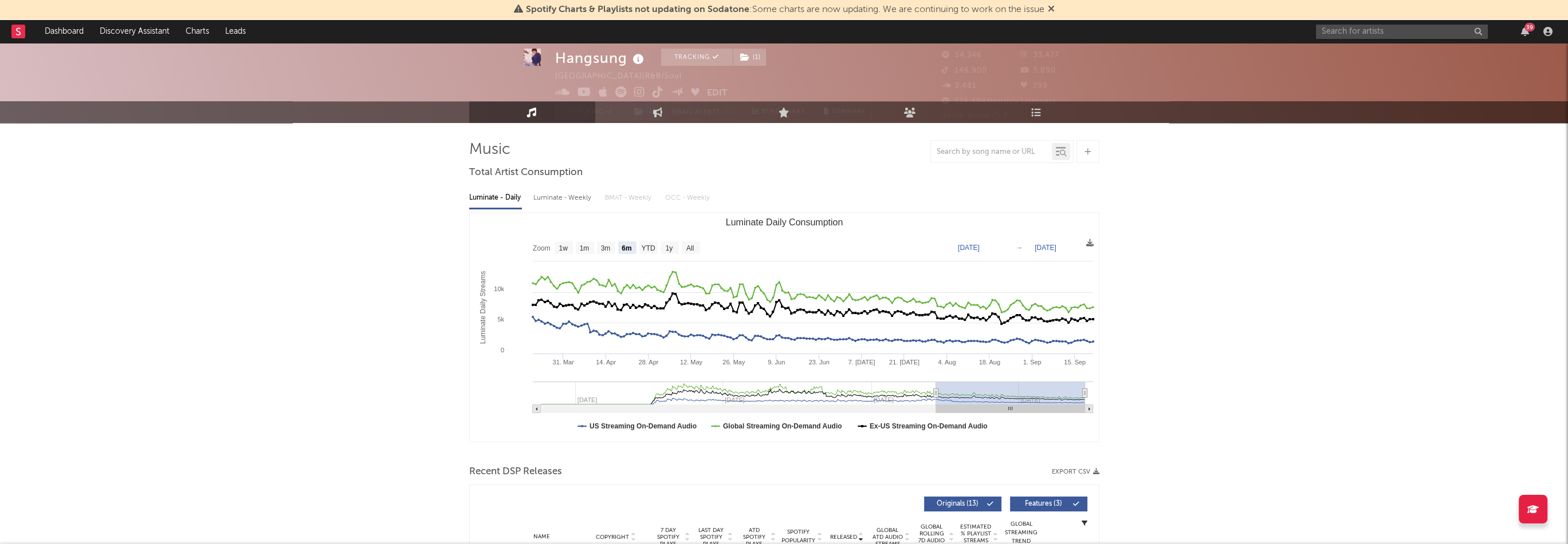
scroll to position [0, 0]
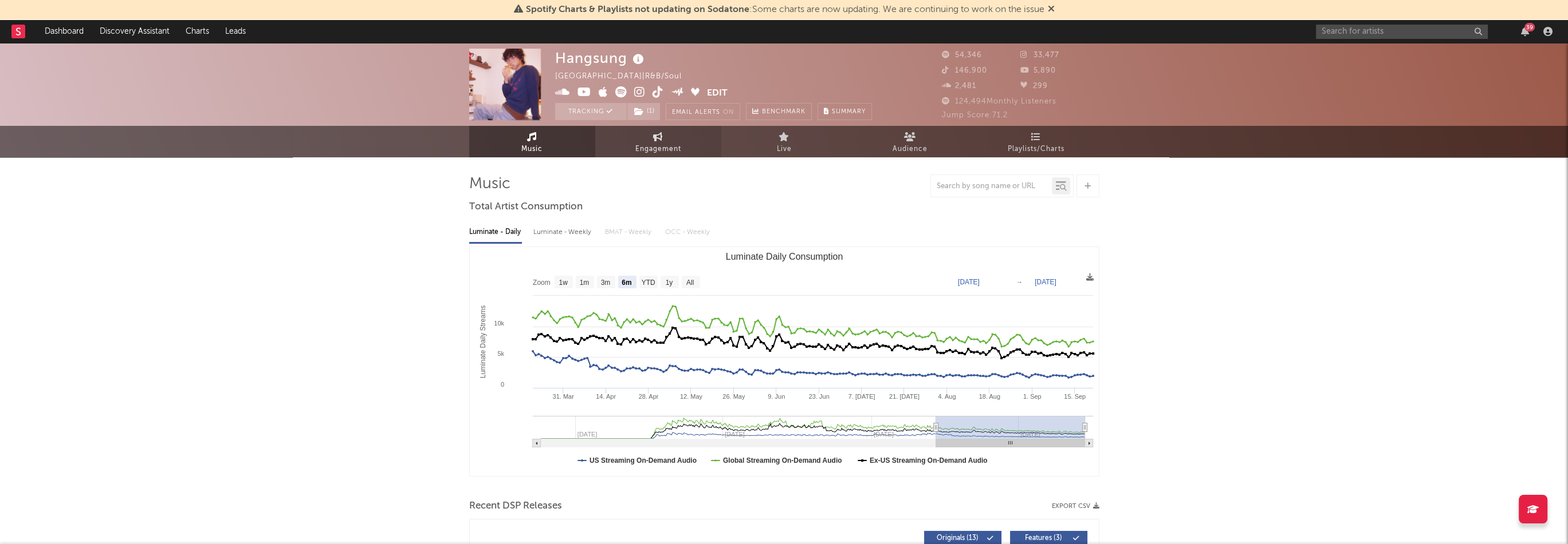
click at [633, 156] on link "Engagement" at bounding box center [658, 142] width 126 height 32
select select "1w"
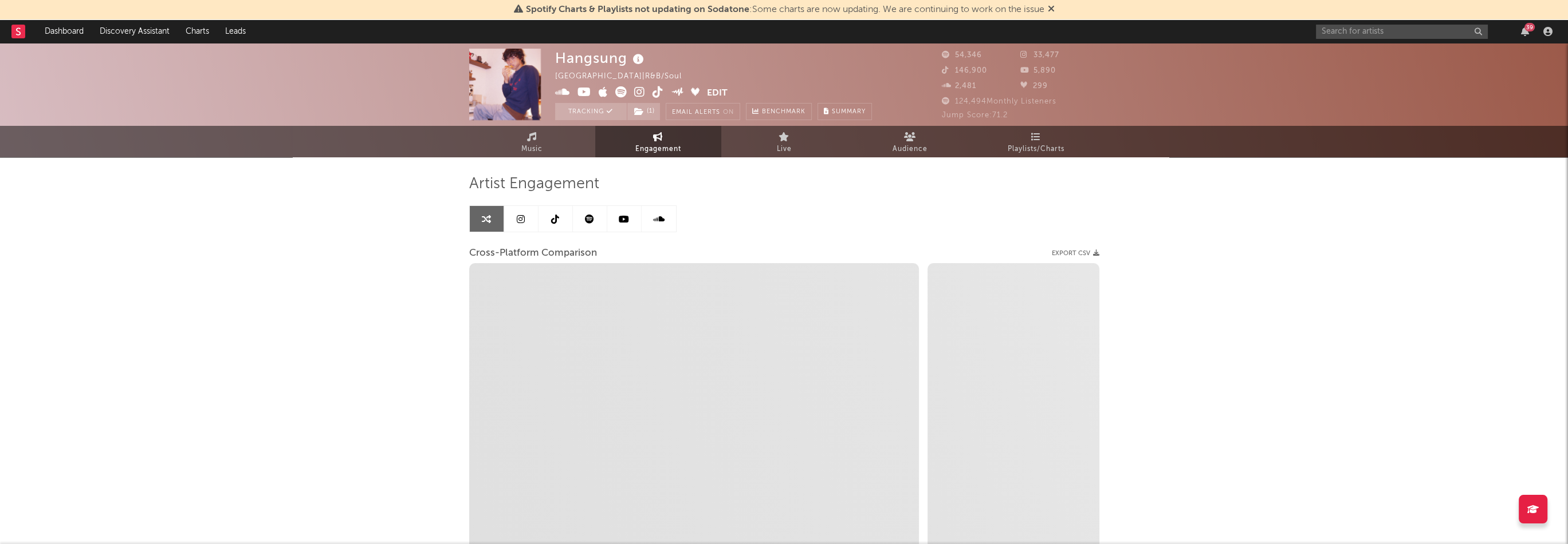
click at [524, 219] on icon at bounding box center [521, 219] width 8 height 10
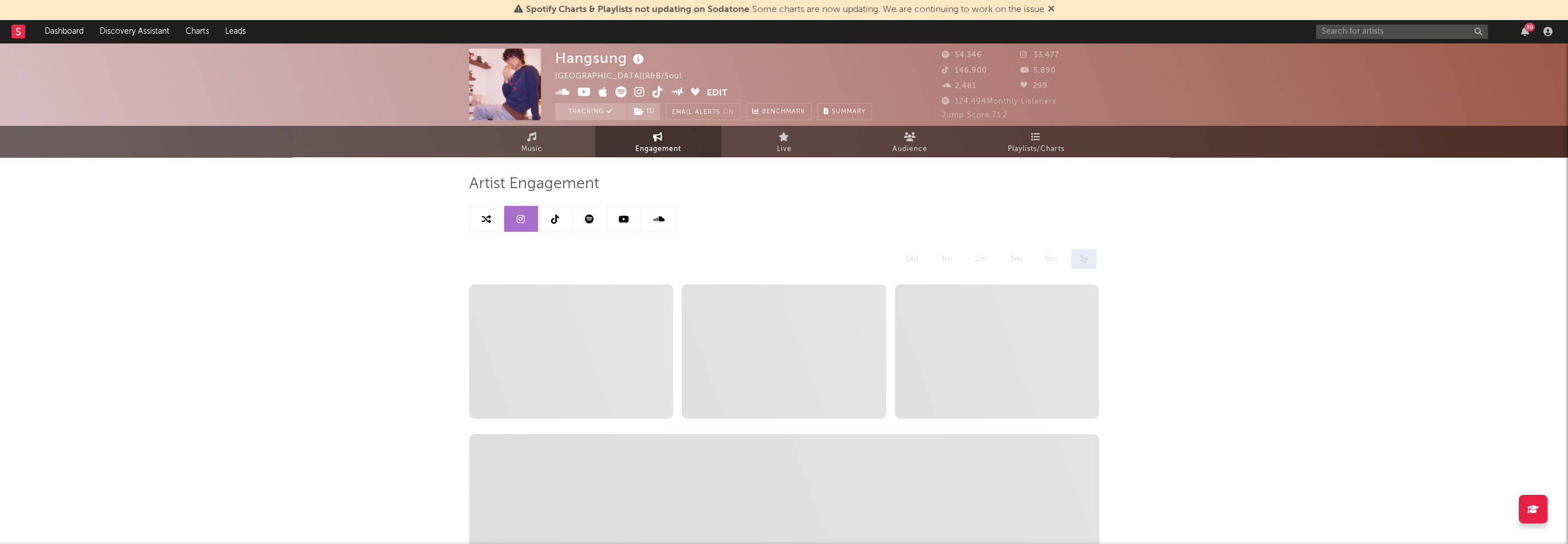
select select "6m"
drag, startPoint x: 736, startPoint y: 218, endPoint x: 479, endPoint y: 208, distance: 257.2
drag, startPoint x: 473, startPoint y: 183, endPoint x: 719, endPoint y: 230, distance: 250.4
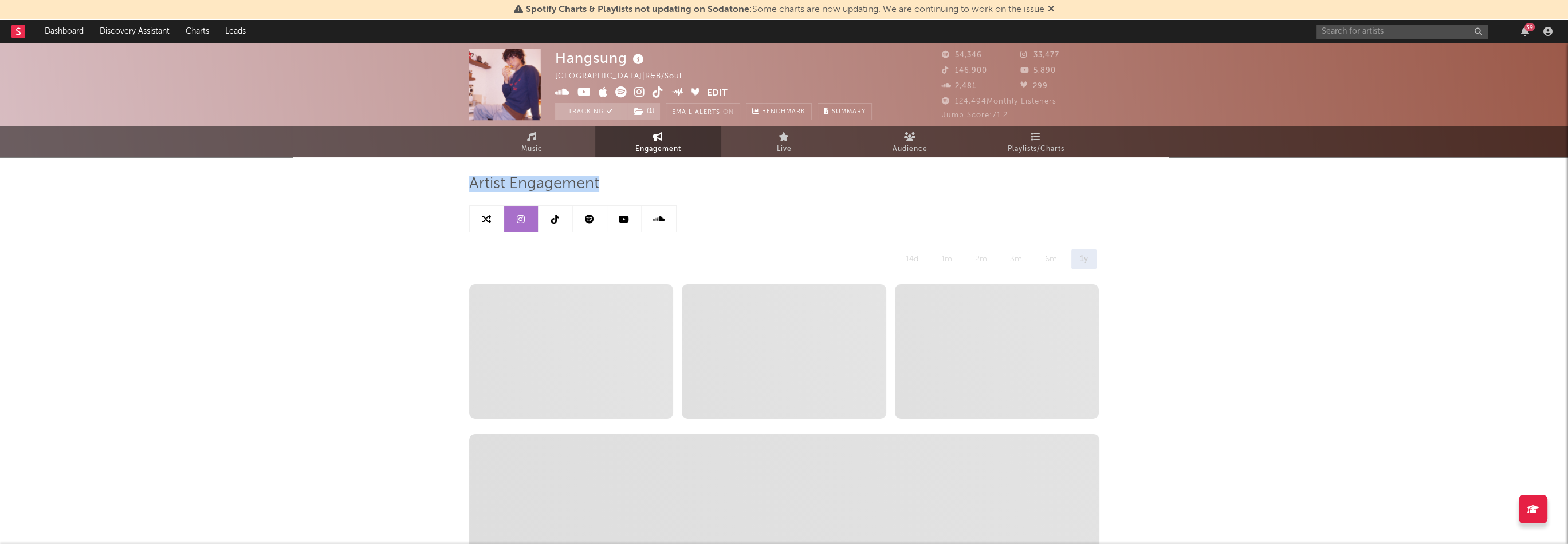
click at [615, 216] on link at bounding box center [624, 218] width 34 height 25
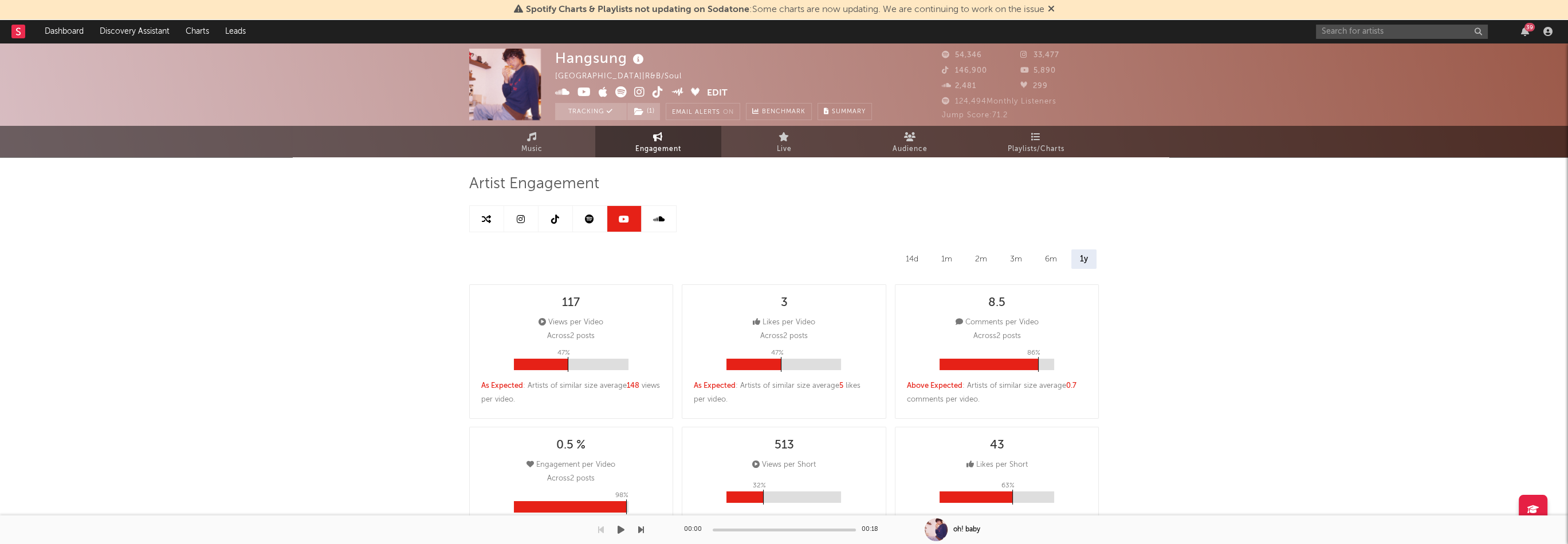
select select "6m"
click at [550, 146] on link "Music" at bounding box center [532, 142] width 126 height 32
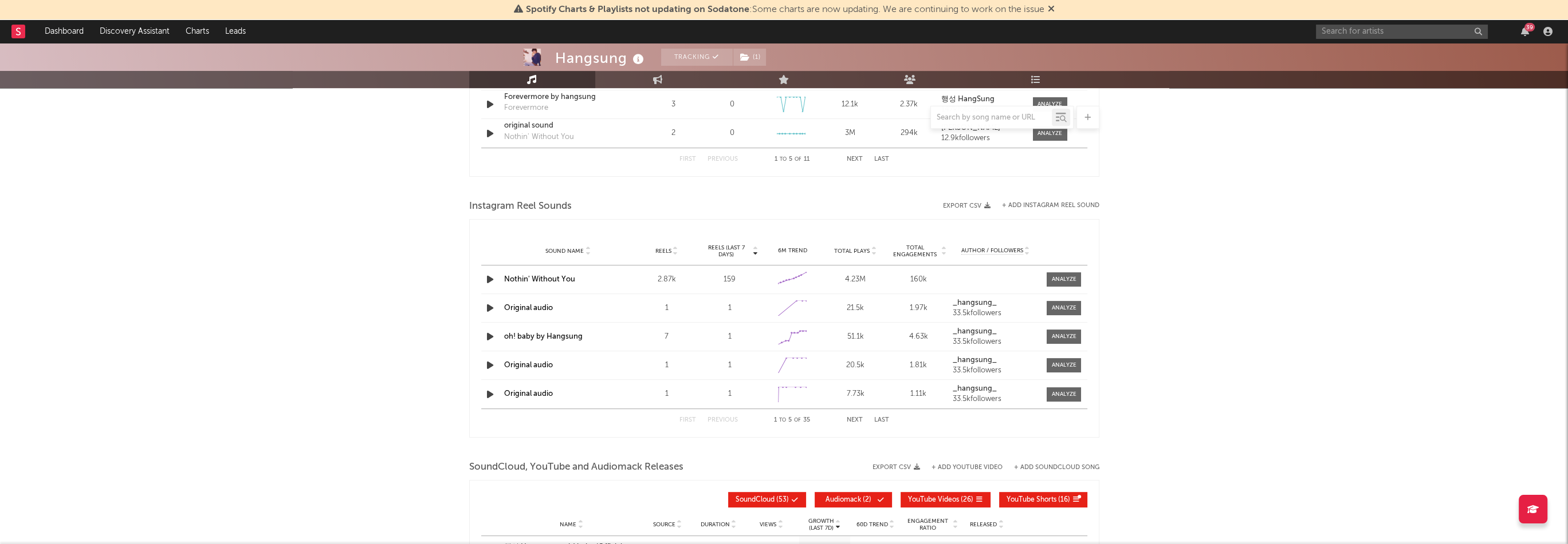
select select "6m"
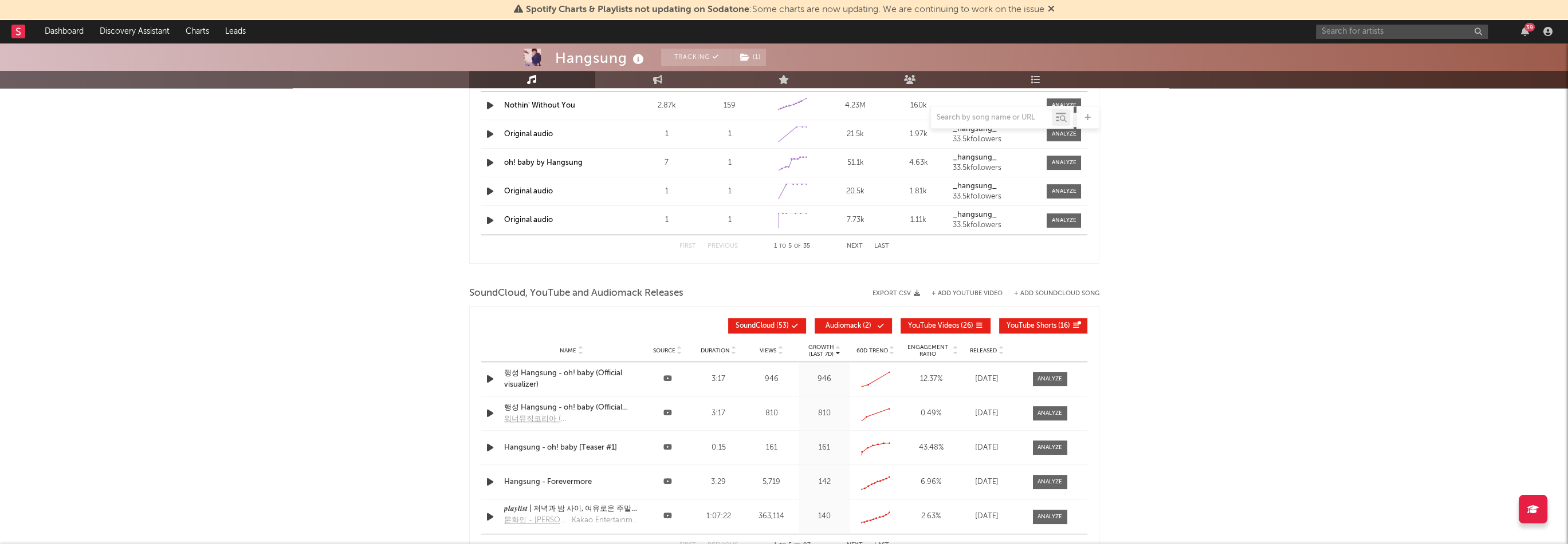
scroll to position [1226, 0]
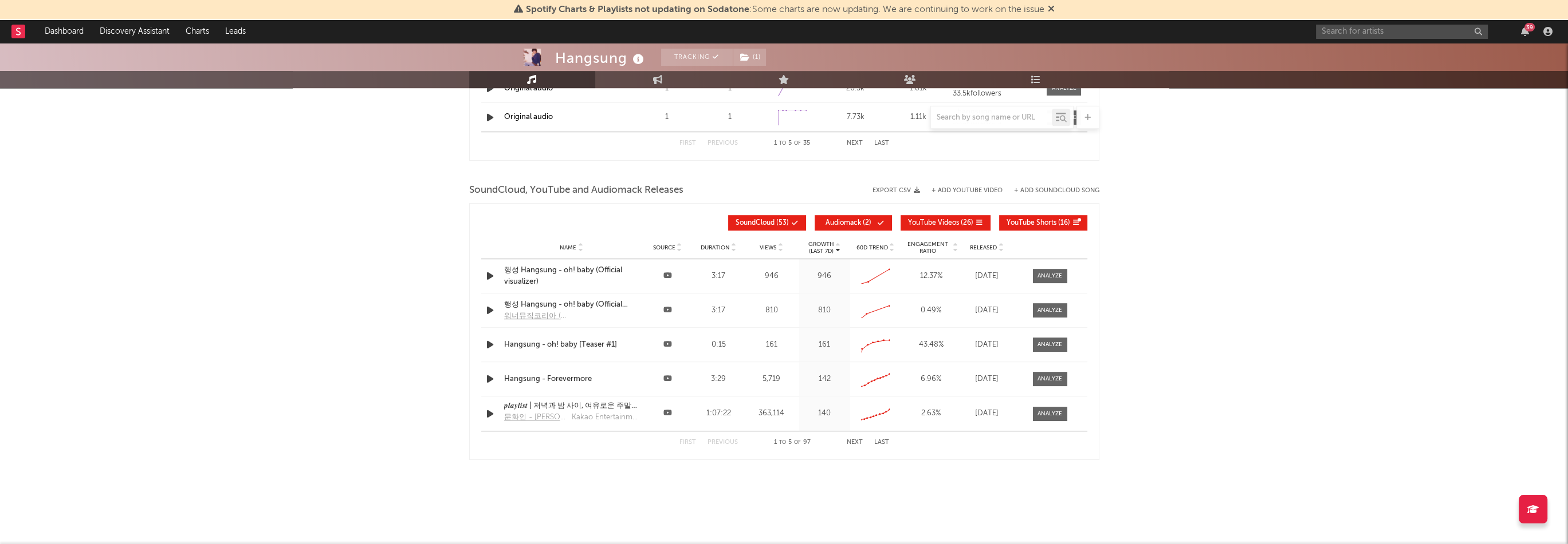
click at [613, 269] on div "행성 Hangsung - oh! baby (Official visualizer)" at bounding box center [571, 276] width 135 height 22
